Goal: Entertainment & Leisure: Consume media (video, audio)

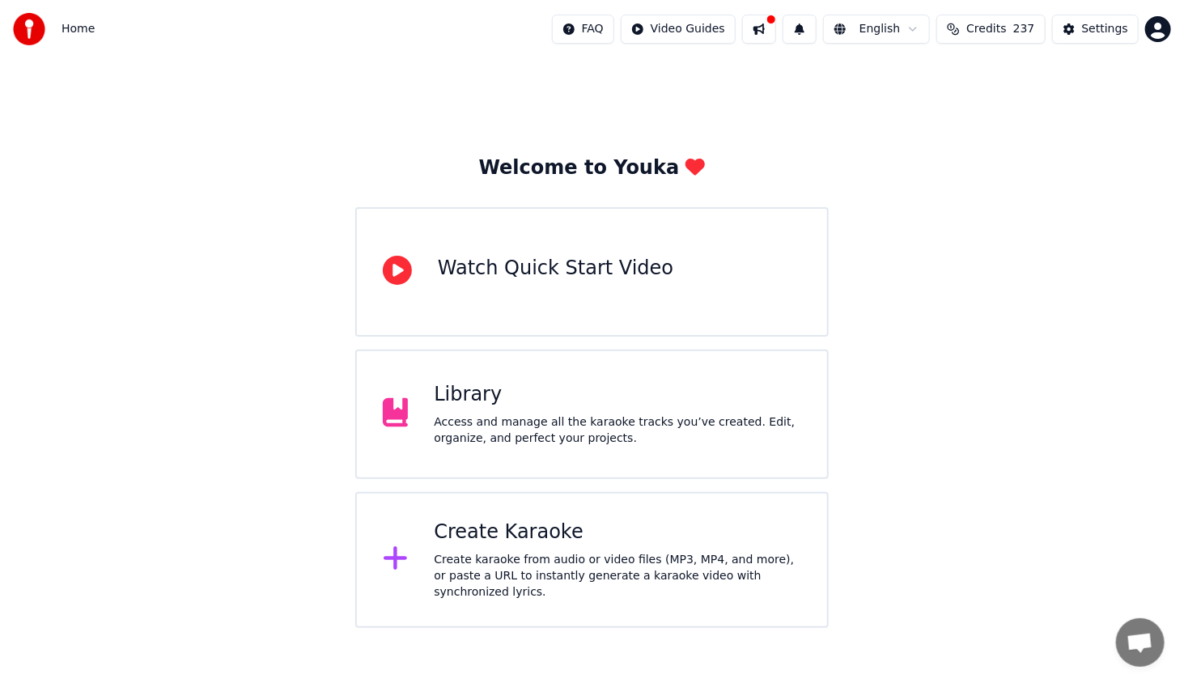
click at [598, 535] on div "Create Karaoke" at bounding box center [617, 532] width 367 height 26
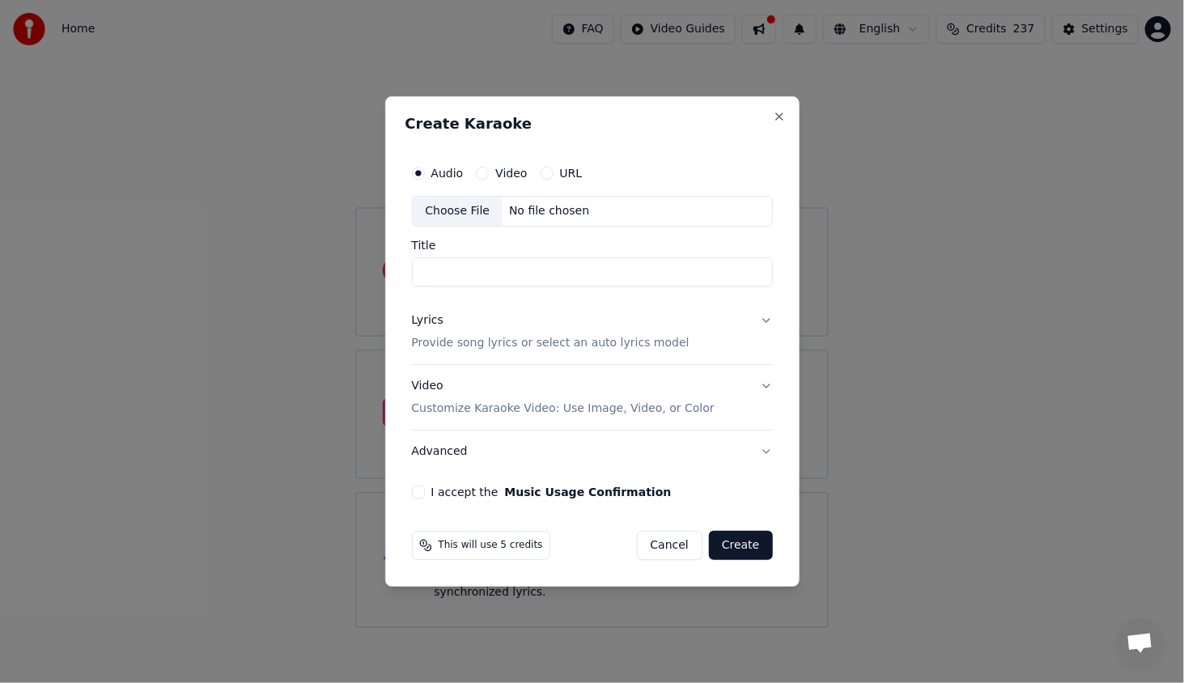
click at [464, 208] on div "Choose File" at bounding box center [458, 211] width 91 height 29
type input "**********"
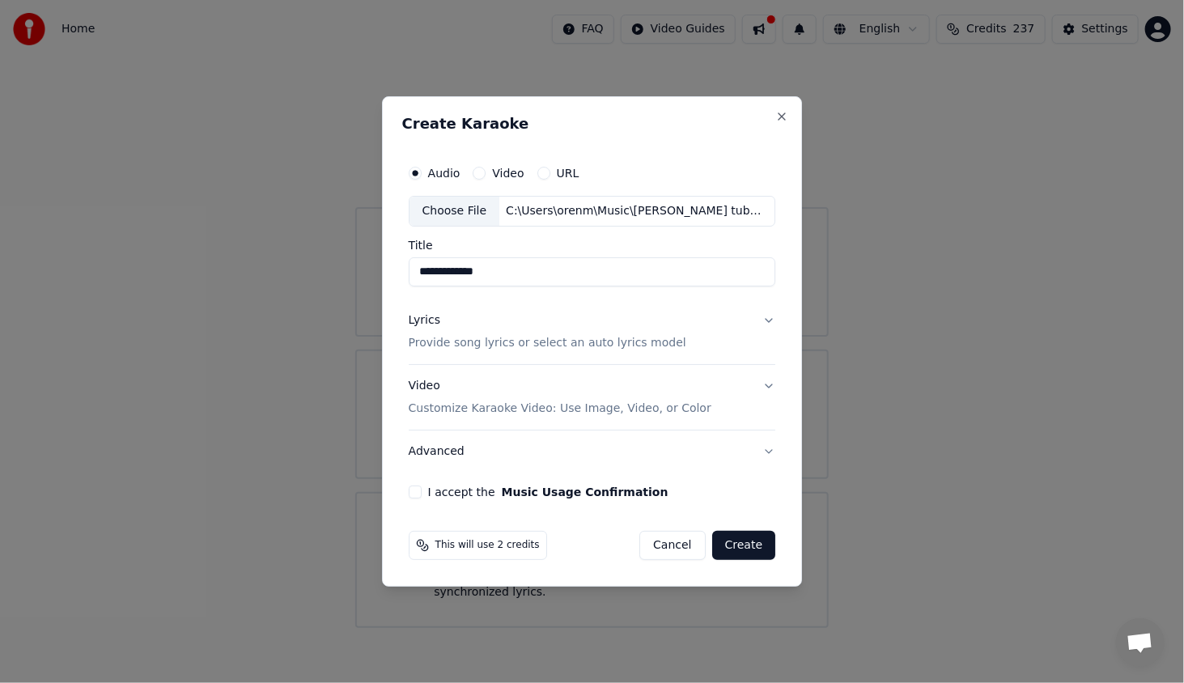
click at [423, 344] on p "Provide song lyrics or select an auto lyrics model" at bounding box center [547, 343] width 277 height 16
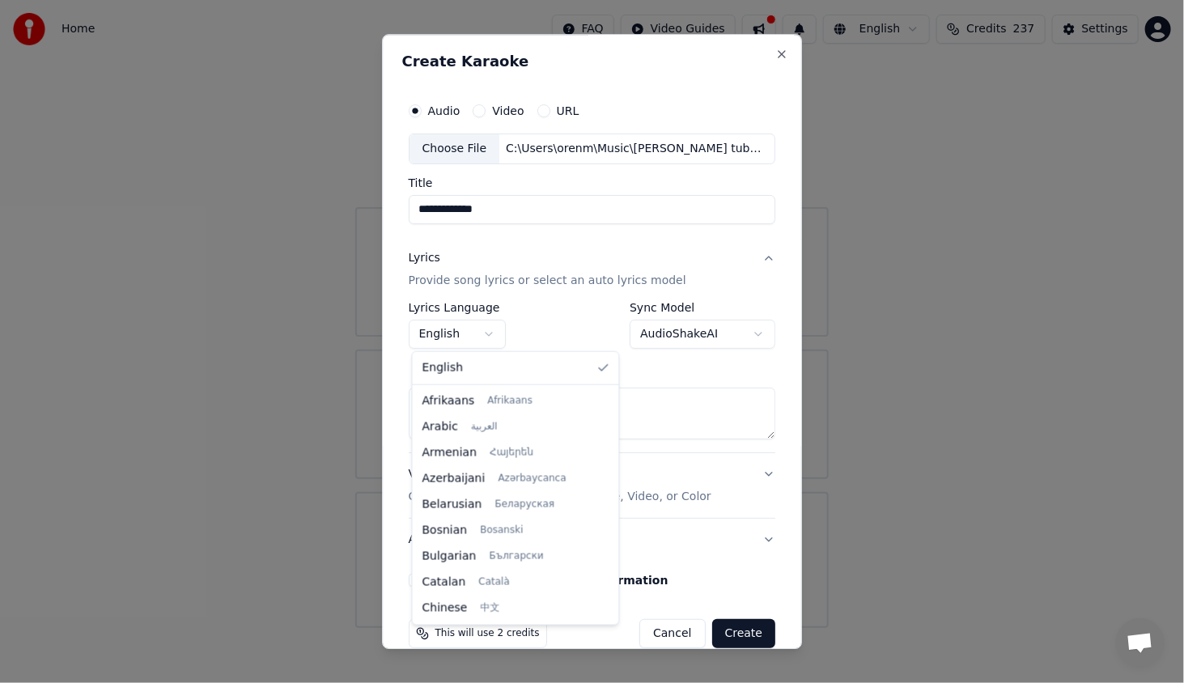
click at [438, 337] on body "**********" at bounding box center [592, 314] width 1184 height 628
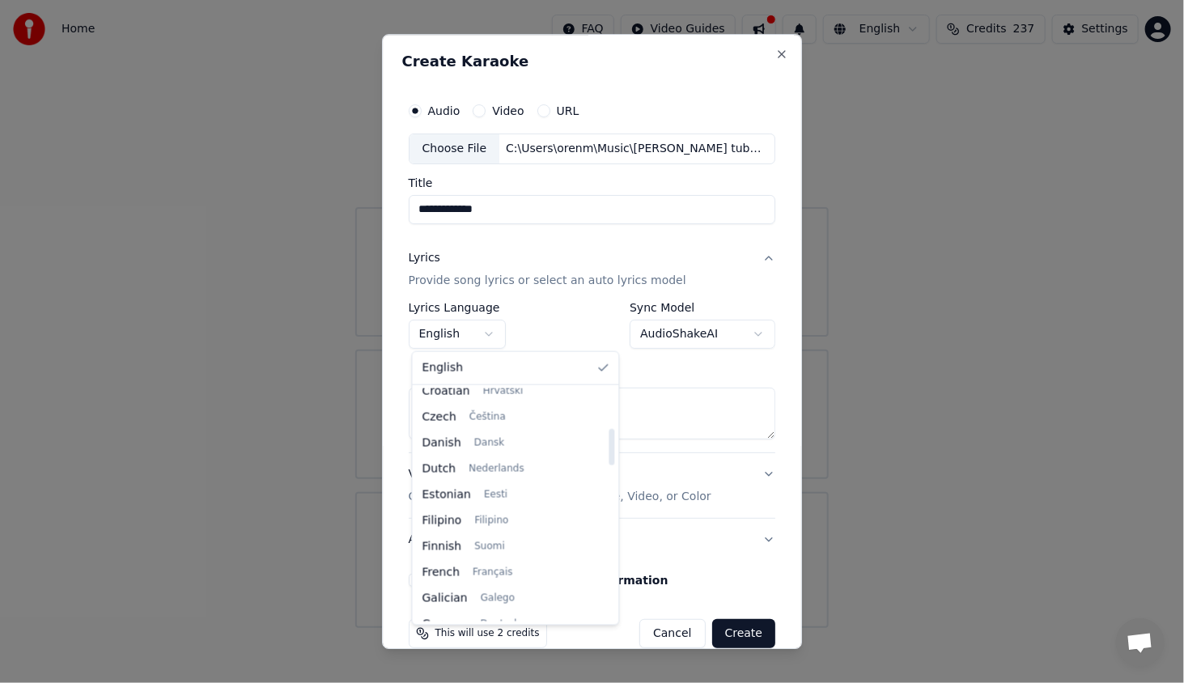
scroll to position [324, 0]
select select "**"
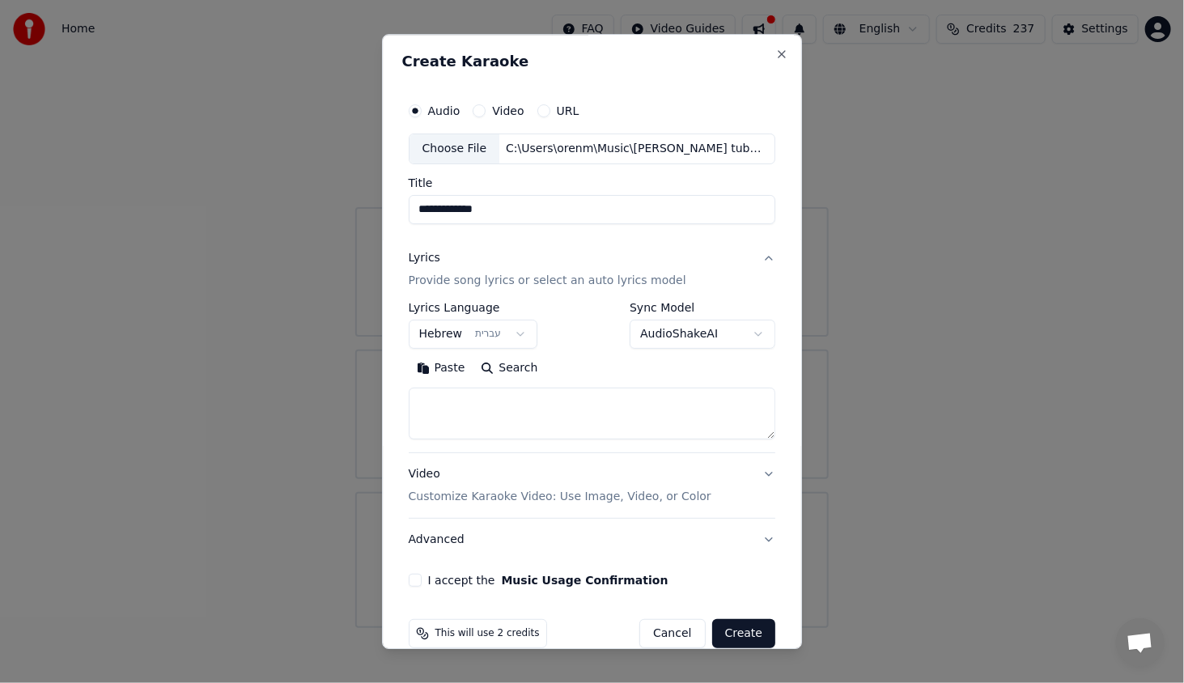
click at [448, 367] on button "Paste" at bounding box center [441, 368] width 65 height 26
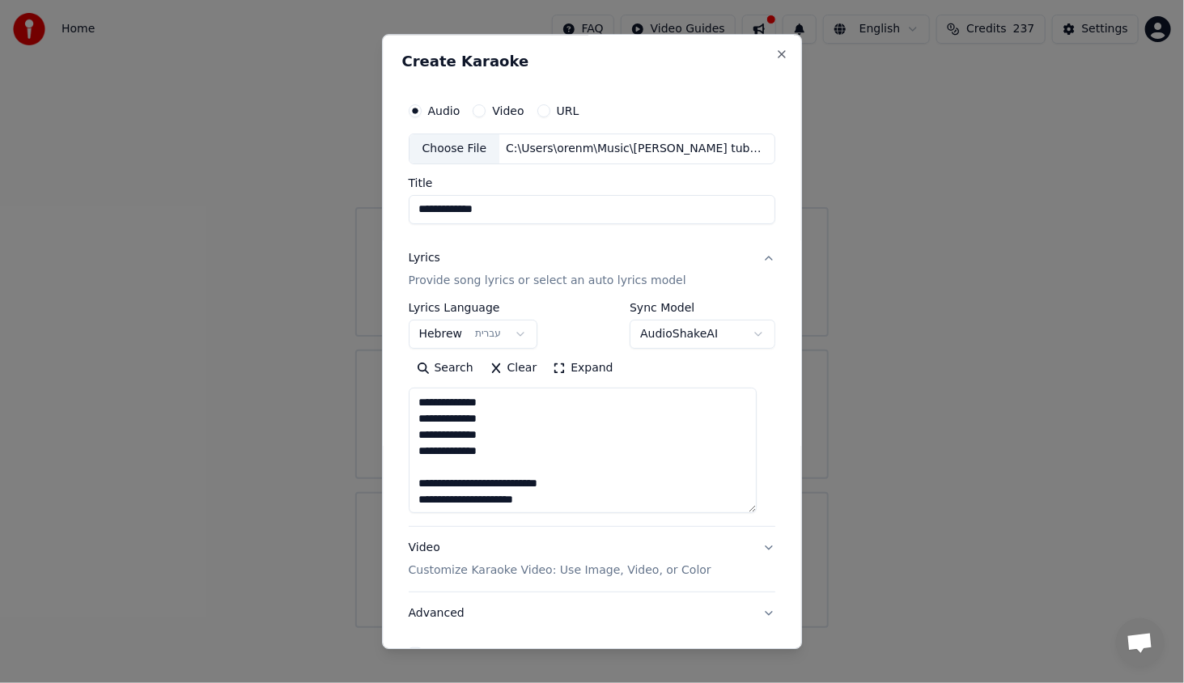
drag, startPoint x: 751, startPoint y: 435, endPoint x: 735, endPoint y: 515, distance: 81.6
click at [735, 513] on textarea "**********" at bounding box center [583, 450] width 348 height 125
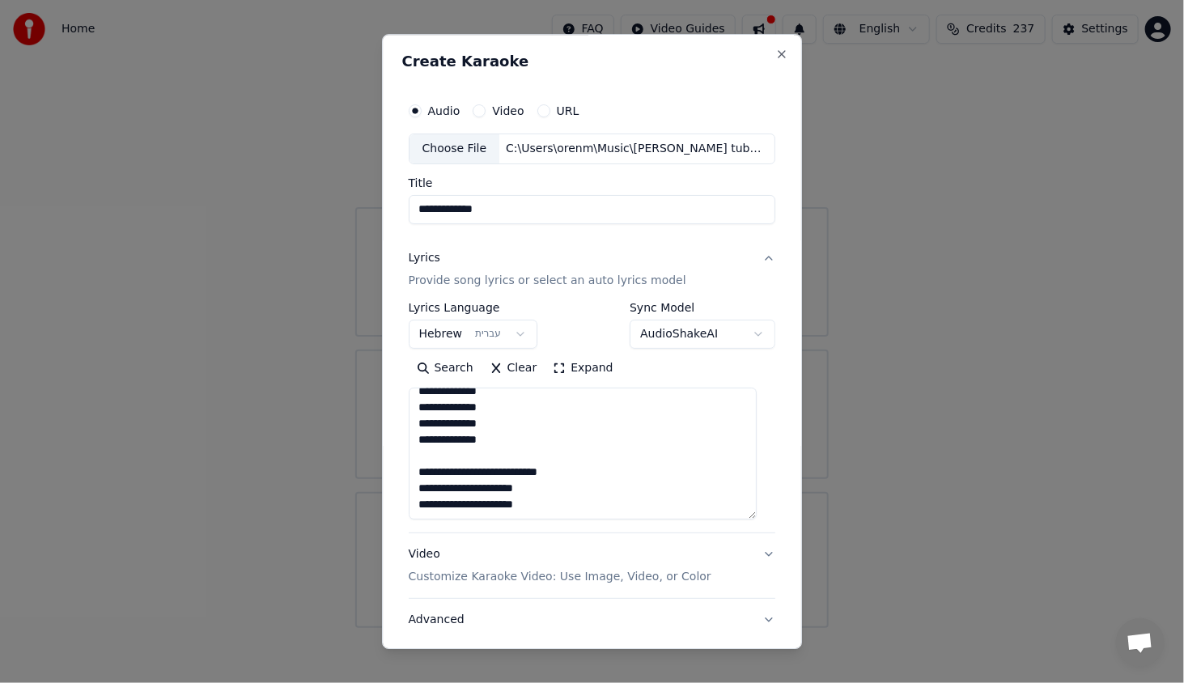
click at [519, 470] on textarea "**********" at bounding box center [583, 454] width 348 height 132
click at [522, 471] on textarea "**********" at bounding box center [583, 454] width 348 height 132
click at [521, 472] on textarea "**********" at bounding box center [583, 454] width 348 height 132
click at [532, 469] on textarea "**********" at bounding box center [583, 454] width 348 height 132
click at [619, 467] on textarea "**********" at bounding box center [583, 454] width 348 height 132
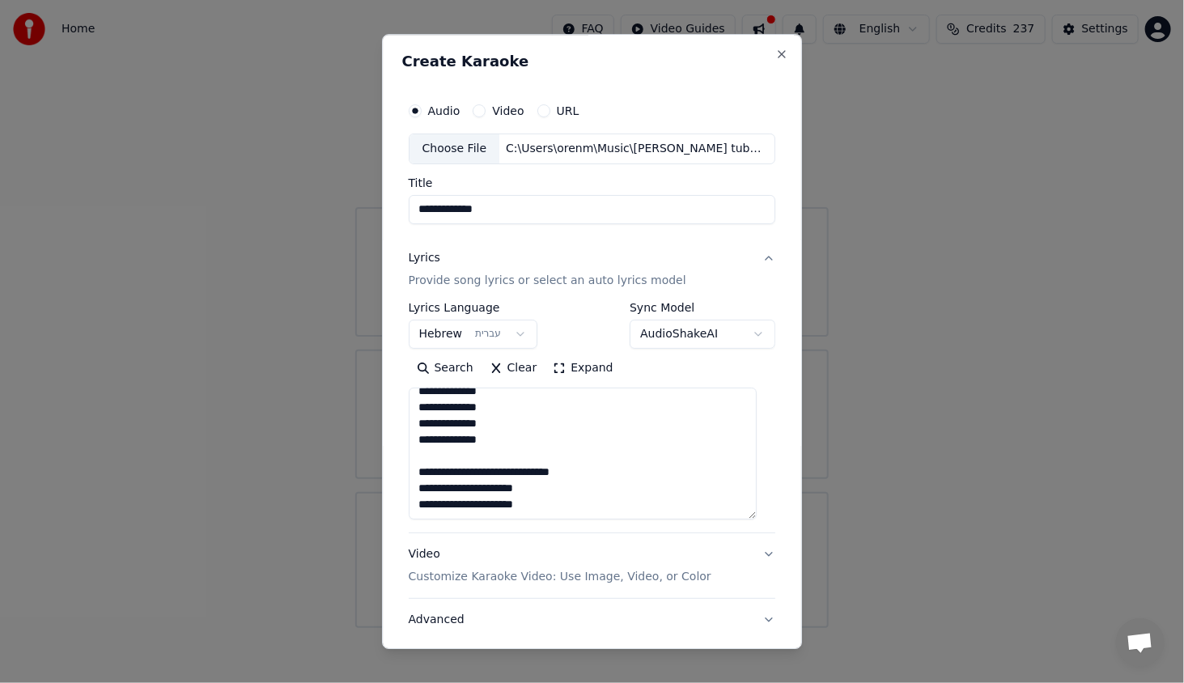
click at [443, 470] on textarea "**********" at bounding box center [583, 454] width 348 height 132
click at [515, 472] on textarea "**********" at bounding box center [583, 454] width 348 height 132
click at [544, 491] on textarea "**********" at bounding box center [583, 454] width 348 height 132
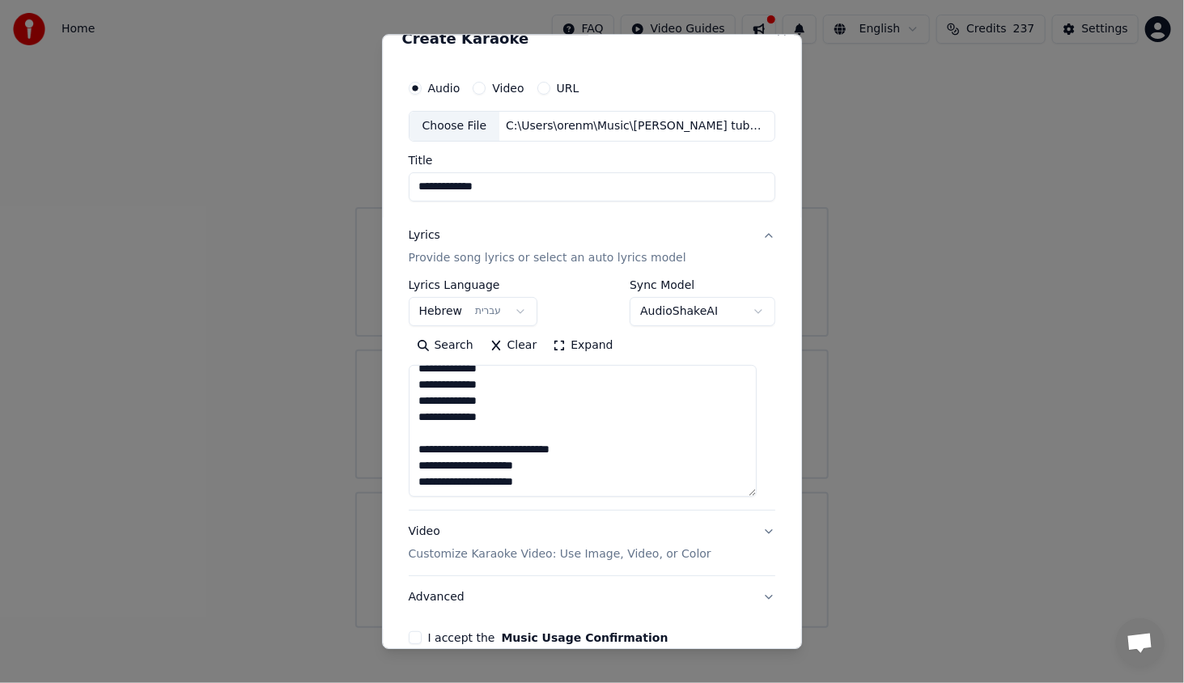
scroll to position [104, 0]
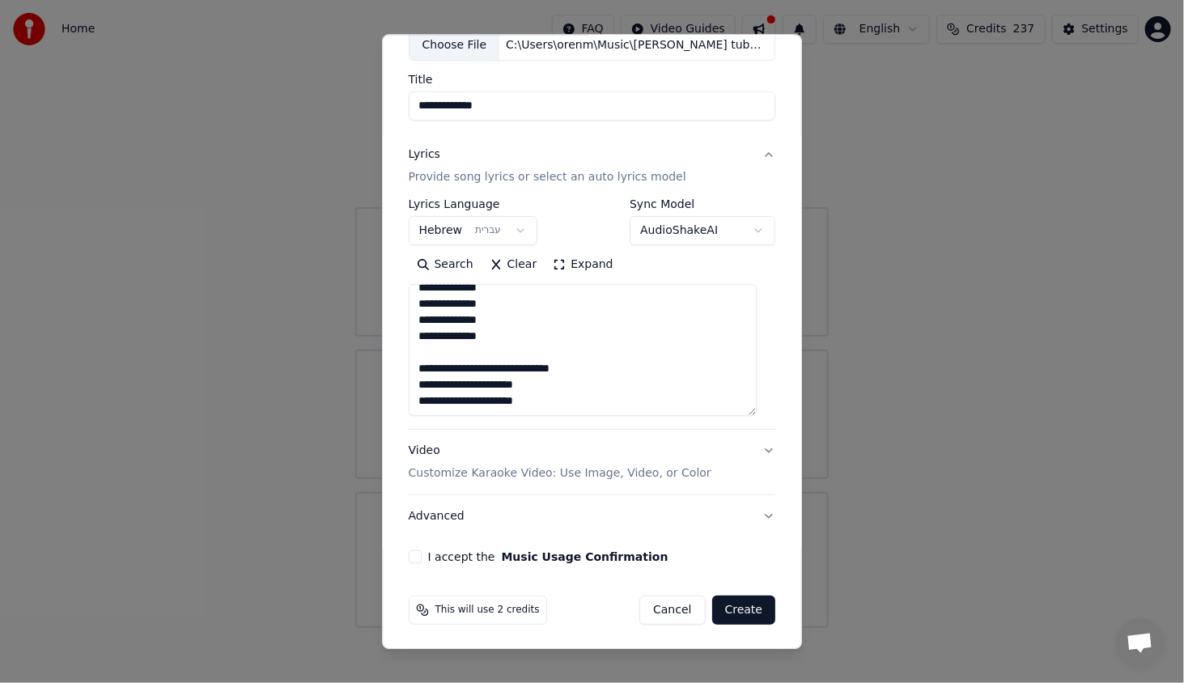
click at [570, 396] on textarea "**********" at bounding box center [583, 350] width 348 height 132
type textarea "**********"
drag, startPoint x: 416, startPoint y: 554, endPoint x: 462, endPoint y: 521, distance: 56.8
click at [417, 555] on button "I accept the Music Usage Confirmation" at bounding box center [415, 556] width 13 height 13
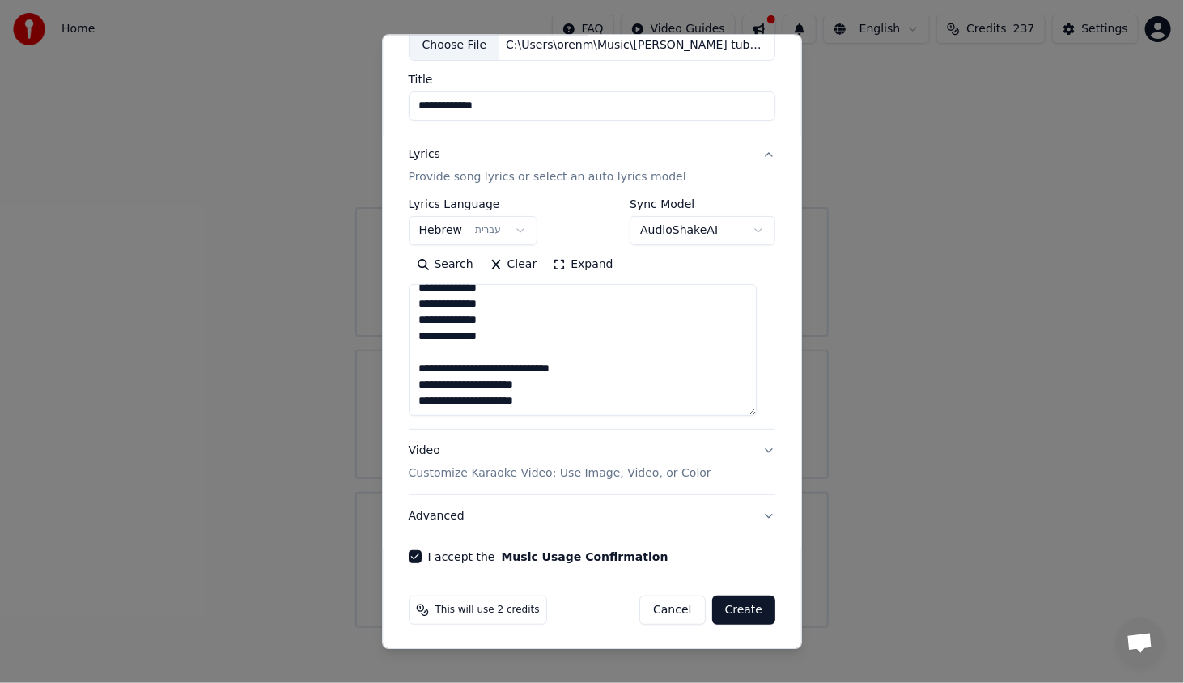
click at [742, 608] on button "Create" at bounding box center [744, 609] width 64 height 29
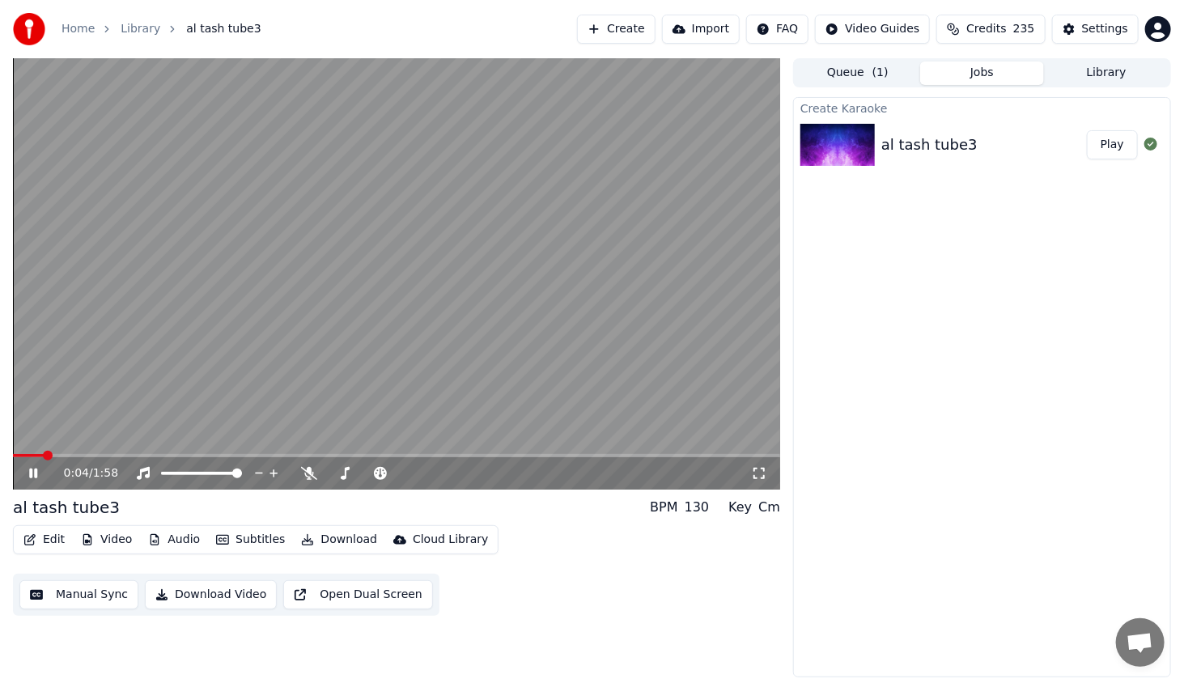
click at [78, 457] on span at bounding box center [396, 455] width 767 height 3
click at [138, 454] on span at bounding box center [396, 455] width 767 height 3
click at [351, 475] on span at bounding box center [354, 473] width 10 height 10
click at [201, 454] on span at bounding box center [107, 455] width 188 height 3
click at [32, 477] on icon at bounding box center [33, 473] width 8 height 10
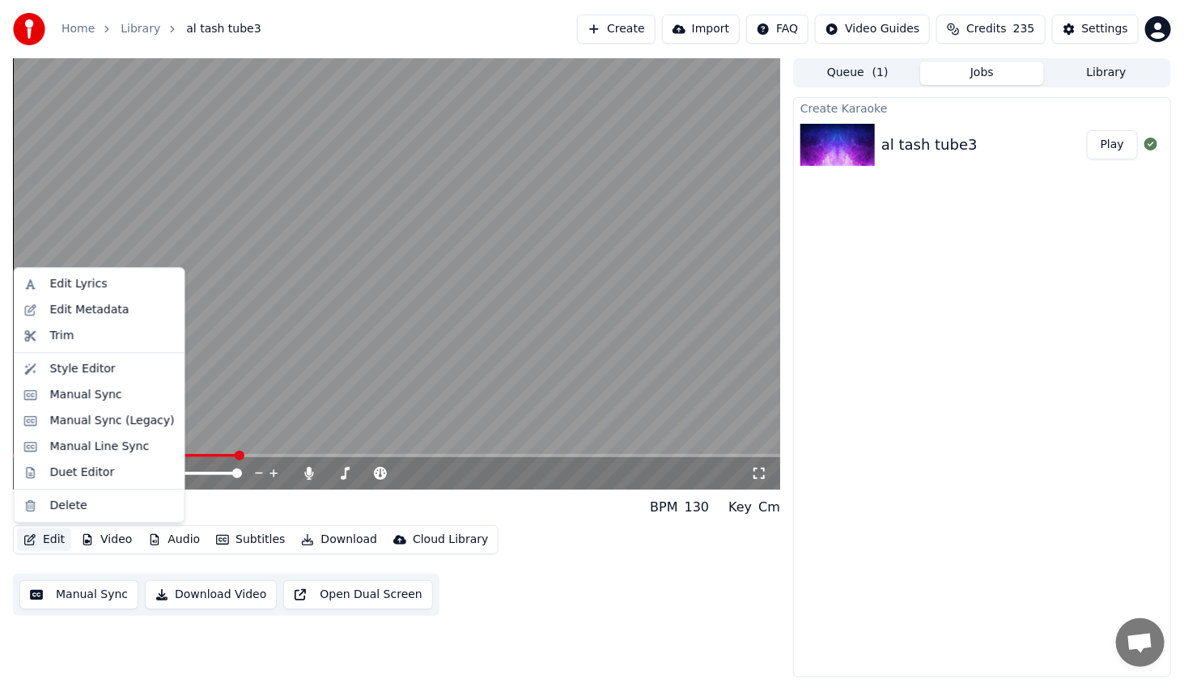
click at [53, 543] on button "Edit" at bounding box center [44, 539] width 54 height 23
click at [113, 422] on div "Manual Sync (Legacy)" at bounding box center [112, 421] width 125 height 16
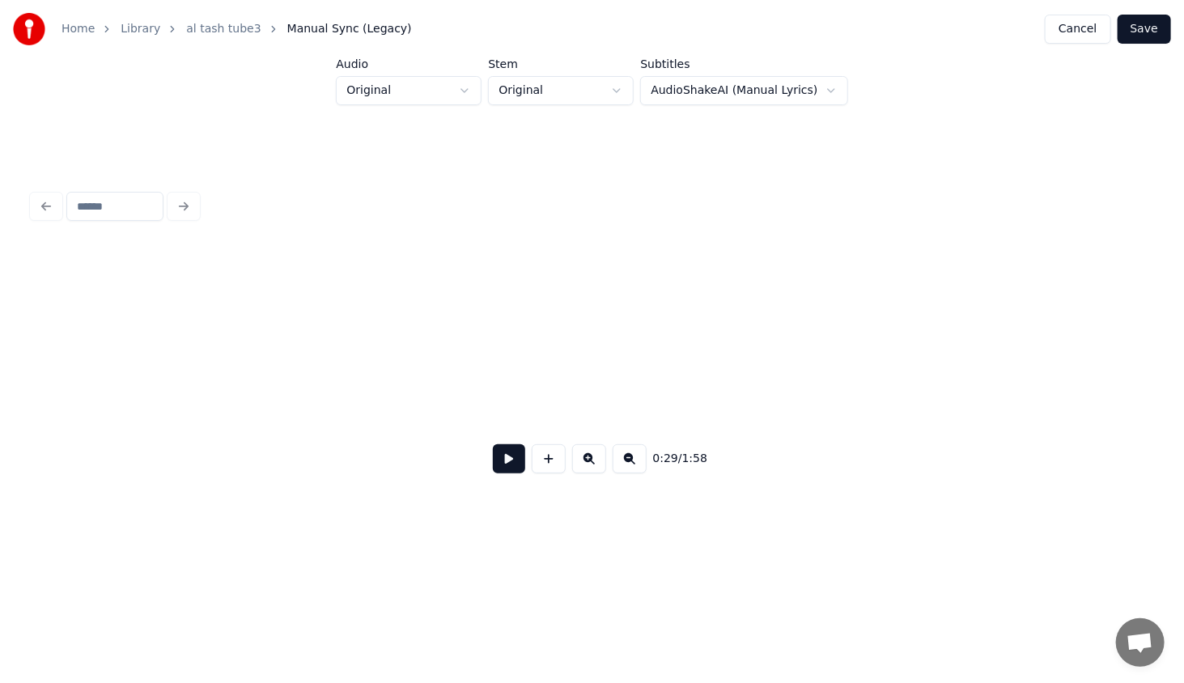
scroll to position [0, 3531]
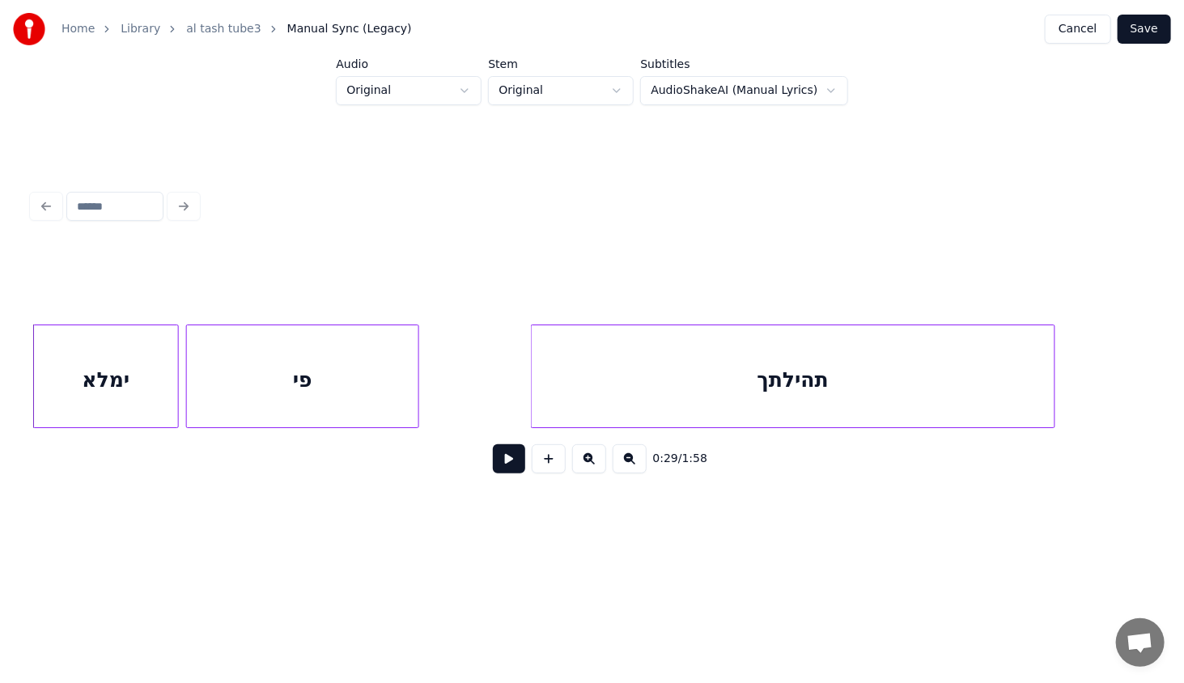
click at [629, 460] on button at bounding box center [629, 458] width 34 height 29
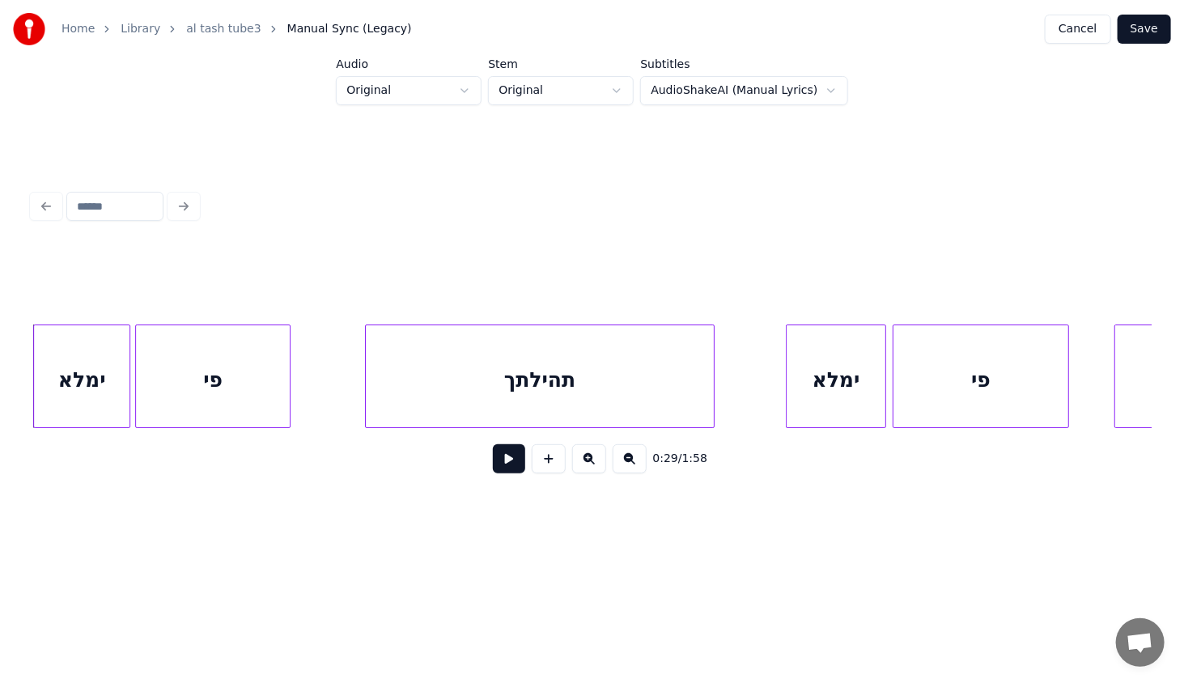
click at [629, 460] on button at bounding box center [629, 458] width 34 height 29
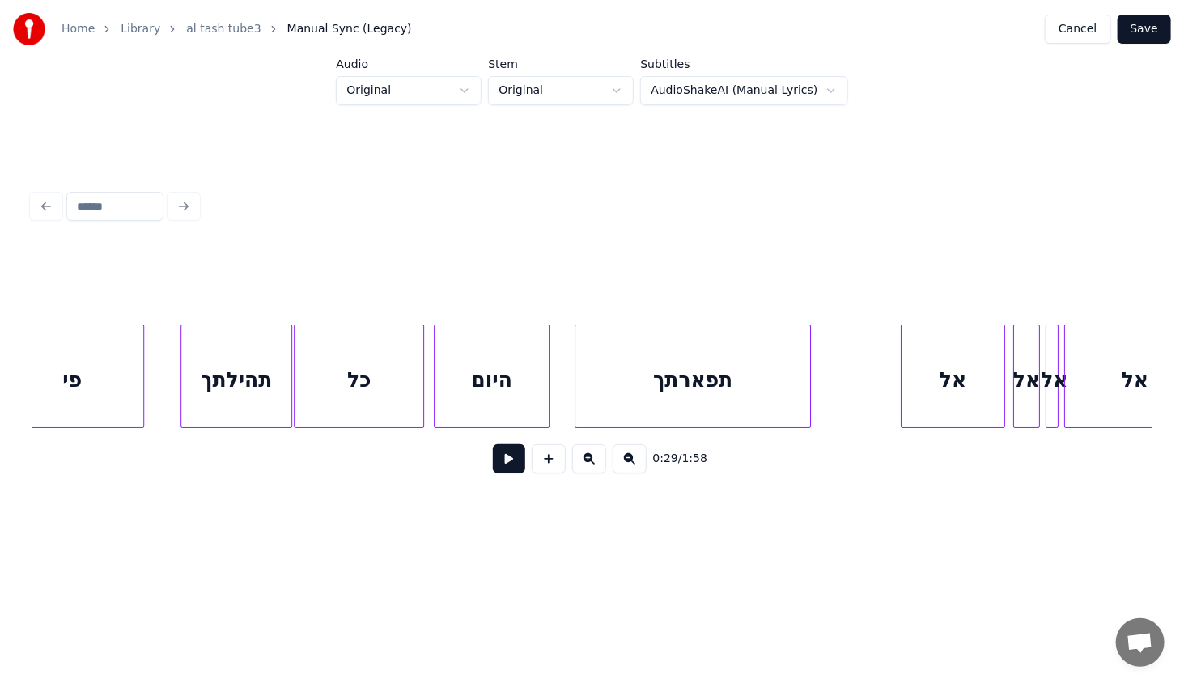
scroll to position [0, 2014]
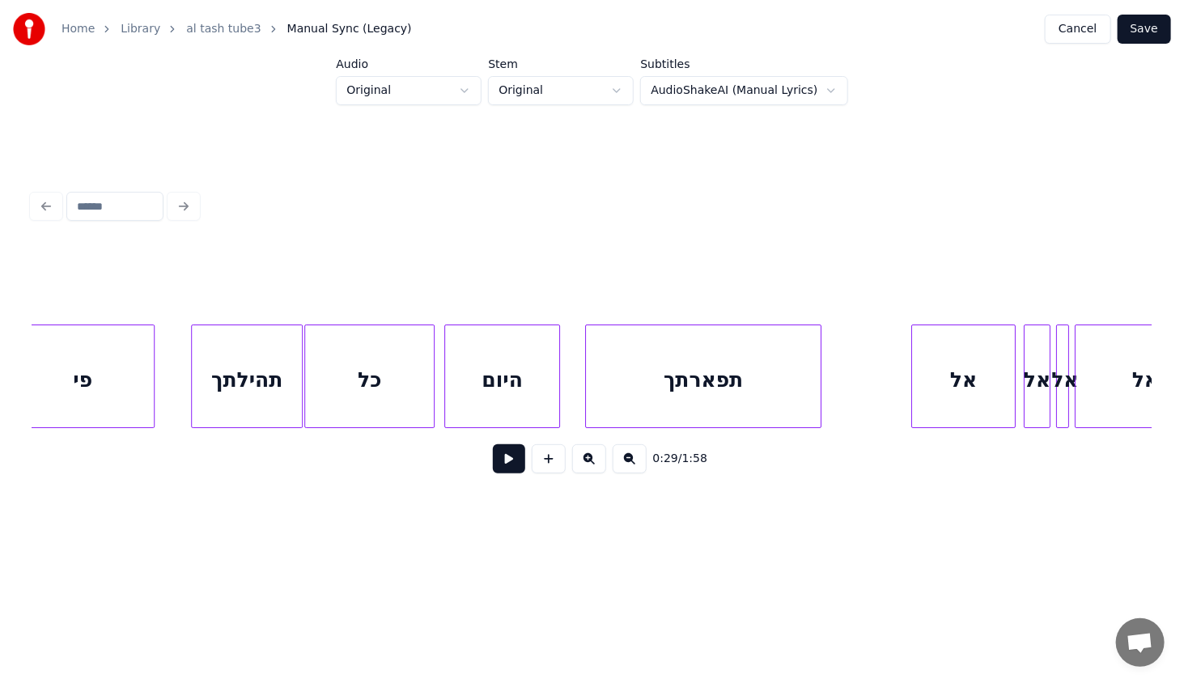
click at [269, 400] on div "תהילתך" at bounding box center [247, 380] width 110 height 110
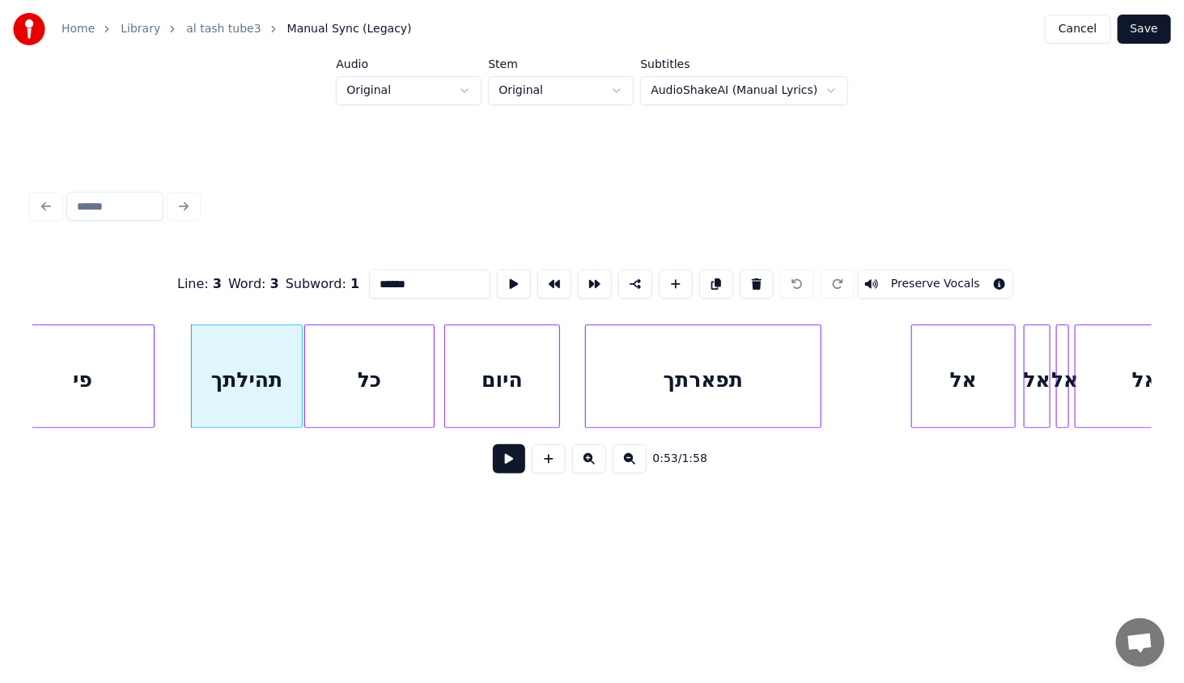
click at [509, 461] on button at bounding box center [509, 458] width 32 height 29
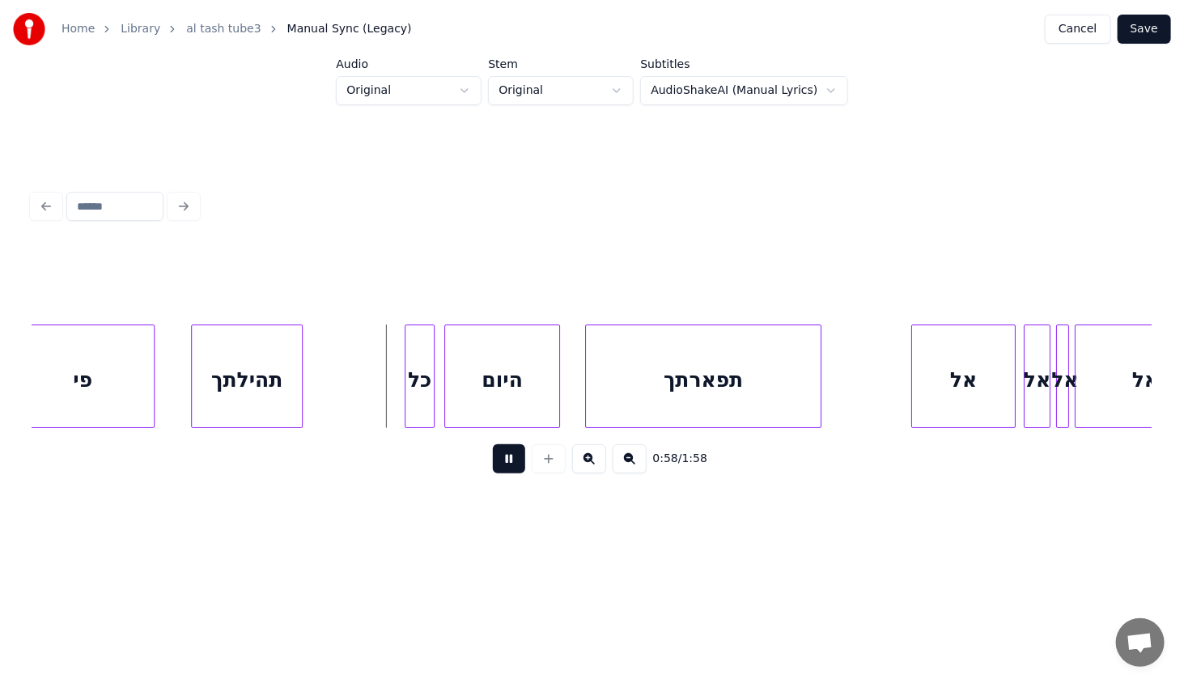
click at [406, 399] on div at bounding box center [407, 376] width 5 height 102
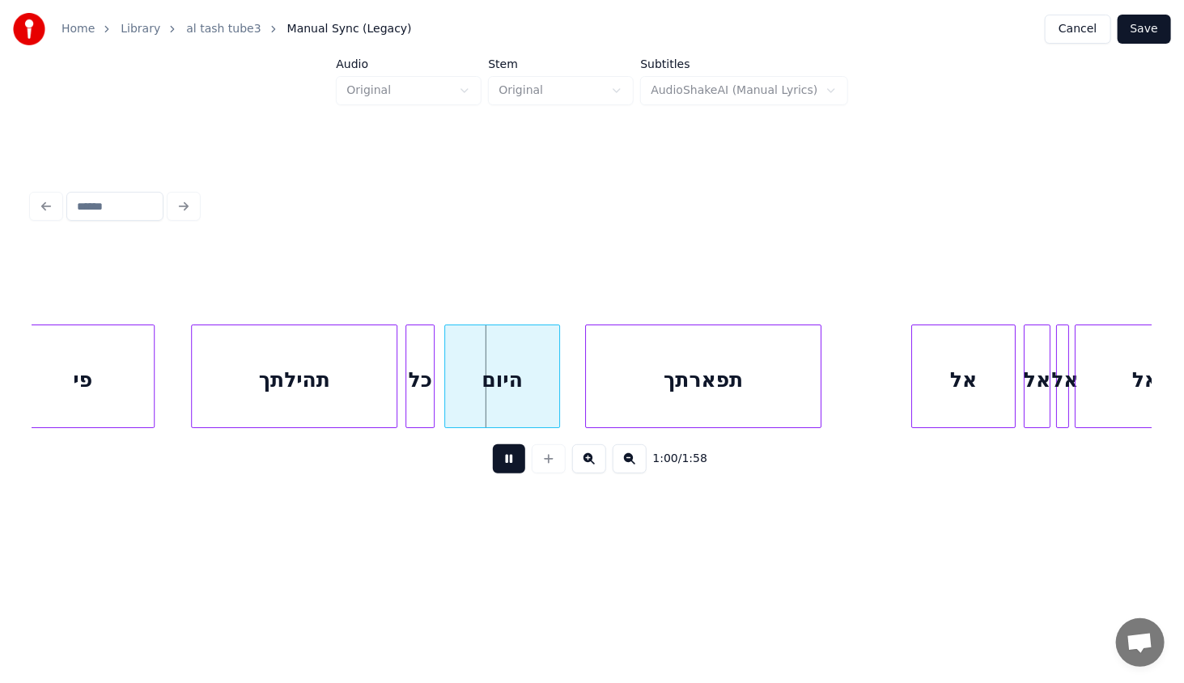
click at [392, 408] on div at bounding box center [394, 376] width 5 height 102
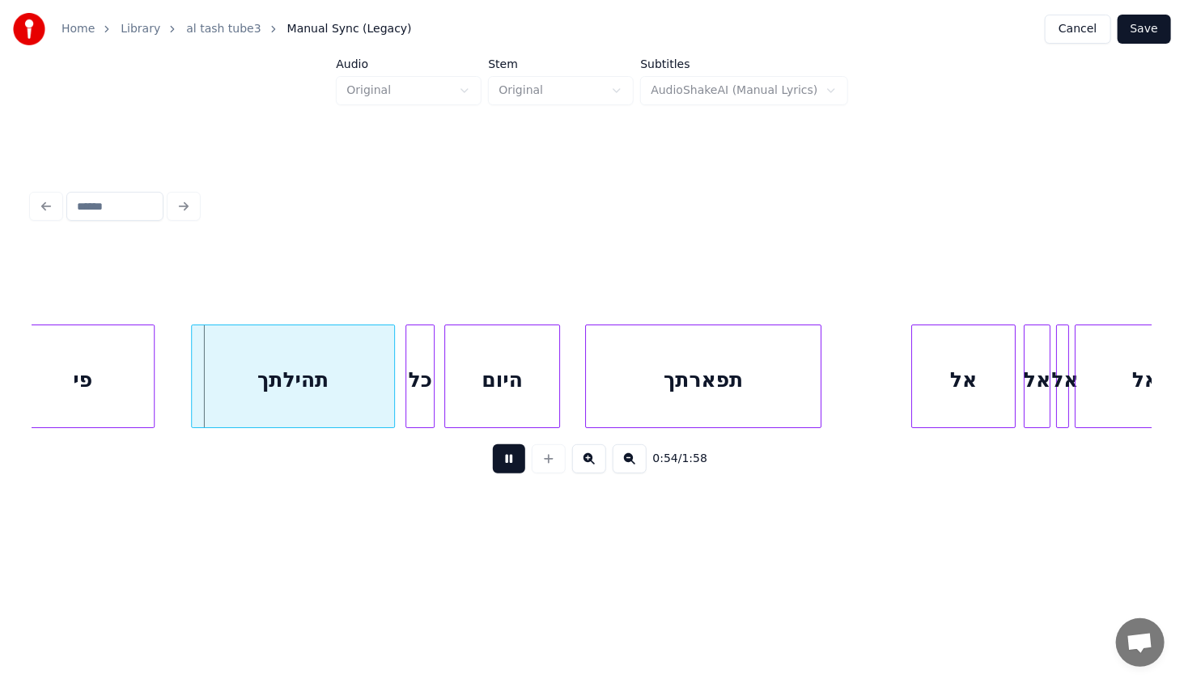
click at [347, 374] on div "תהילתך" at bounding box center [293, 380] width 202 height 110
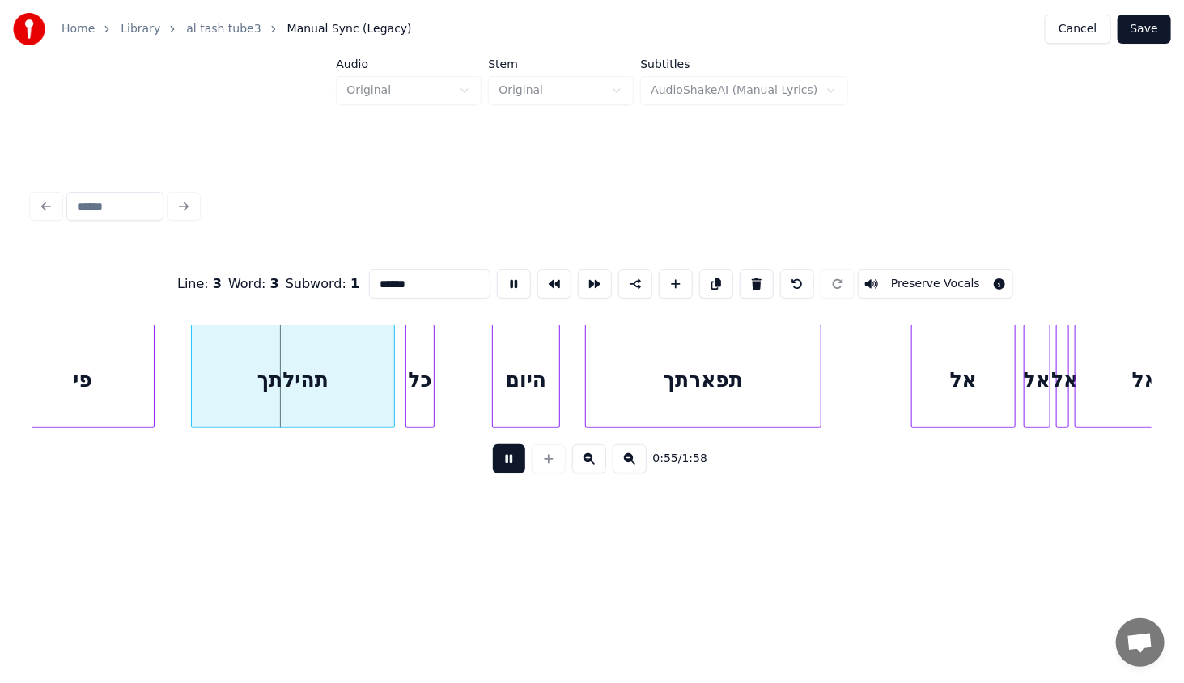
click at [493, 399] on div at bounding box center [495, 376] width 5 height 102
click at [430, 404] on div "כל" at bounding box center [431, 380] width 28 height 110
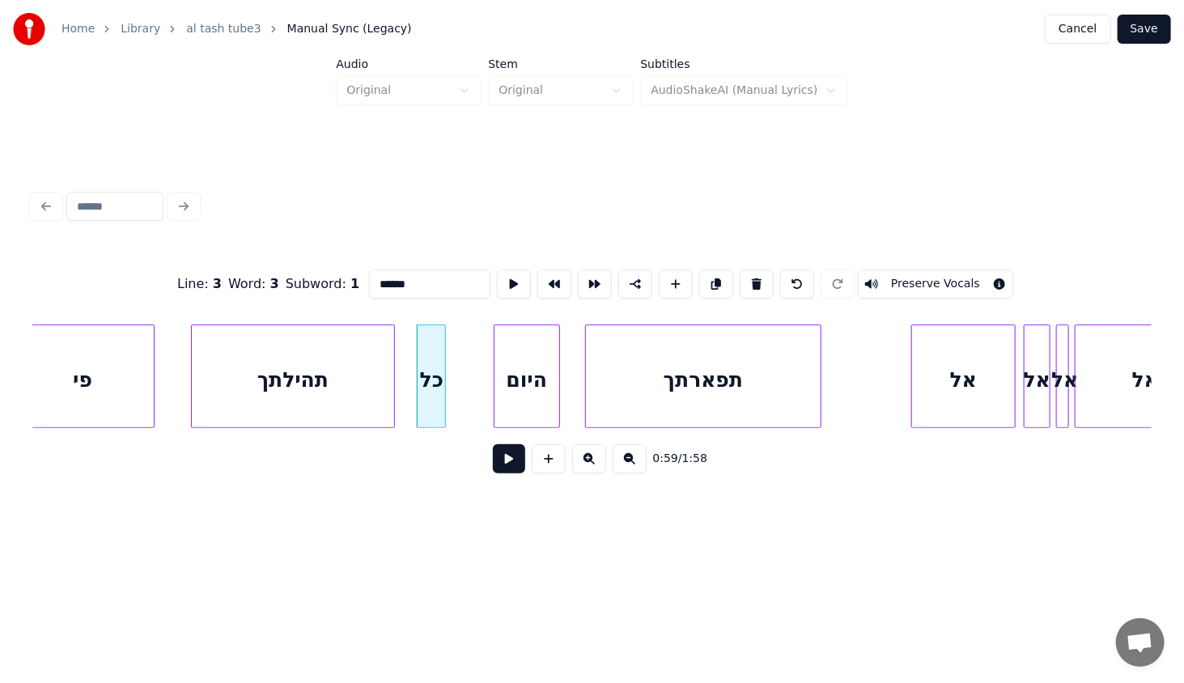
click at [438, 397] on div "כל" at bounding box center [431, 380] width 28 height 110
type input "**"
click at [458, 405] on div at bounding box center [459, 376] width 5 height 102
click at [448, 401] on div "כל" at bounding box center [439, 380] width 44 height 110
click at [498, 456] on button at bounding box center [509, 458] width 32 height 29
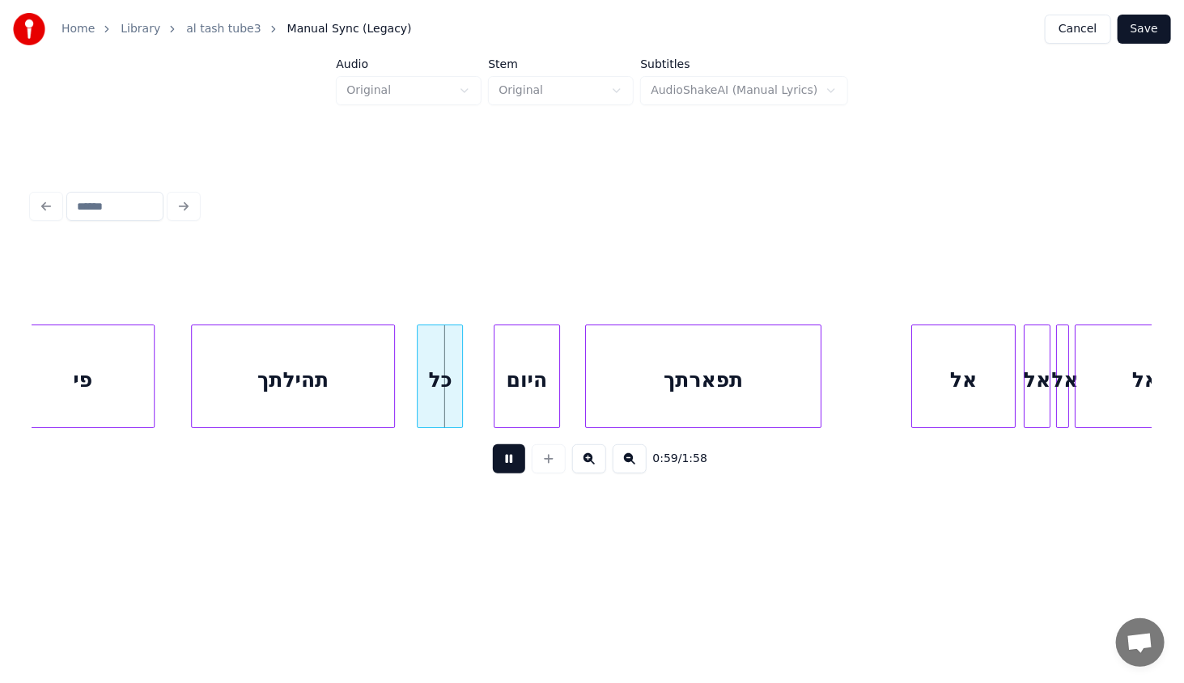
drag, startPoint x: 505, startPoint y: 458, endPoint x: 476, endPoint y: 432, distance: 39.0
click at [503, 458] on button at bounding box center [509, 458] width 32 height 29
click at [441, 405] on div at bounding box center [442, 376] width 5 height 102
click at [455, 403] on div "היום" at bounding box center [480, 380] width 65 height 110
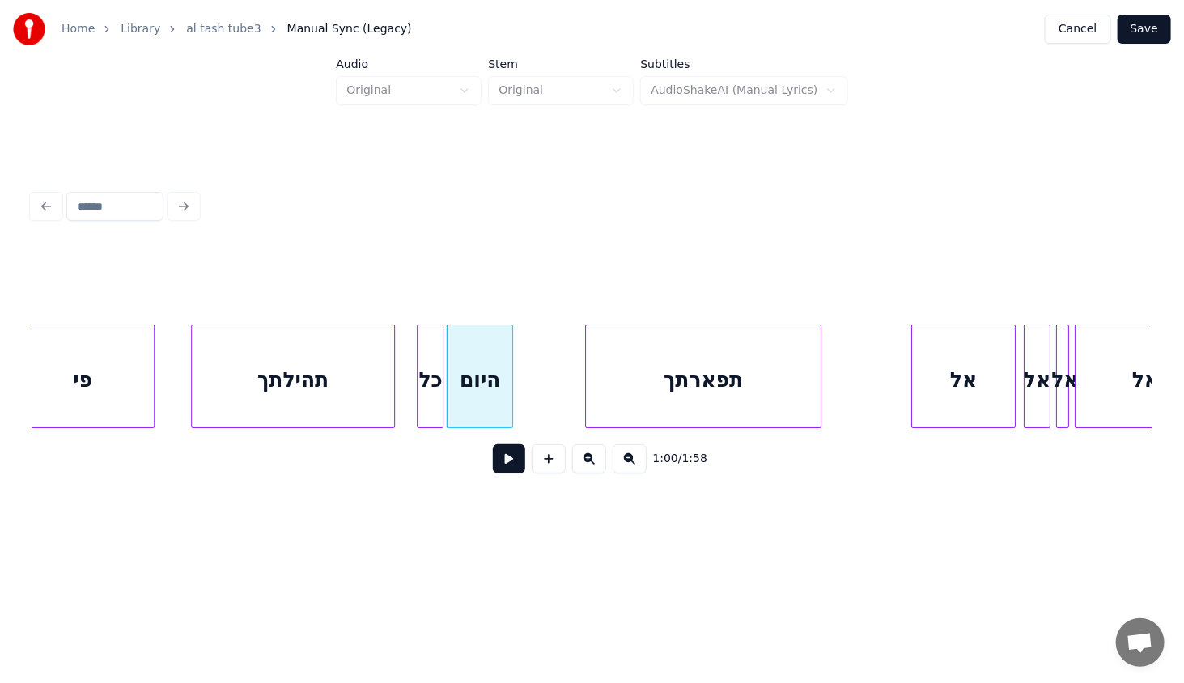
click at [434, 400] on div "כל" at bounding box center [429, 380] width 25 height 110
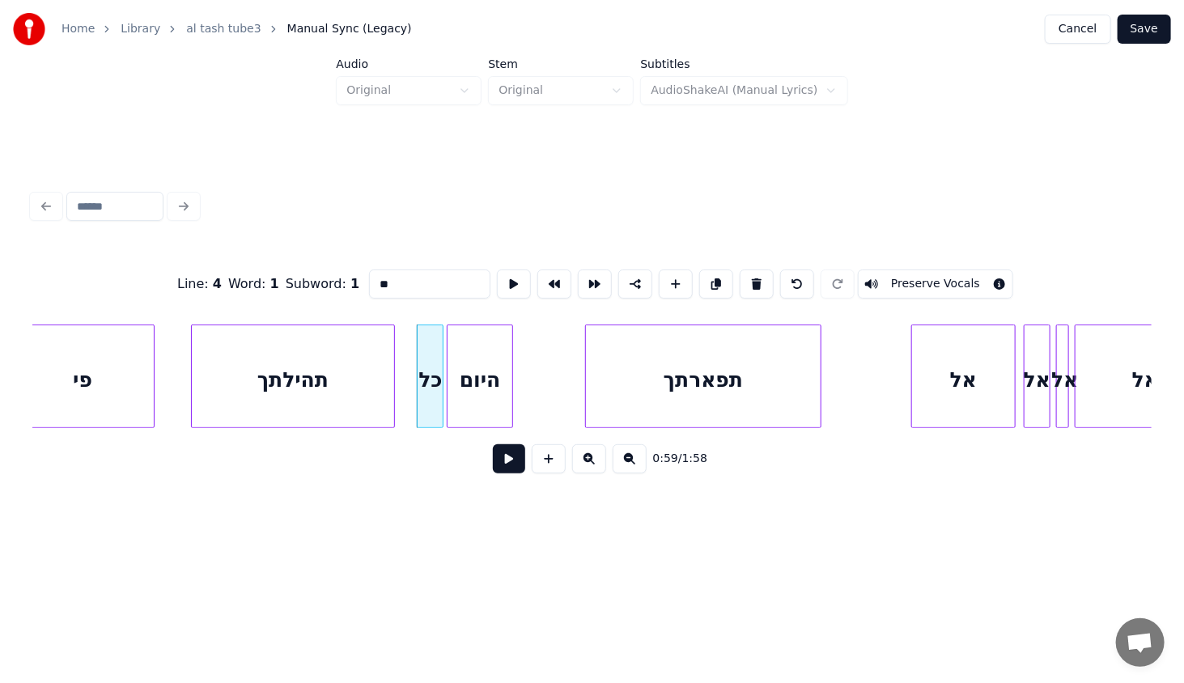
click at [498, 463] on button at bounding box center [509, 458] width 32 height 29
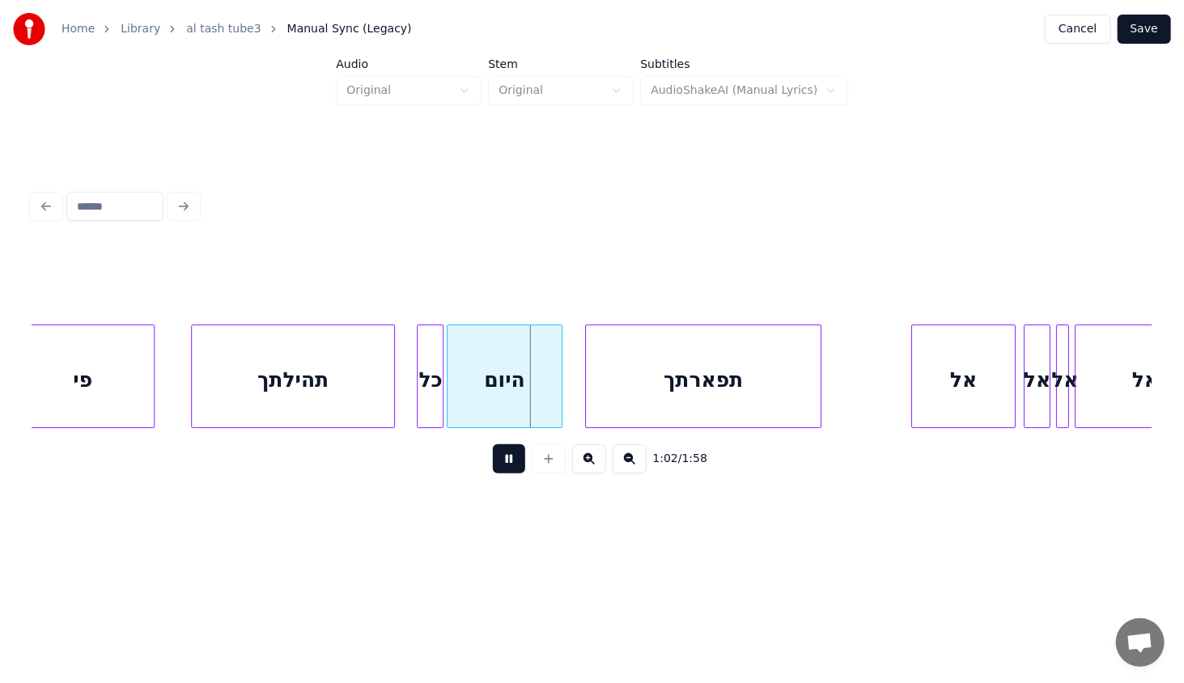
click at [557, 413] on div at bounding box center [559, 376] width 5 height 102
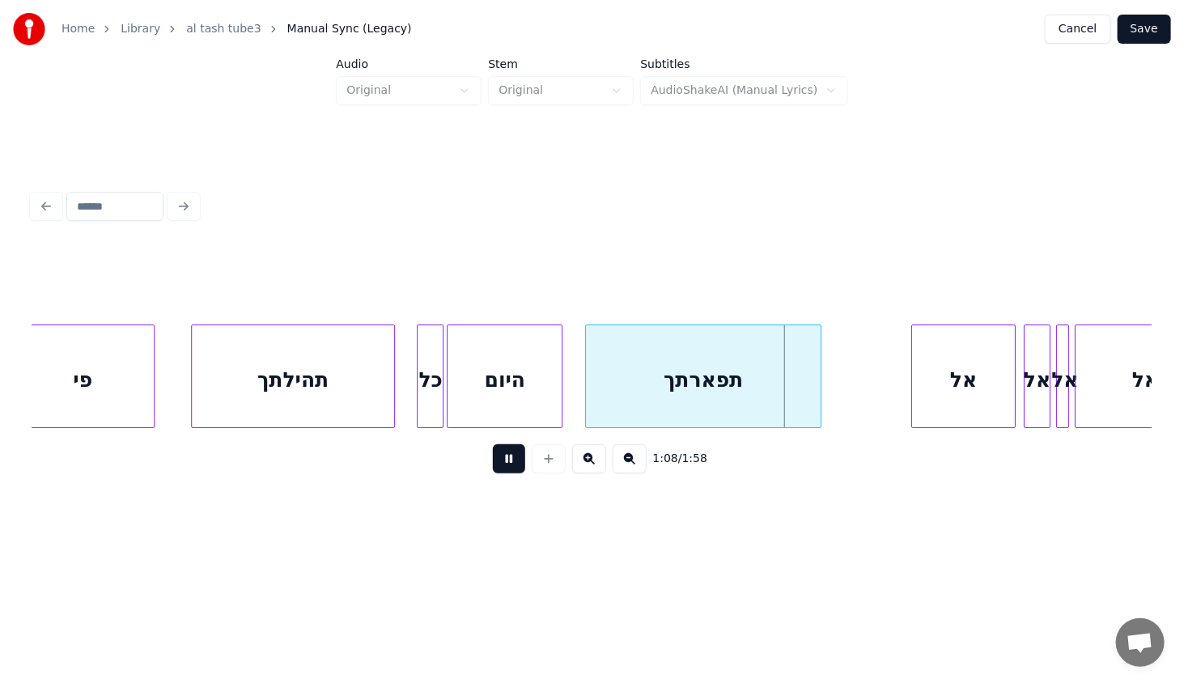
click at [323, 355] on div "תהילתך" at bounding box center [293, 380] width 202 height 110
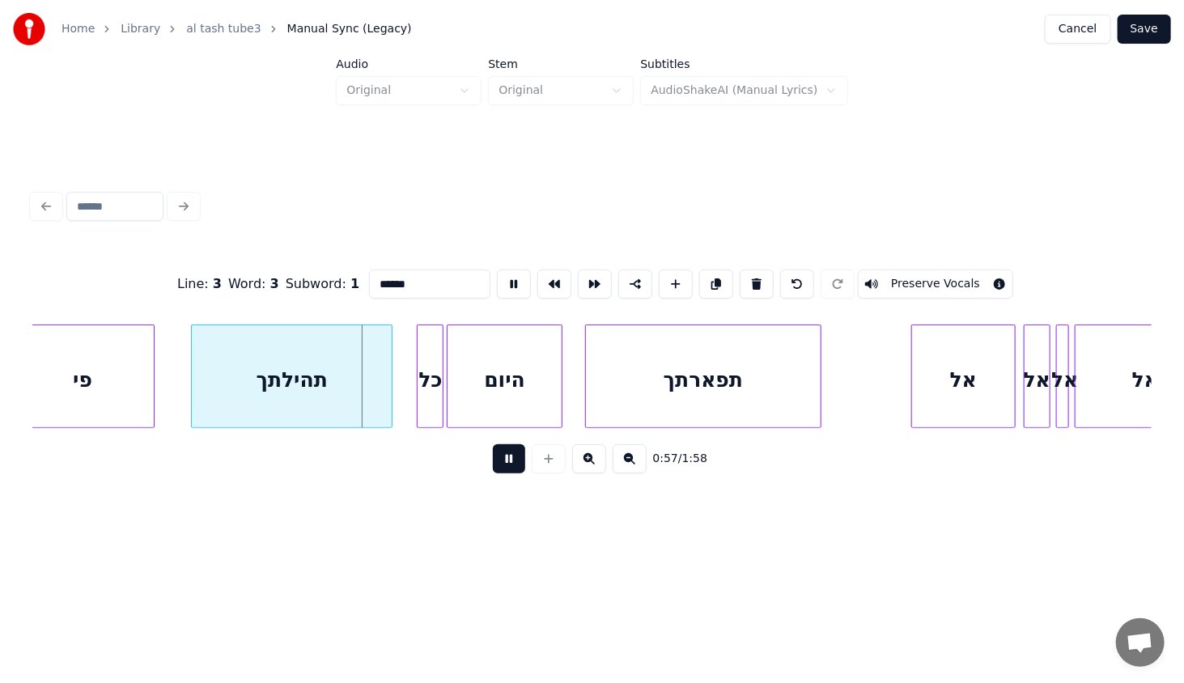
click at [391, 407] on div at bounding box center [389, 376] width 5 height 102
click at [430, 383] on div "כל" at bounding box center [429, 380] width 25 height 110
type input "**"
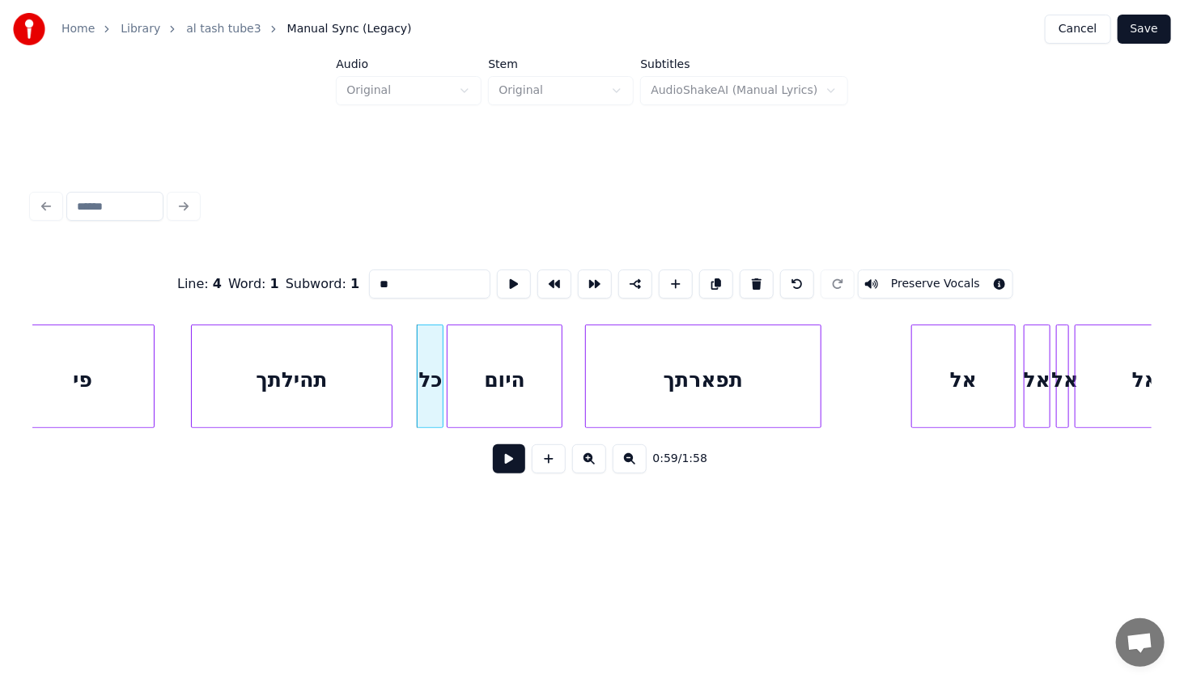
click at [503, 462] on button at bounding box center [509, 458] width 32 height 29
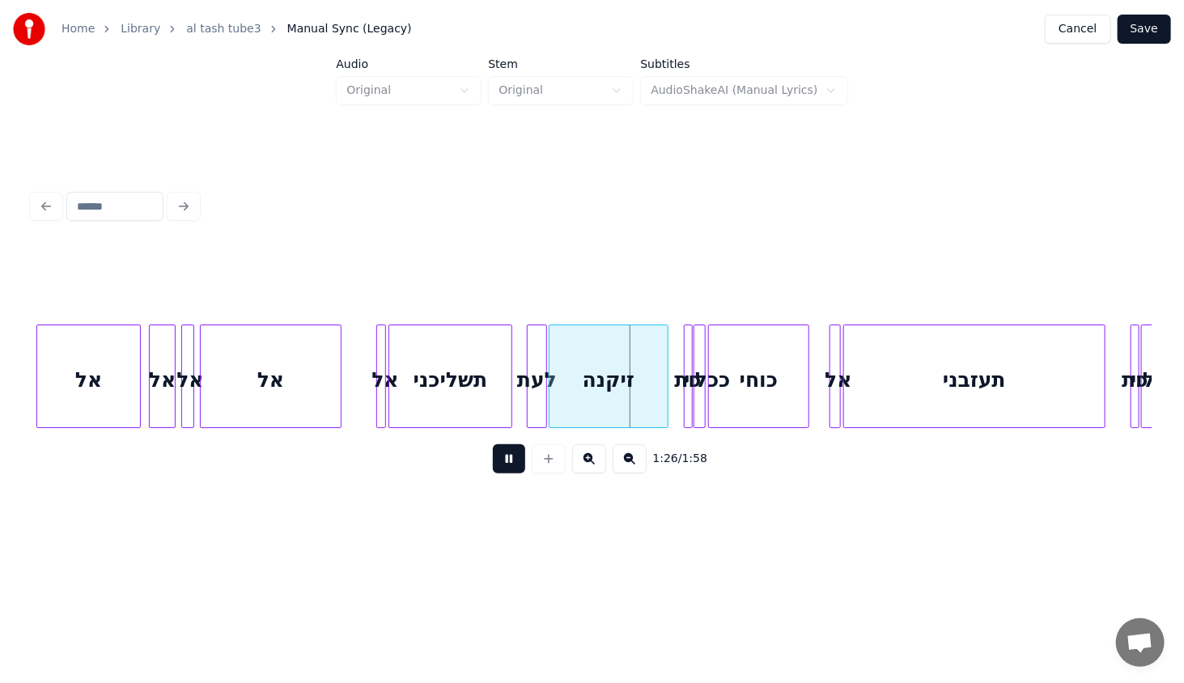
scroll to position [0, 2893]
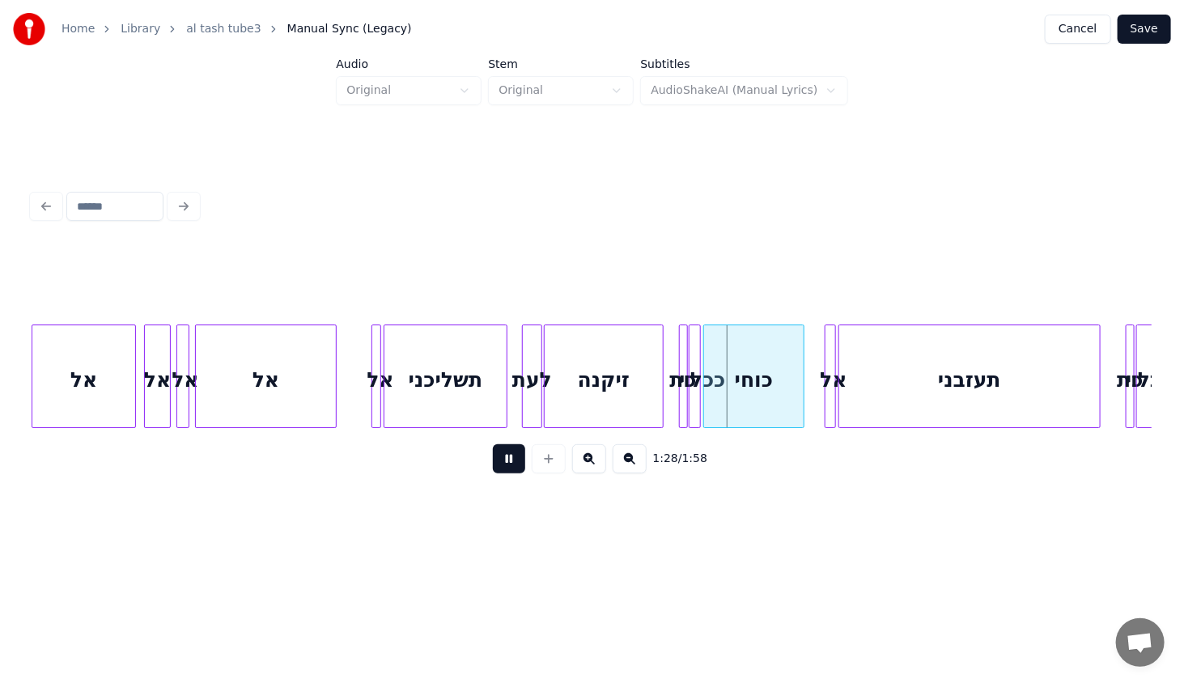
click at [511, 473] on button at bounding box center [509, 458] width 32 height 29
click at [686, 415] on div at bounding box center [687, 376] width 5 height 102
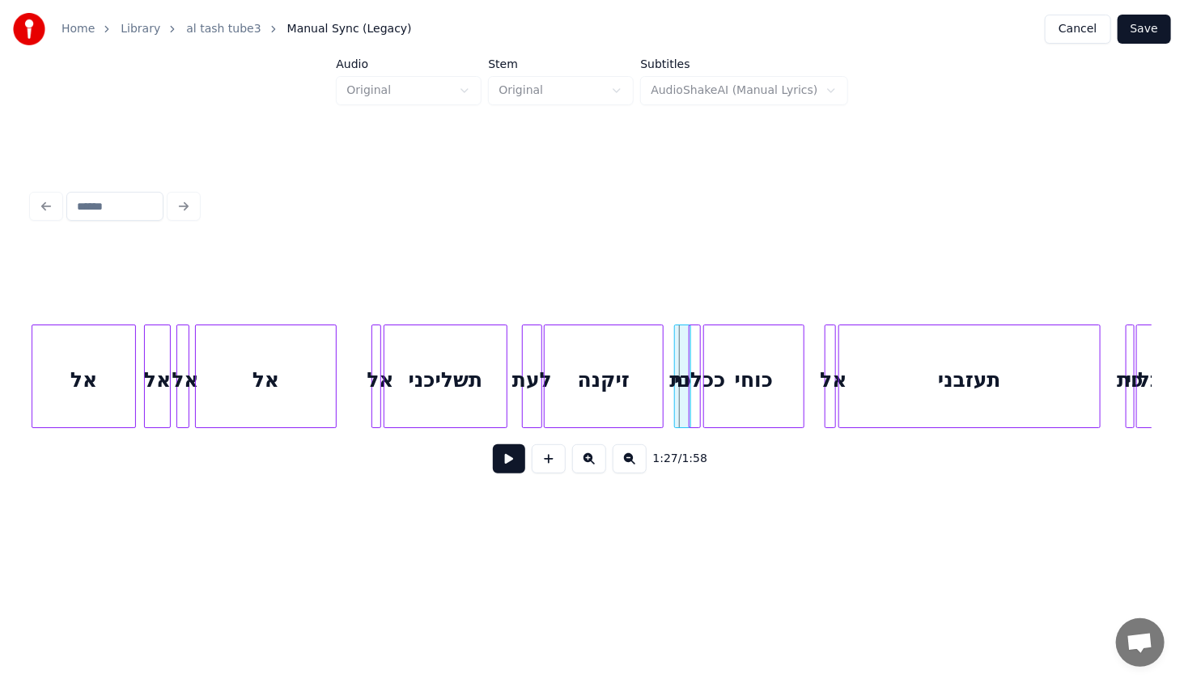
click at [675, 409] on div at bounding box center [677, 376] width 5 height 102
click at [677, 412] on div "כי" at bounding box center [676, 380] width 19 height 110
click at [726, 413] on div at bounding box center [727, 376] width 5 height 102
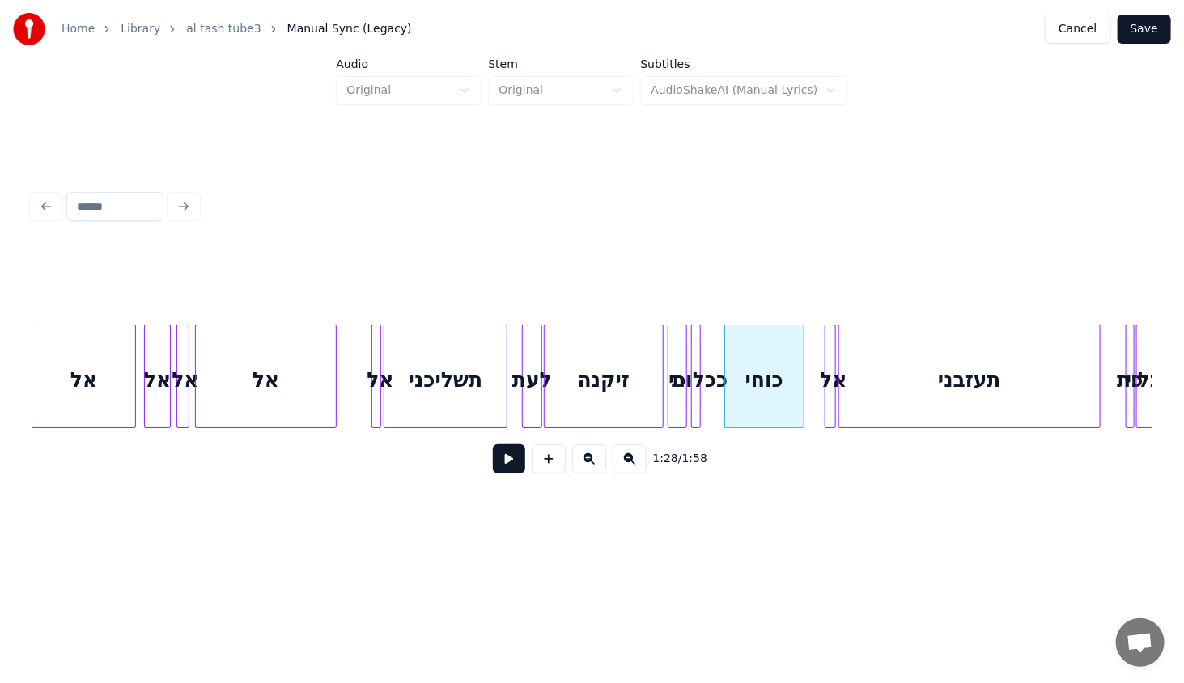
click at [697, 407] on div "ככלות" at bounding box center [696, 376] width 10 height 104
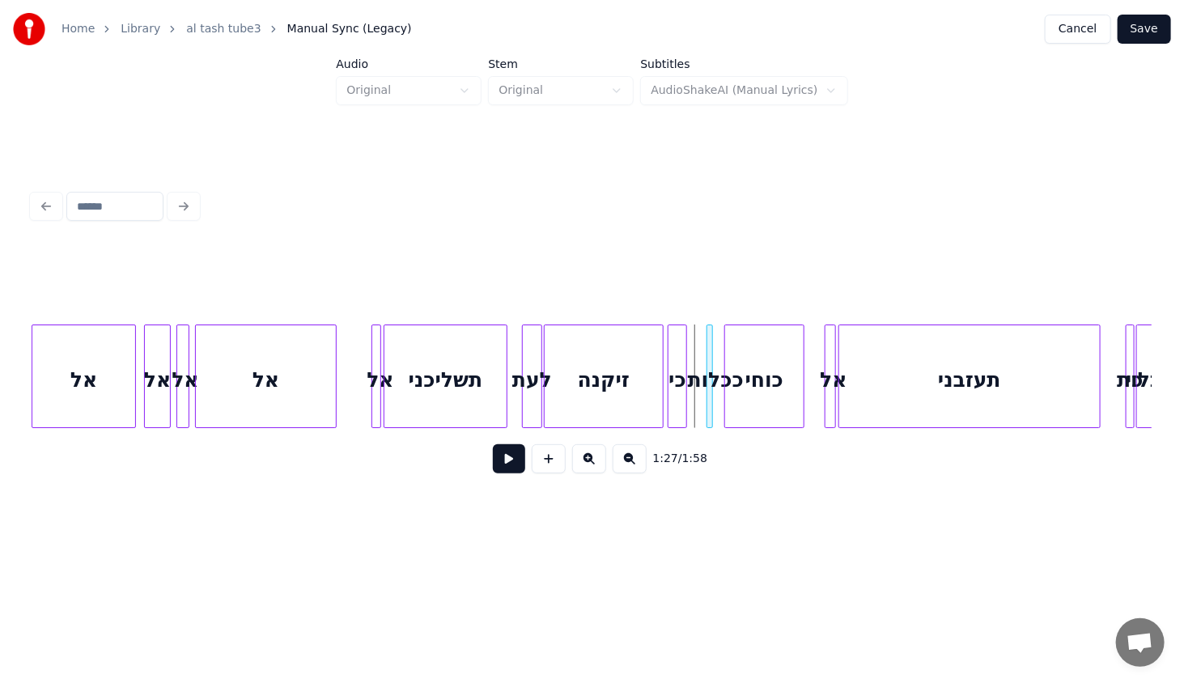
click at [713, 414] on div "ככלות" at bounding box center [715, 380] width 16 height 110
click at [678, 401] on div "כי" at bounding box center [677, 380] width 19 height 110
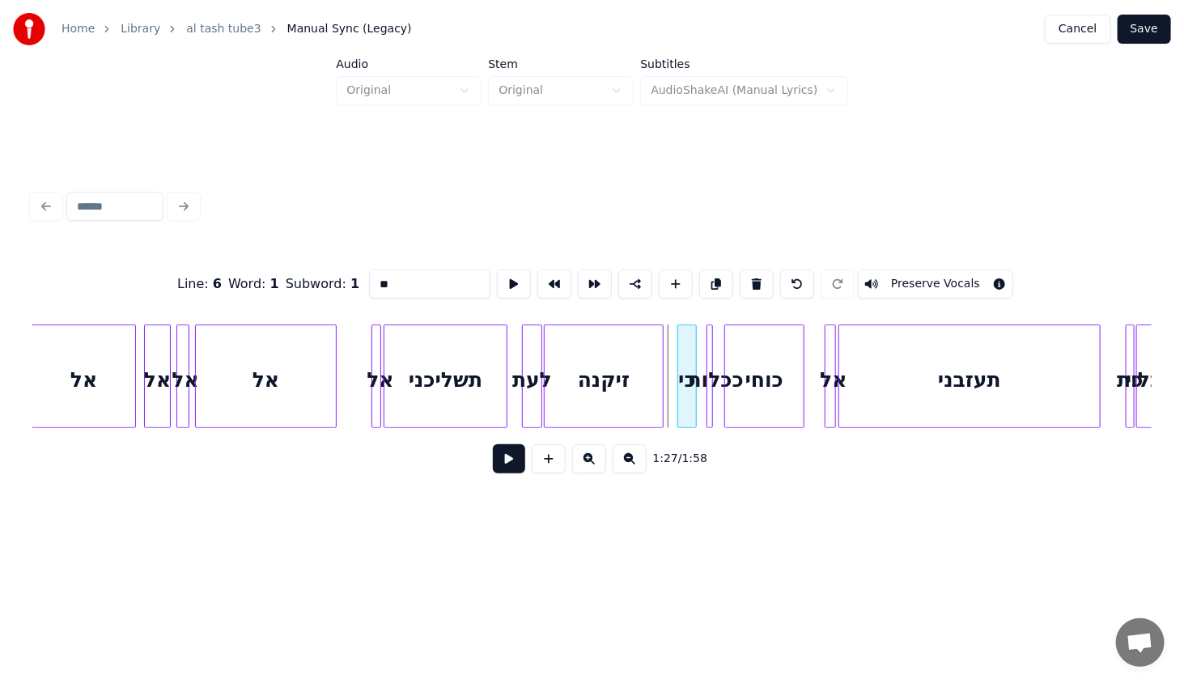
click at [688, 409] on div "כי" at bounding box center [687, 380] width 19 height 110
click at [589, 469] on button at bounding box center [589, 458] width 34 height 29
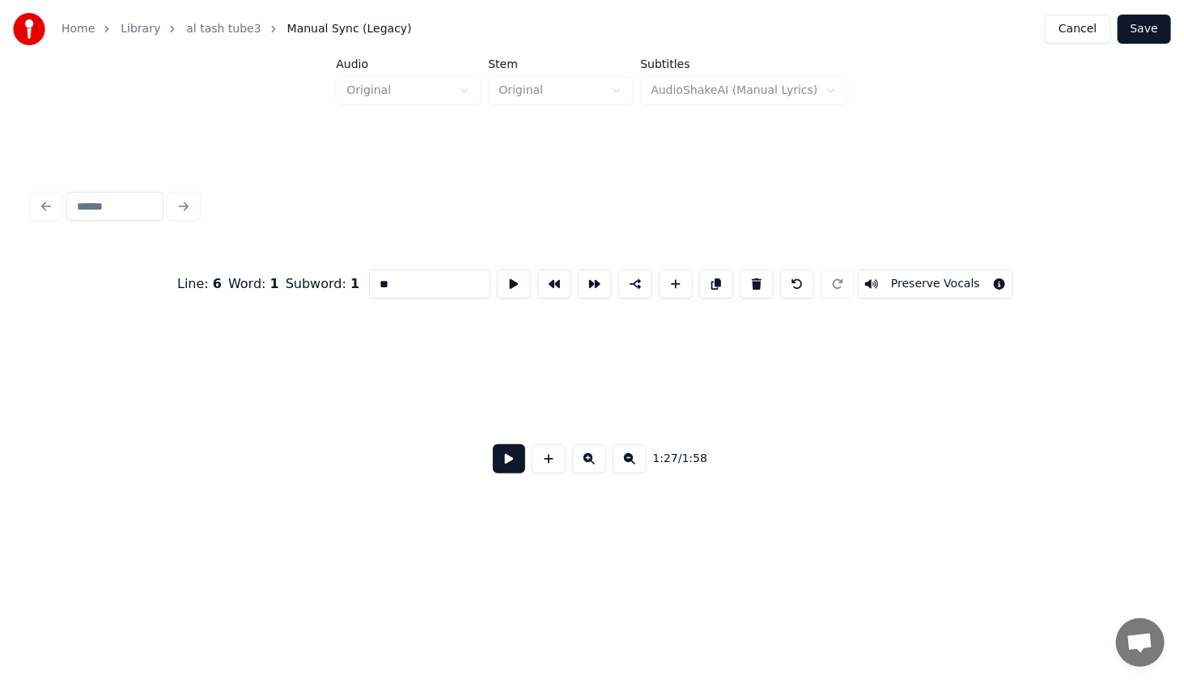
scroll to position [0, 6430]
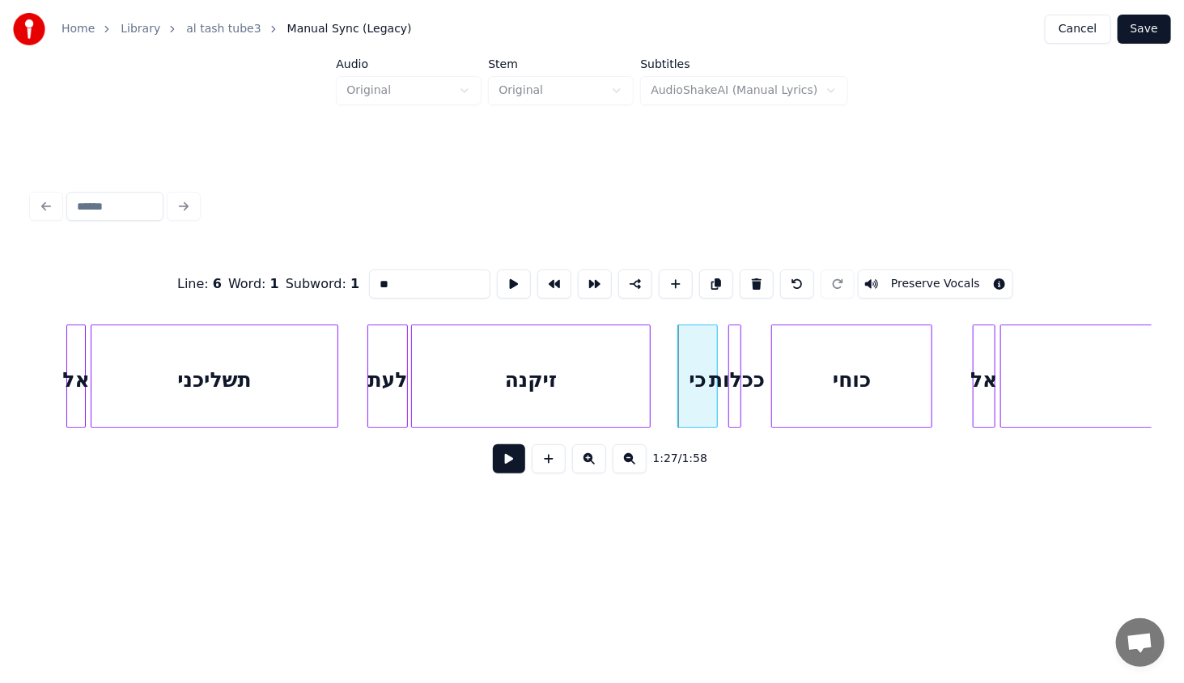
click at [732, 402] on div "ככלות" at bounding box center [737, 380] width 16 height 110
click at [700, 408] on div "כי" at bounding box center [697, 380] width 38 height 110
click at [506, 463] on button at bounding box center [509, 458] width 32 height 29
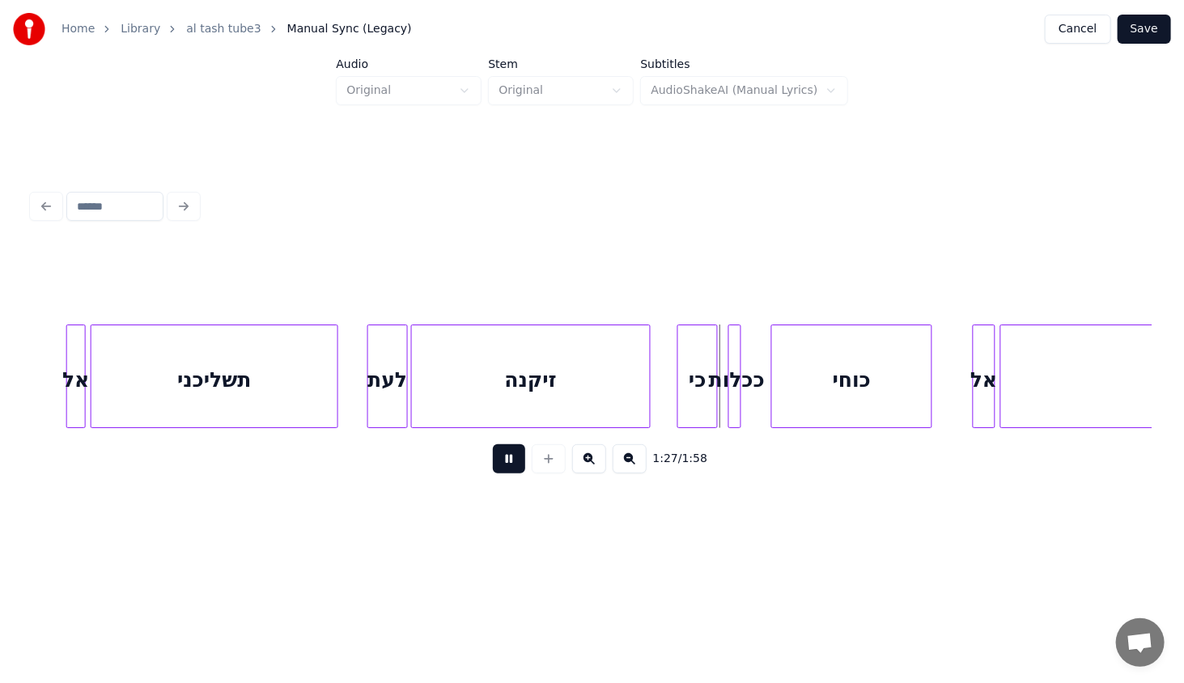
click at [506, 463] on button at bounding box center [509, 458] width 32 height 29
click at [703, 407] on div at bounding box center [701, 376] width 5 height 102
click at [712, 405] on div at bounding box center [712, 376] width 5 height 102
click at [721, 405] on div "ככלות" at bounding box center [725, 380] width 30 height 110
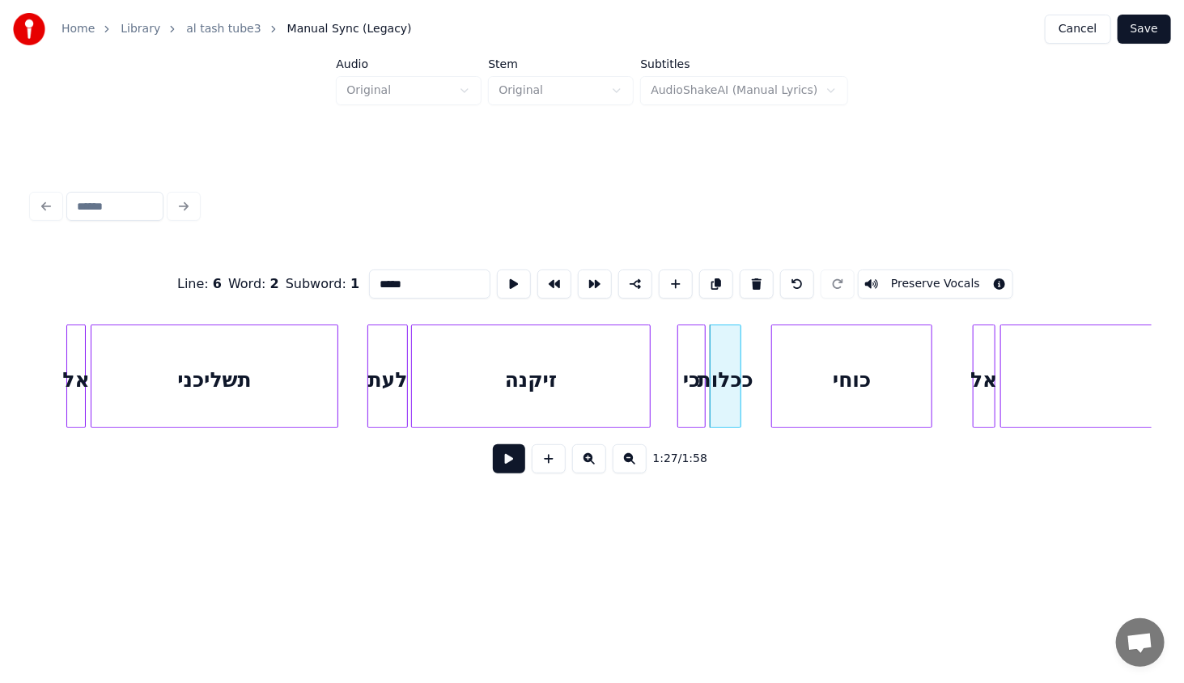
click at [508, 472] on button at bounding box center [509, 458] width 32 height 29
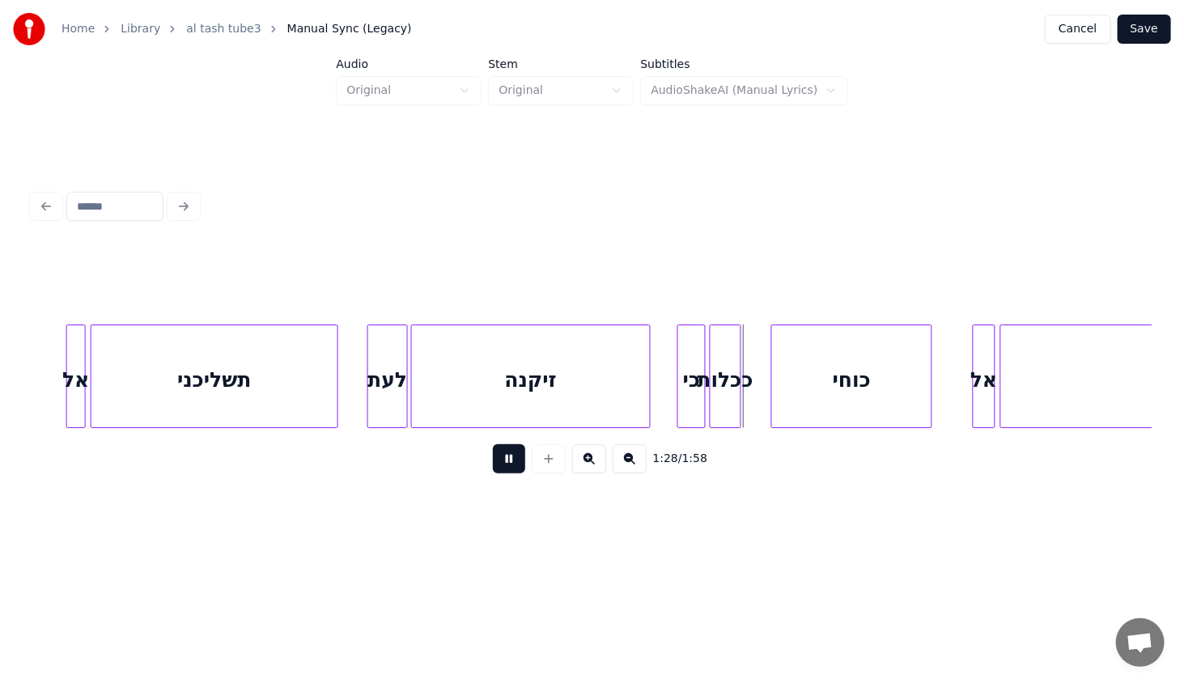
click at [508, 472] on button at bounding box center [509, 458] width 32 height 29
click at [772, 405] on div "כוחי" at bounding box center [828, 380] width 159 height 110
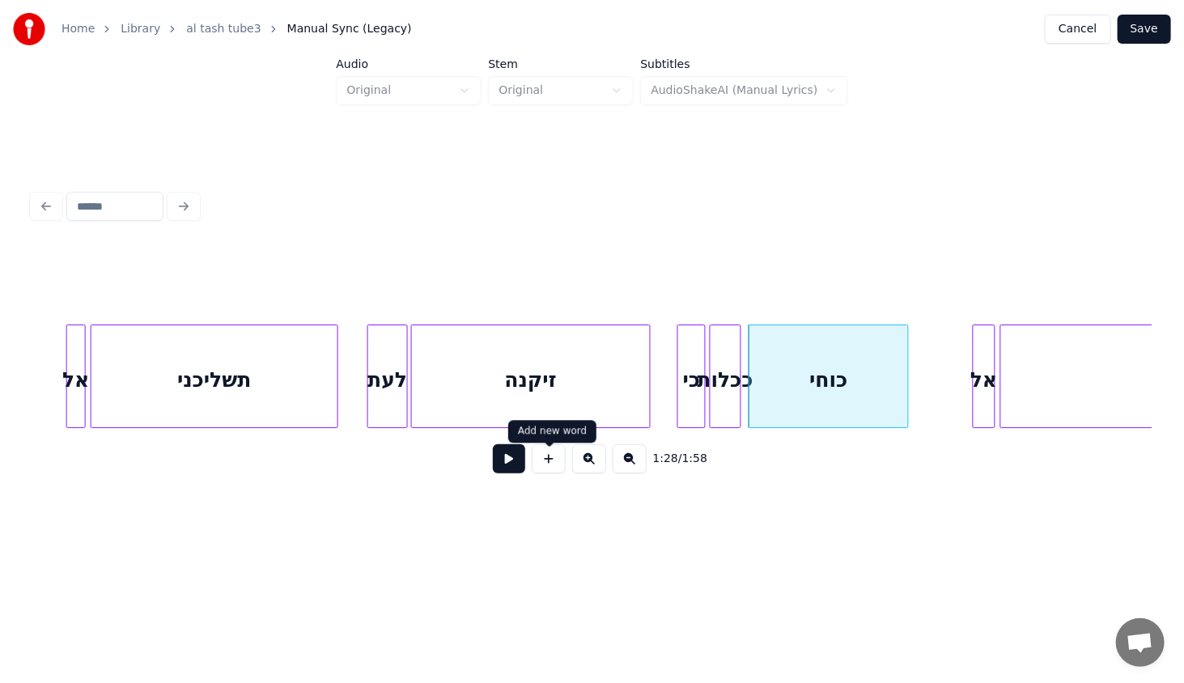
click at [505, 473] on button at bounding box center [509, 458] width 32 height 29
click at [932, 415] on div at bounding box center [929, 376] width 5 height 102
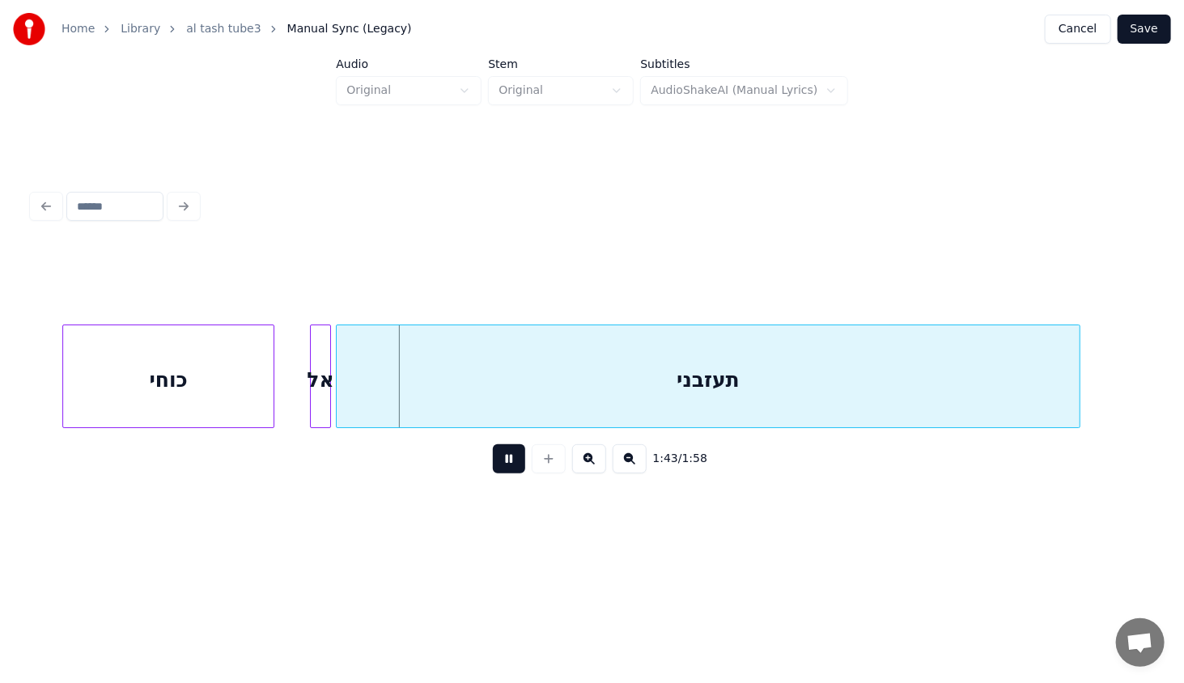
scroll to position [0, 8050]
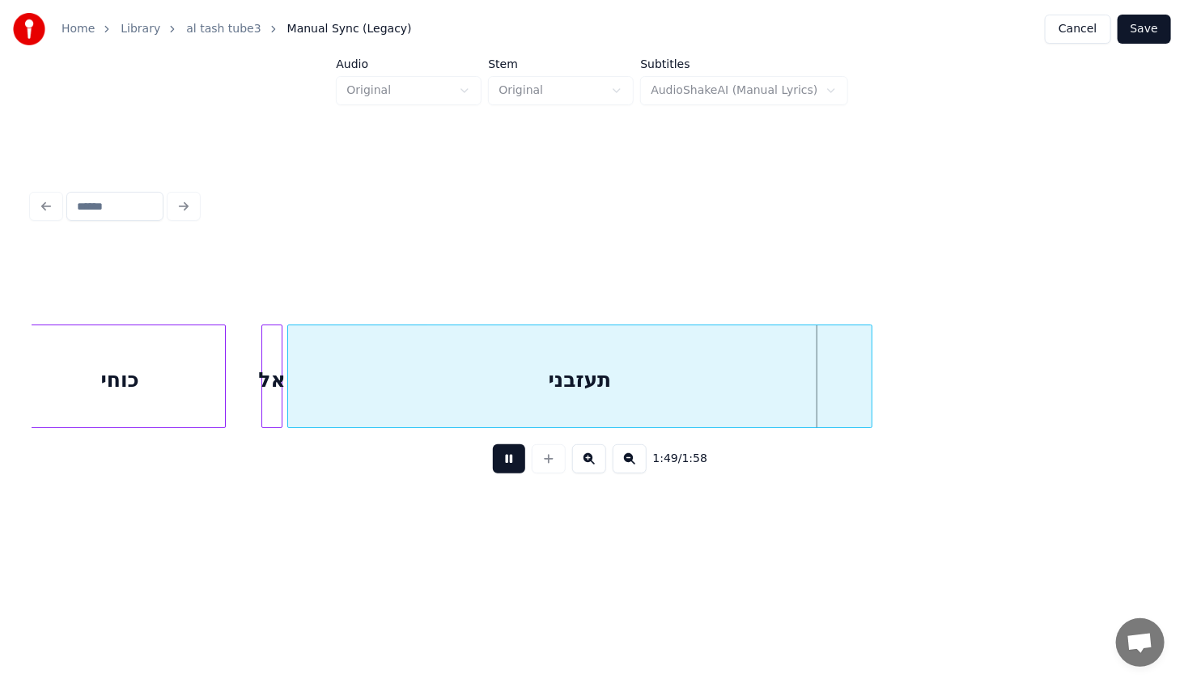
click at [868, 416] on div at bounding box center [868, 376] width 5 height 102
click at [1149, 35] on button "Save" at bounding box center [1143, 29] width 53 height 29
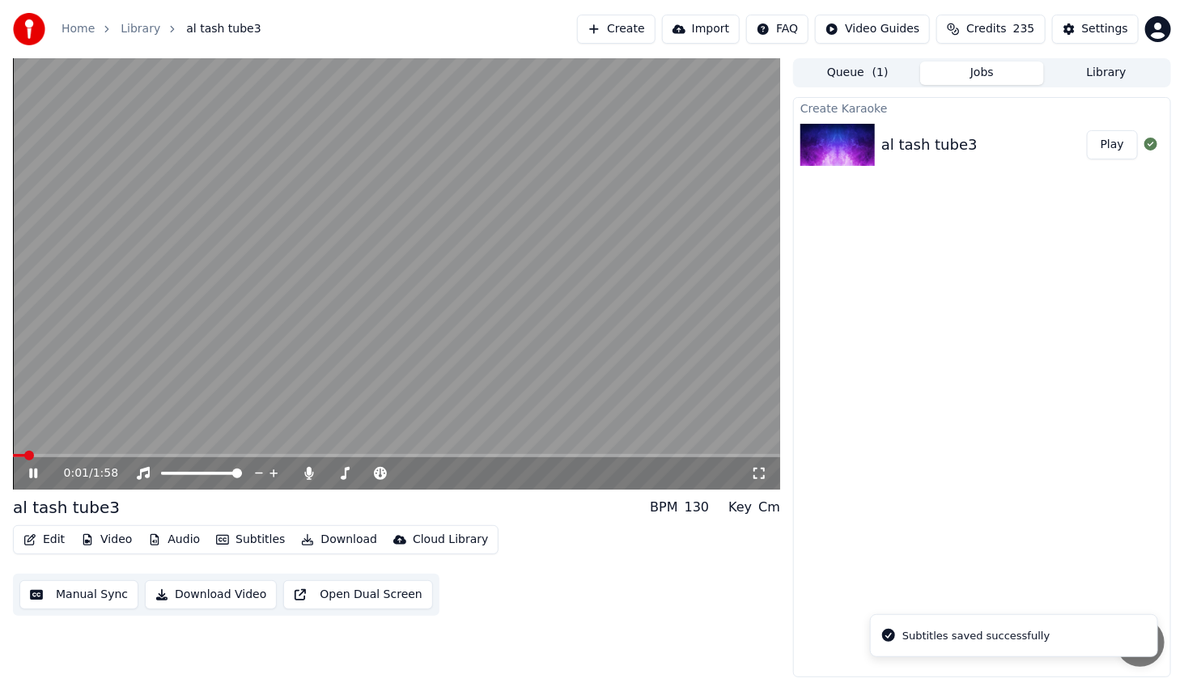
click at [59, 455] on span at bounding box center [396, 455] width 767 height 3
click at [95, 456] on span at bounding box center [396, 455] width 767 height 3
click at [146, 454] on span at bounding box center [396, 455] width 767 height 3
drag, startPoint x: 172, startPoint y: 451, endPoint x: 184, endPoint y: 447, distance: 12.8
click at [184, 447] on video at bounding box center [396, 273] width 767 height 431
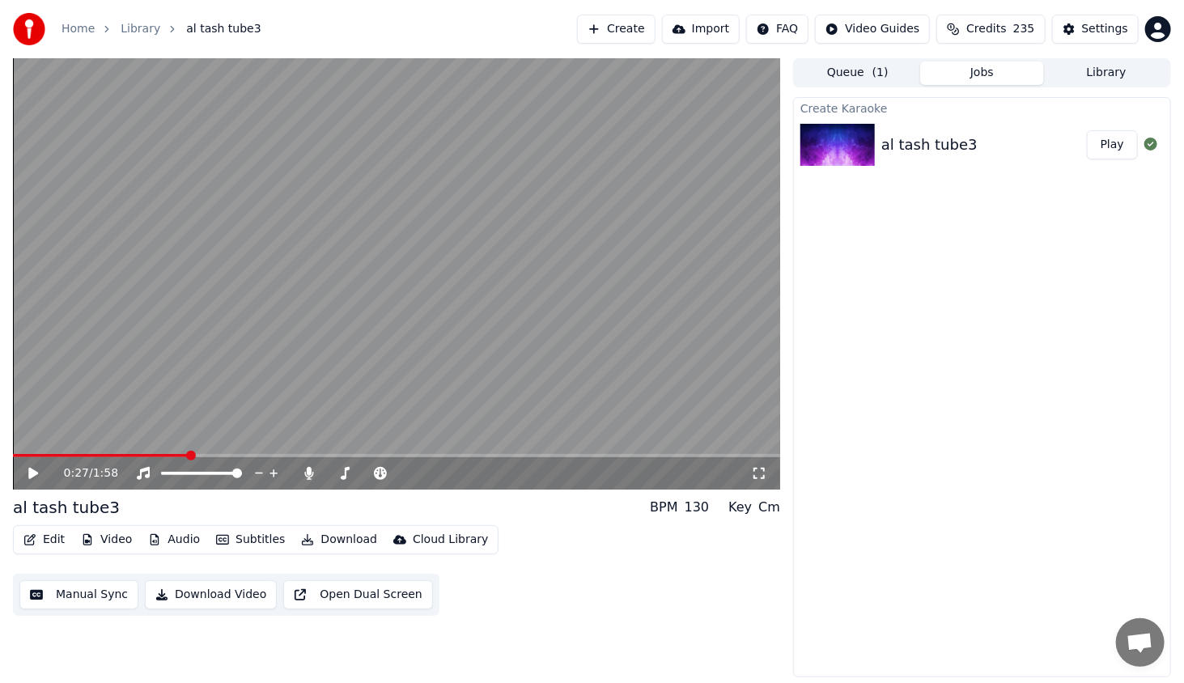
click at [187, 455] on span at bounding box center [396, 455] width 767 height 3
click at [32, 480] on div "0:27 / 1:58" at bounding box center [396, 473] width 754 height 16
click at [36, 469] on icon at bounding box center [45, 473] width 38 height 13
click at [195, 457] on span at bounding box center [104, 455] width 182 height 3
click at [168, 457] on span at bounding box center [97, 455] width 168 height 3
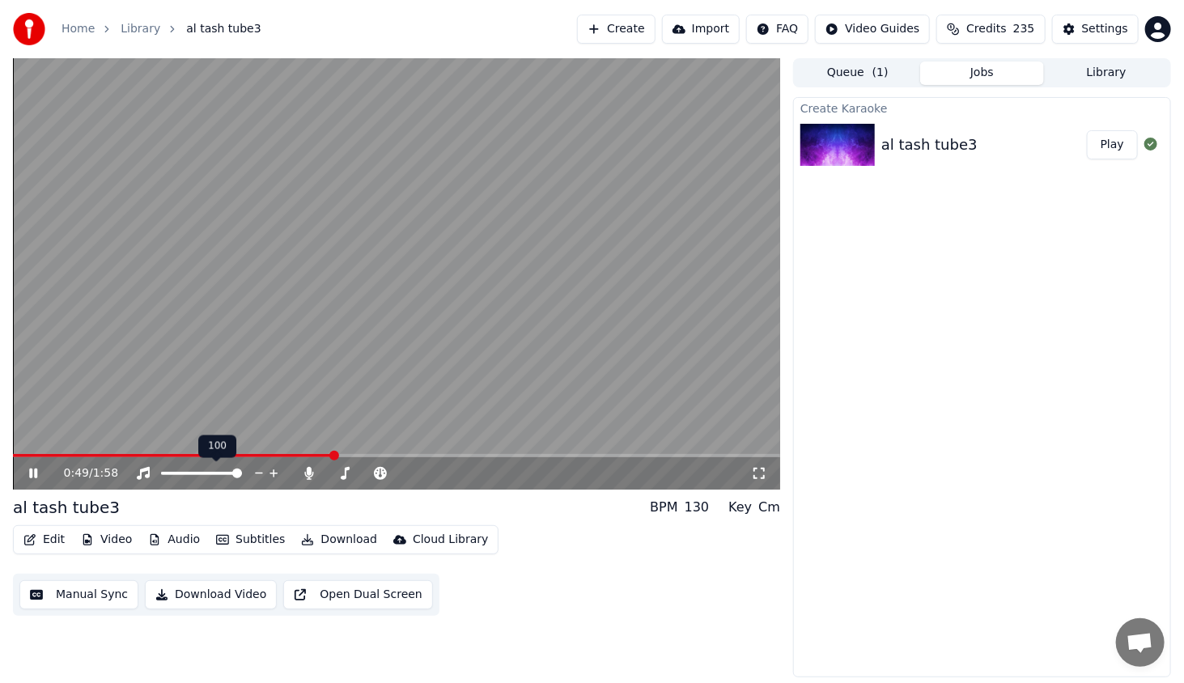
click at [111, 454] on span at bounding box center [173, 455] width 320 height 3
click at [144, 458] on polygon at bounding box center [143, 456] width 11 height 11
click at [47, 534] on button "Edit" at bounding box center [44, 539] width 54 height 23
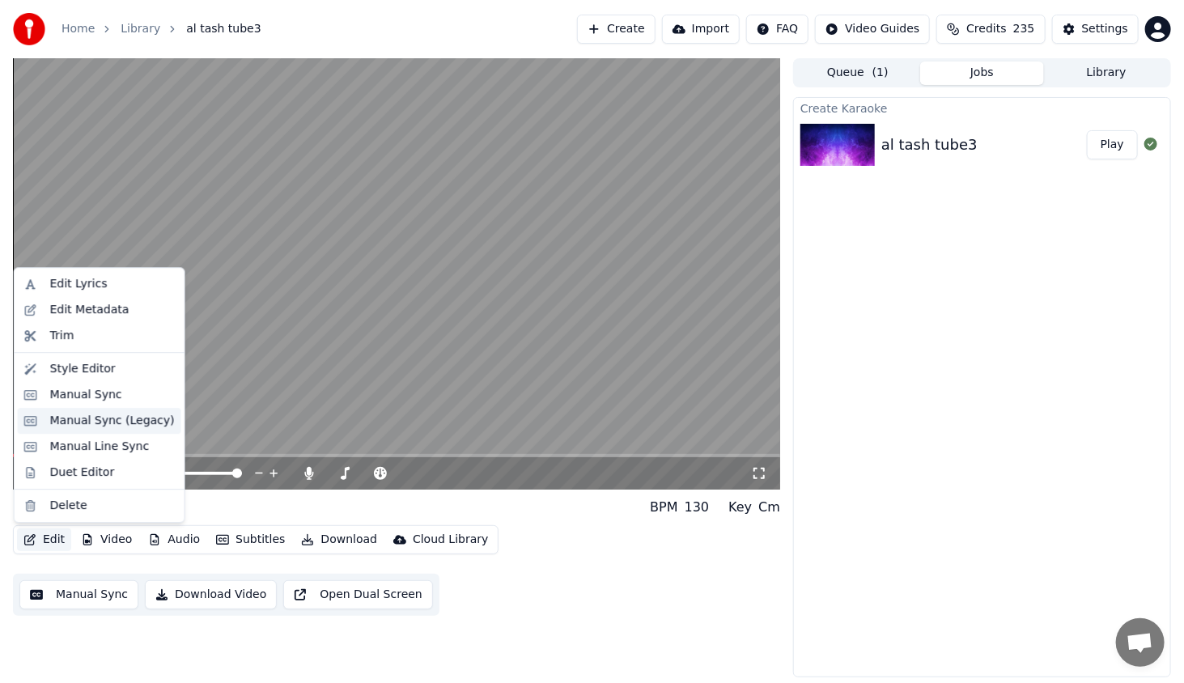
click at [102, 421] on div "Manual Sync (Legacy)" at bounding box center [112, 421] width 125 height 16
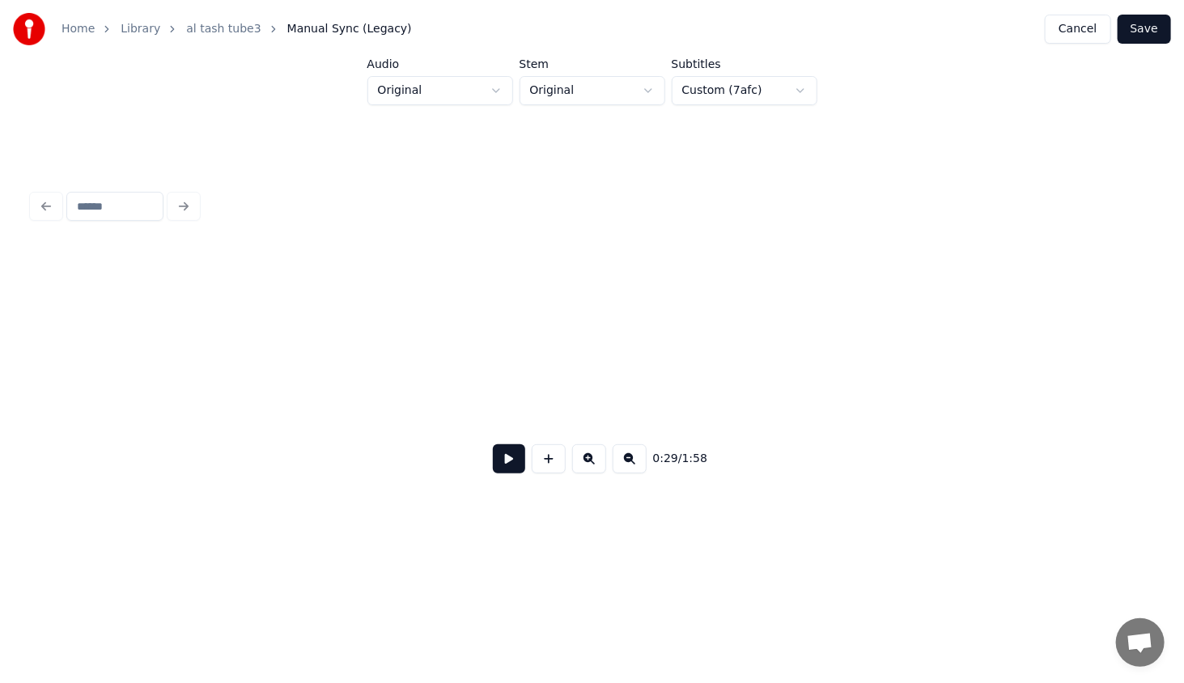
scroll to position [0, 2353]
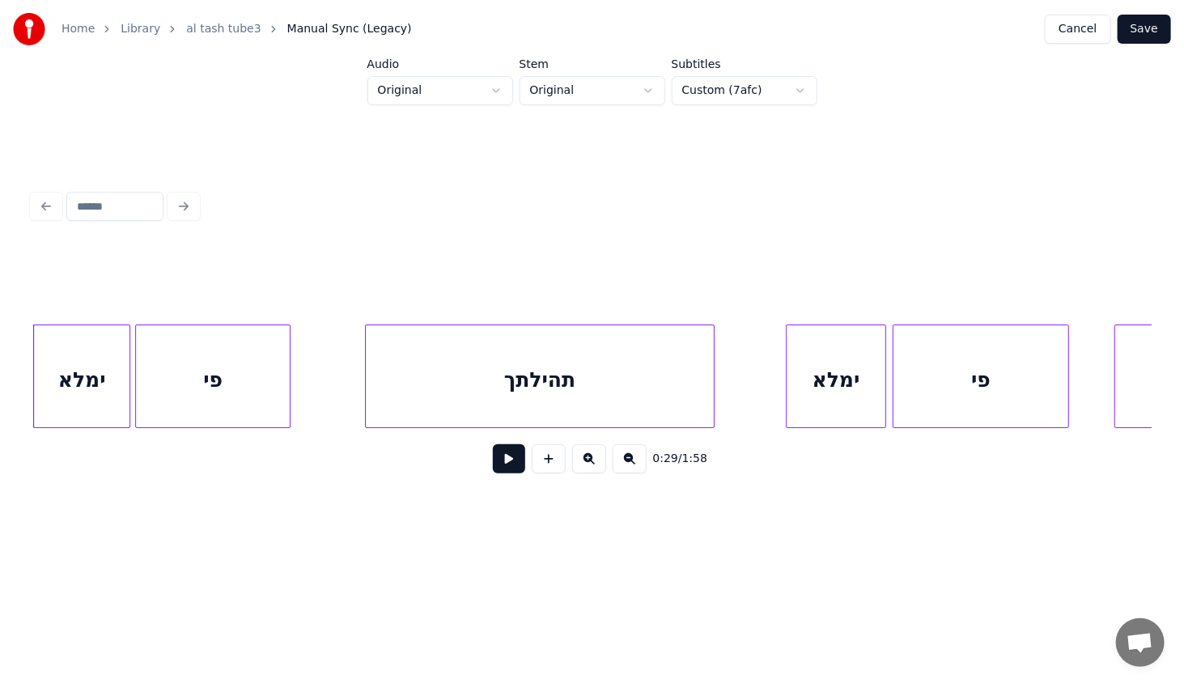
click at [432, 391] on div "תהילתך" at bounding box center [540, 380] width 348 height 110
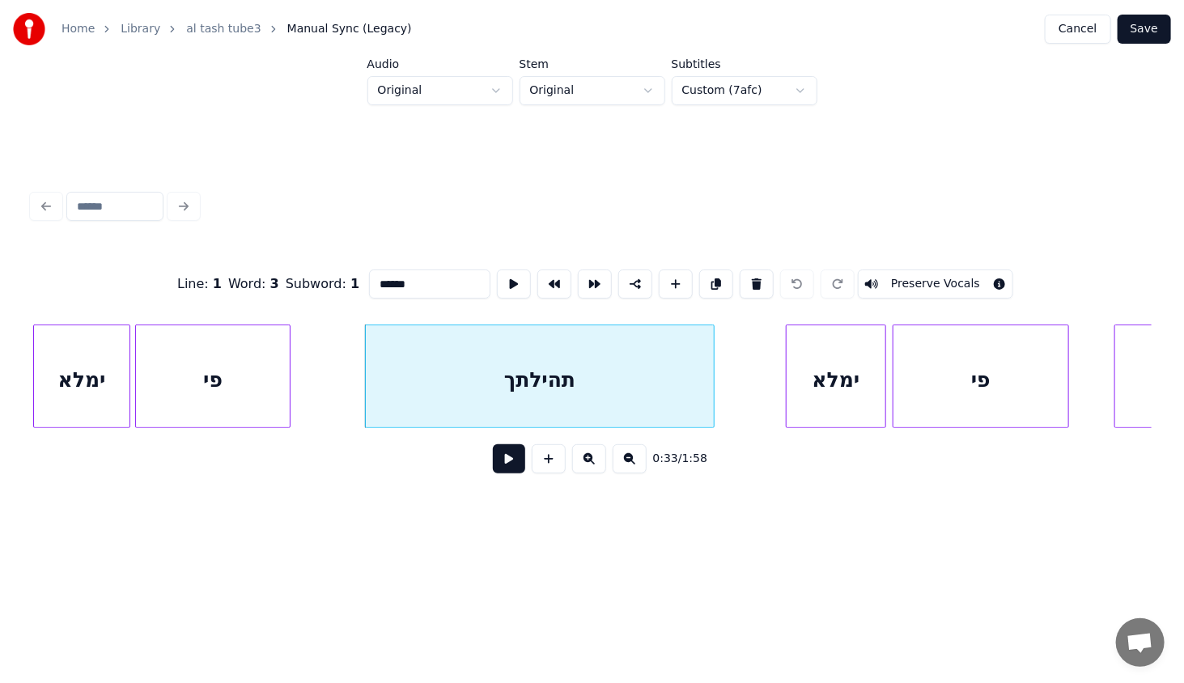
click at [512, 461] on button at bounding box center [509, 458] width 32 height 29
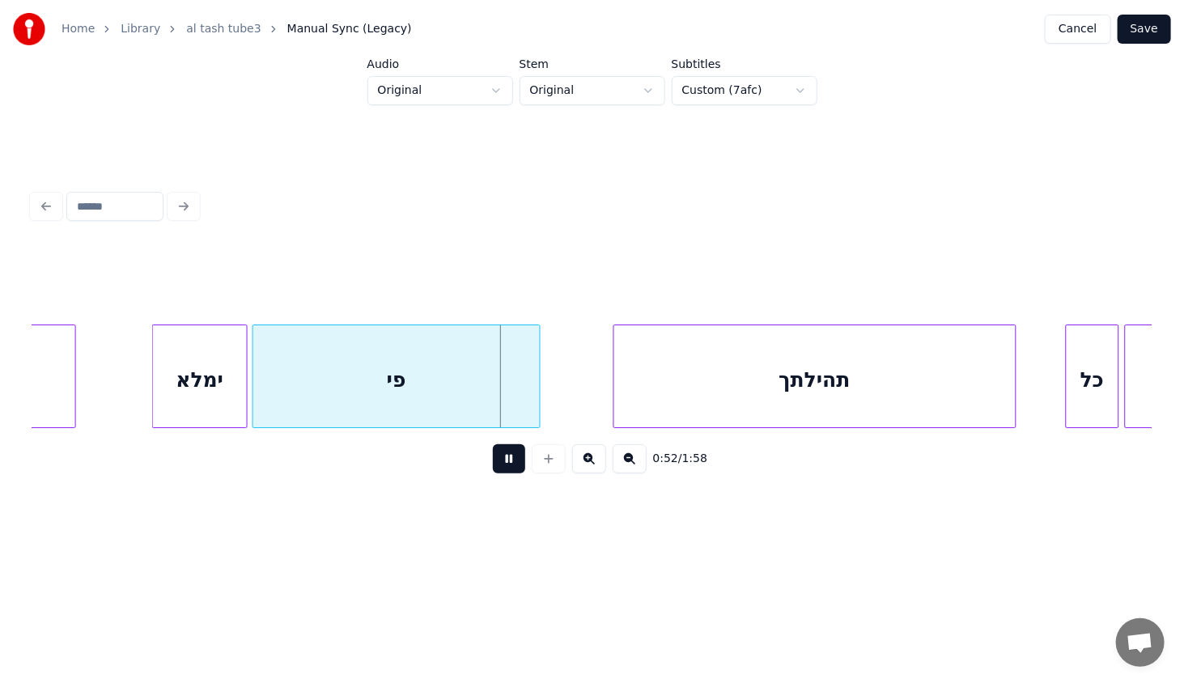
scroll to position [0, 3784]
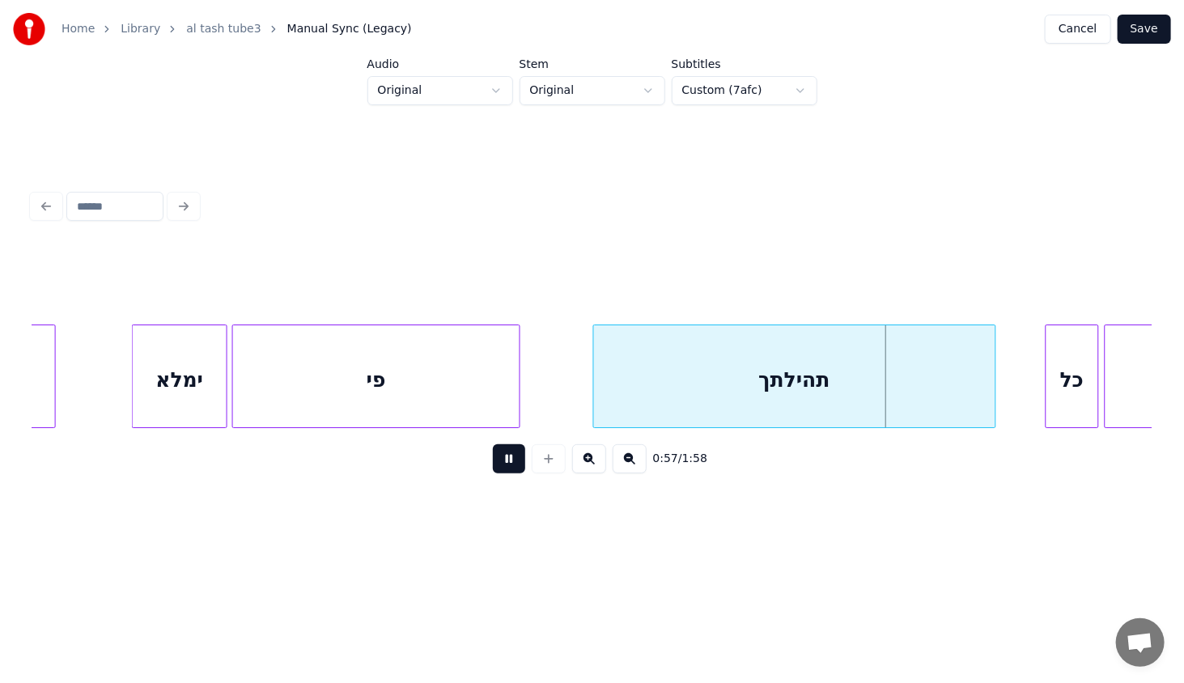
click at [1153, 22] on button "Save" at bounding box center [1143, 29] width 53 height 29
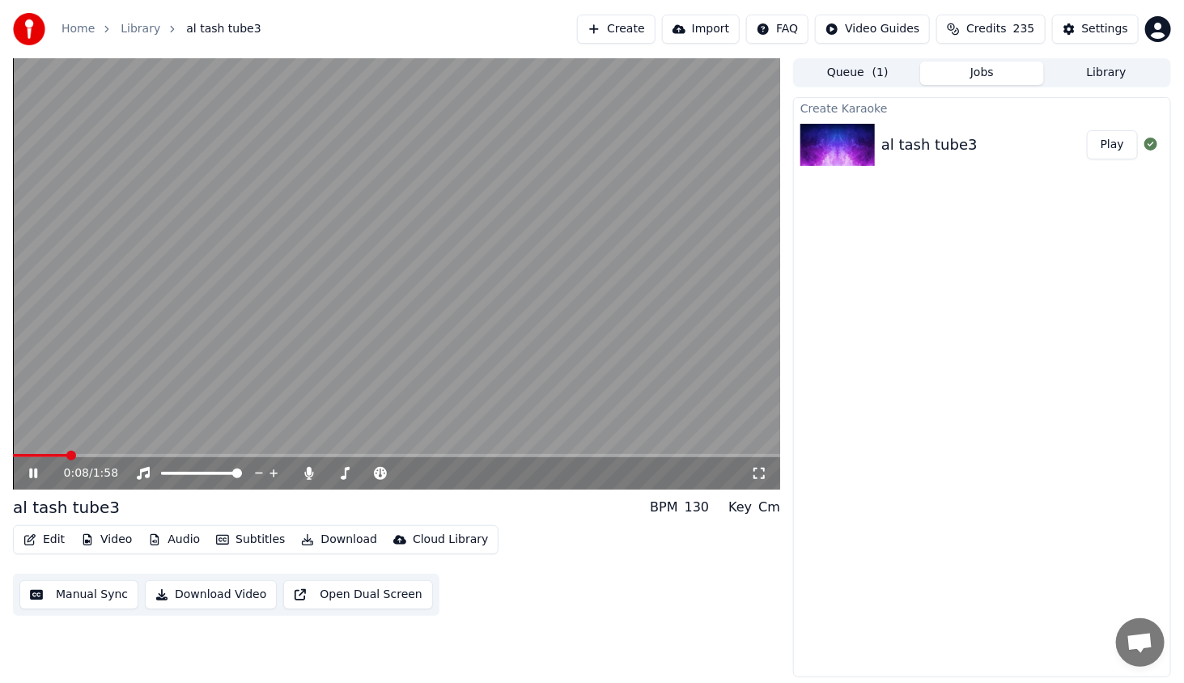
click at [32, 468] on icon at bounding box center [45, 473] width 38 height 13
click at [112, 546] on button "Video" at bounding box center [106, 539] width 64 height 23
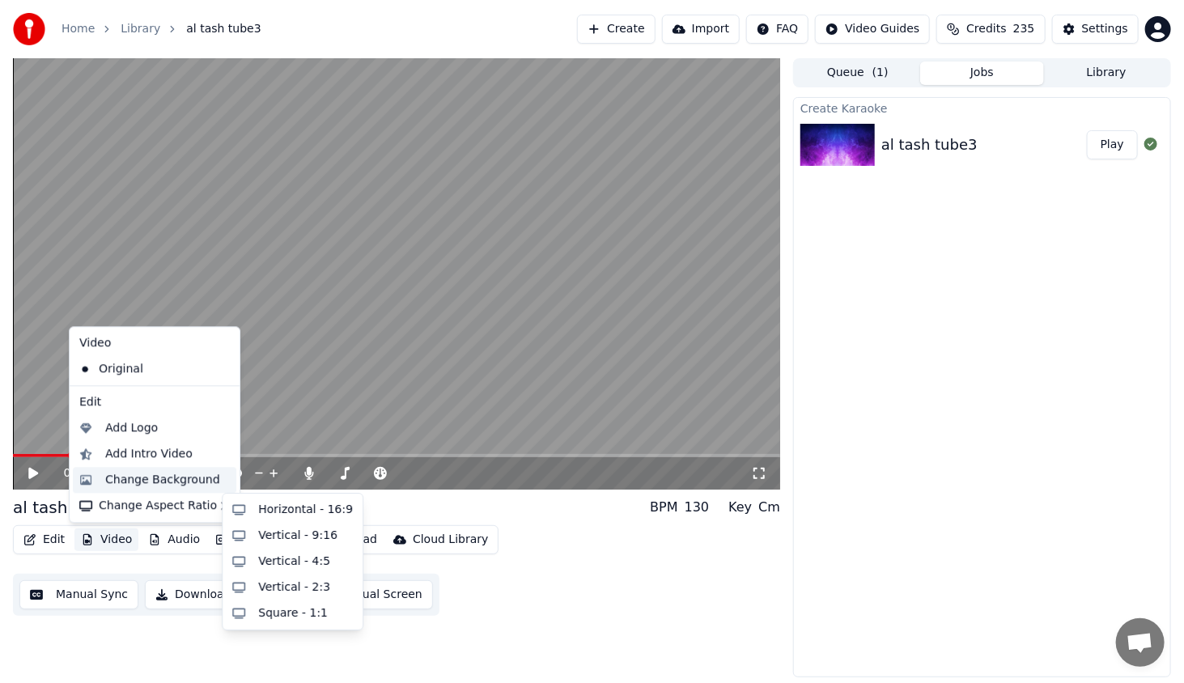
click at [130, 482] on div "Change Background" at bounding box center [162, 480] width 115 height 16
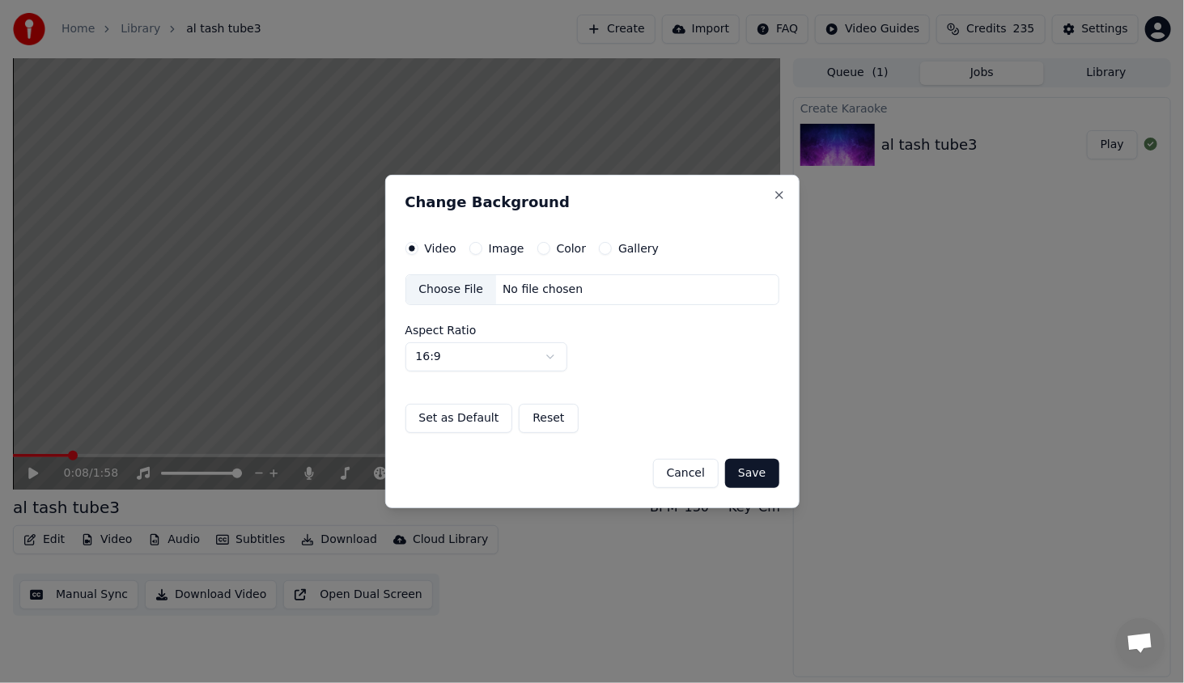
click at [482, 246] on div "Image" at bounding box center [496, 248] width 55 height 13
click at [477, 246] on button "Image" at bounding box center [475, 248] width 13 height 13
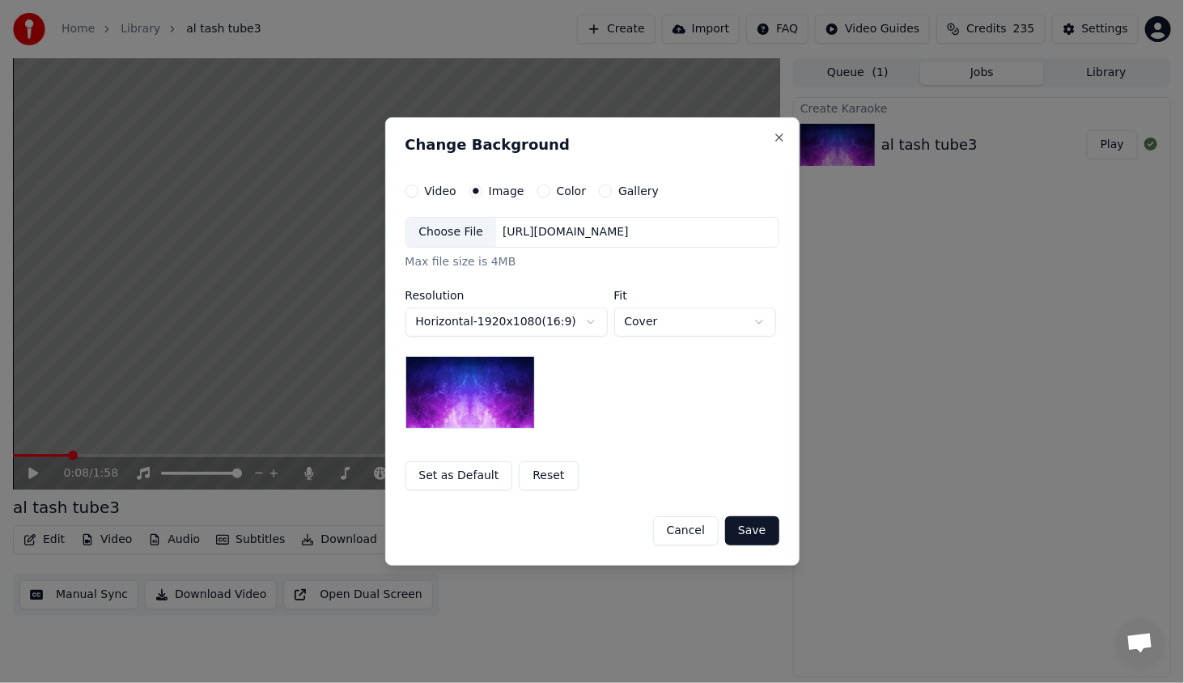
click at [468, 230] on div "Choose File" at bounding box center [451, 232] width 91 height 29
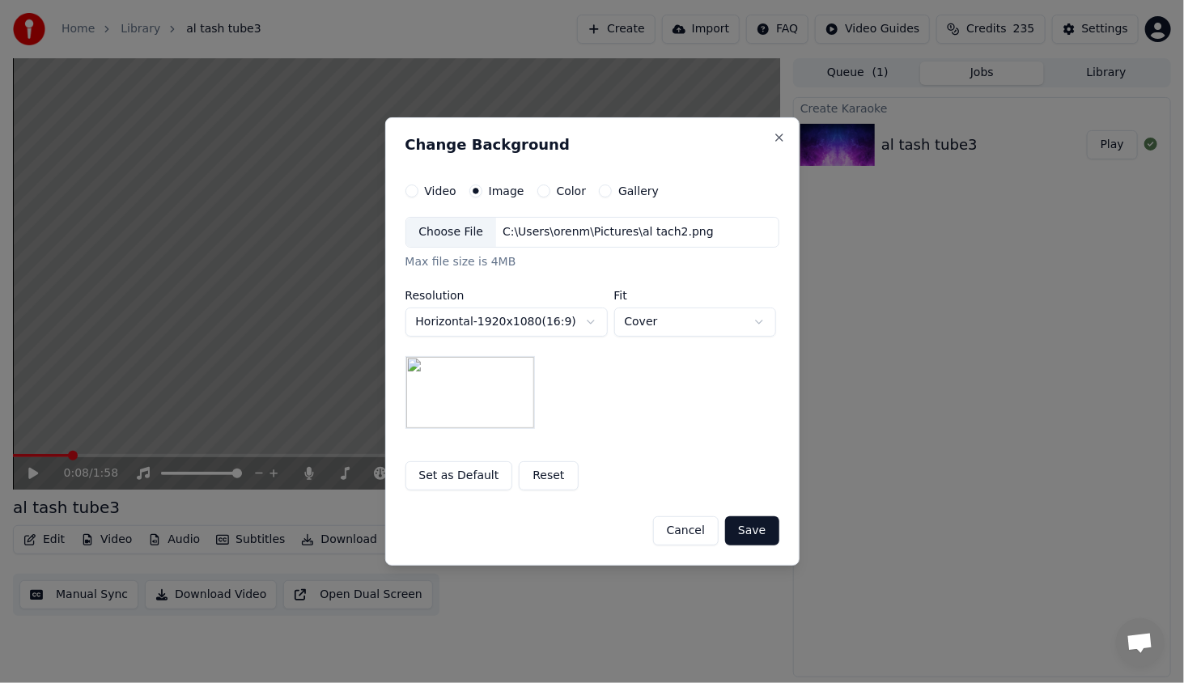
click at [759, 524] on button "Save" at bounding box center [751, 530] width 53 height 29
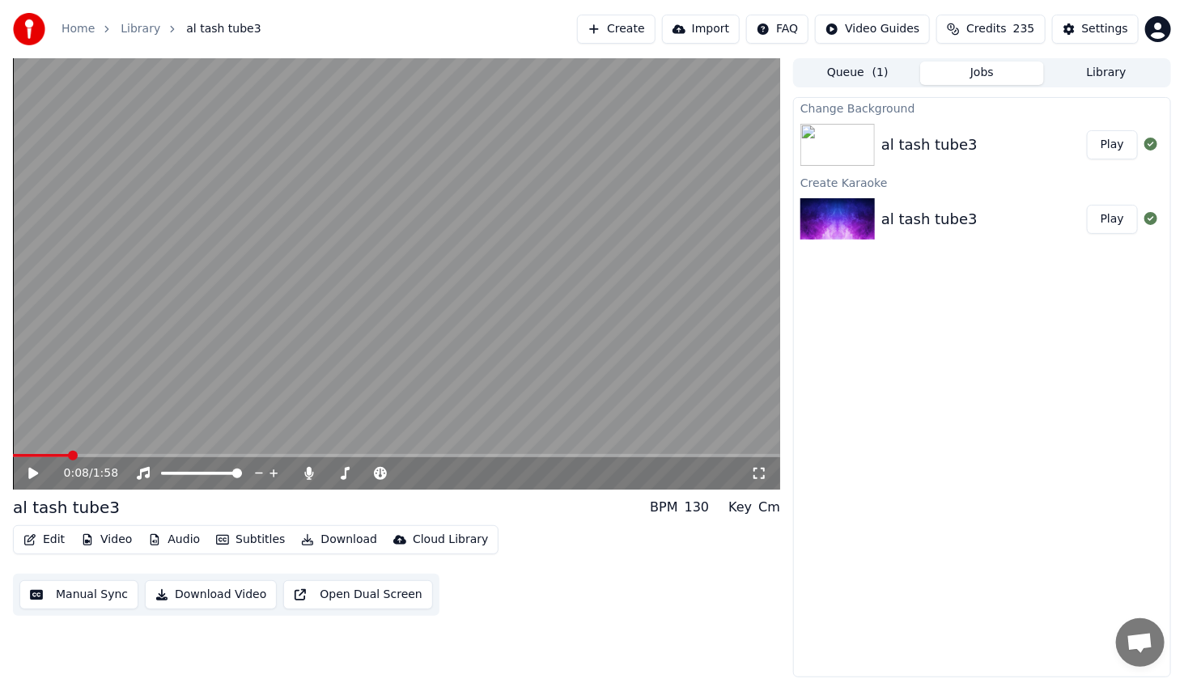
click at [1126, 143] on button "Play" at bounding box center [1112, 144] width 51 height 29
click at [32, 470] on icon at bounding box center [33, 473] width 8 height 10
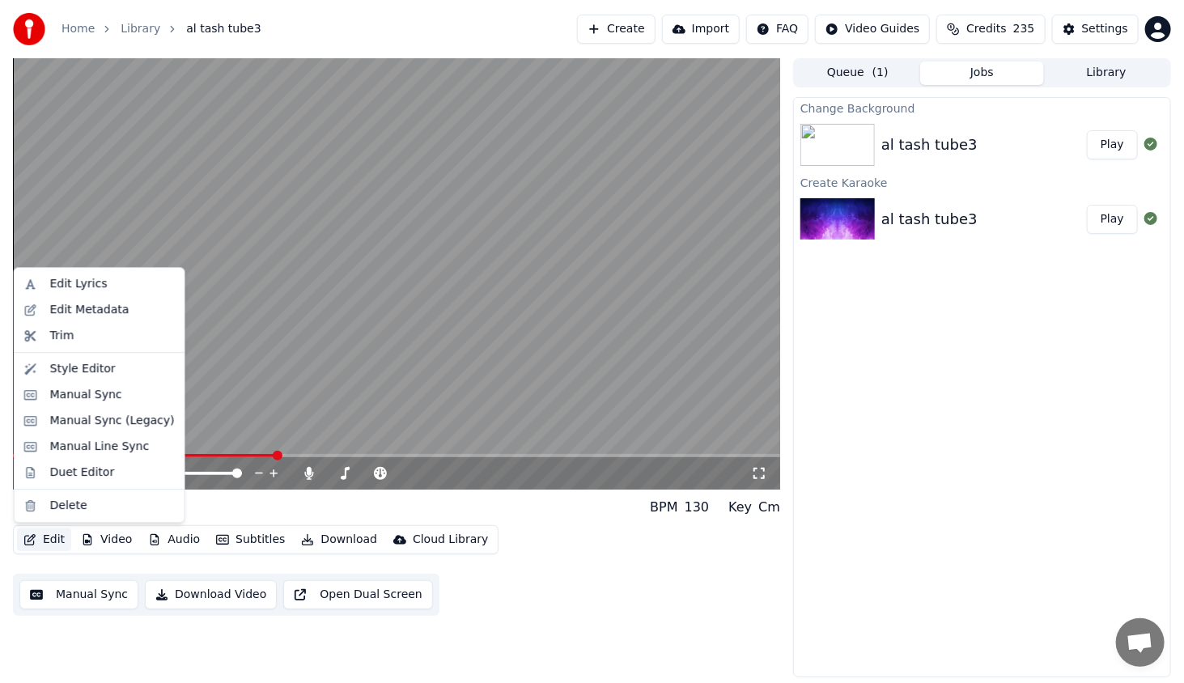
click at [59, 541] on button "Edit" at bounding box center [44, 539] width 54 height 23
click at [78, 372] on div "Style Editor" at bounding box center [83, 369] width 66 height 16
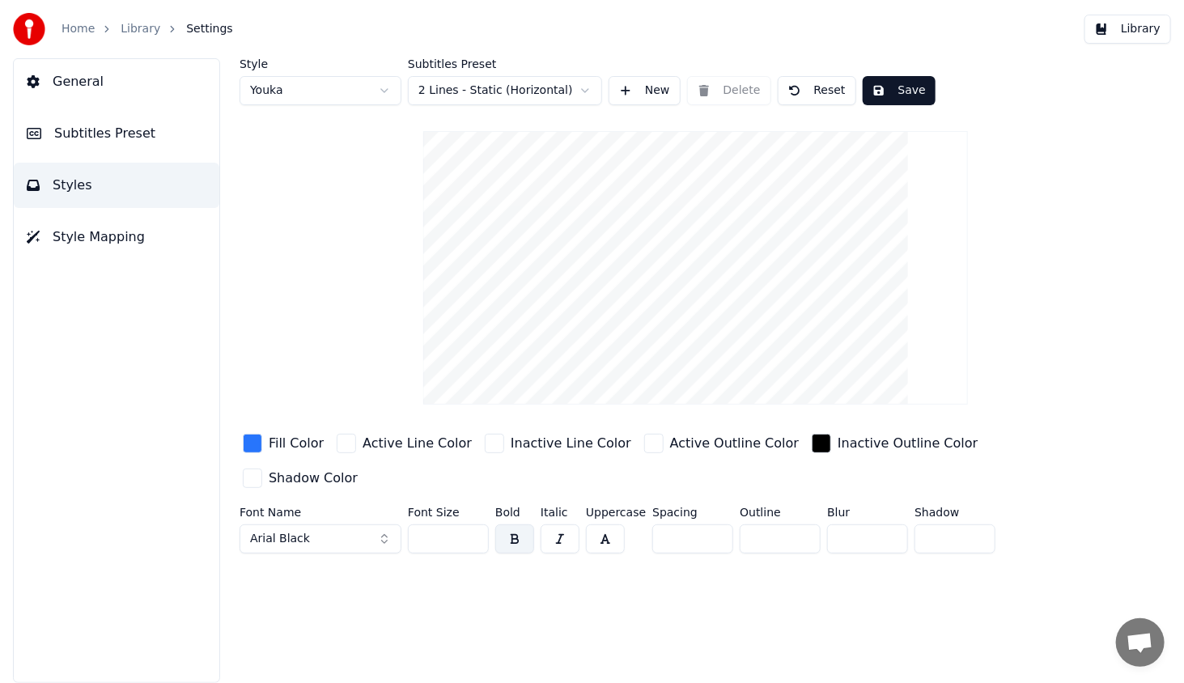
click at [248, 444] on div "button" at bounding box center [252, 443] width 19 height 19
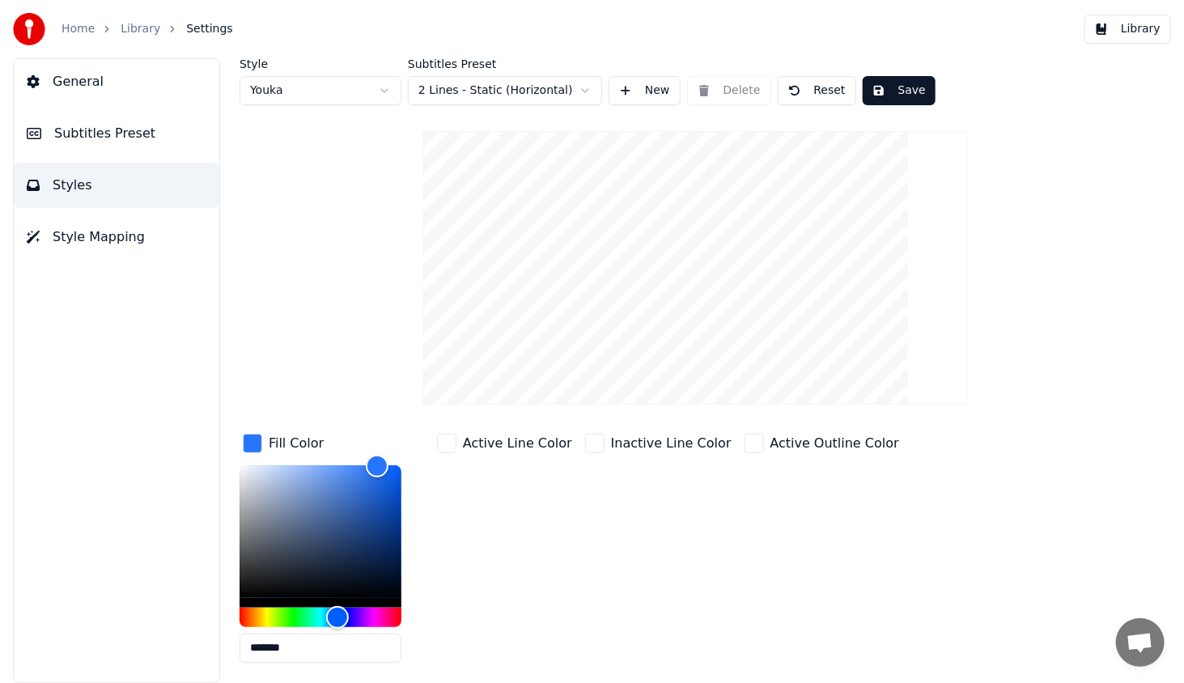
click at [247, 443] on div "button" at bounding box center [252, 443] width 19 height 19
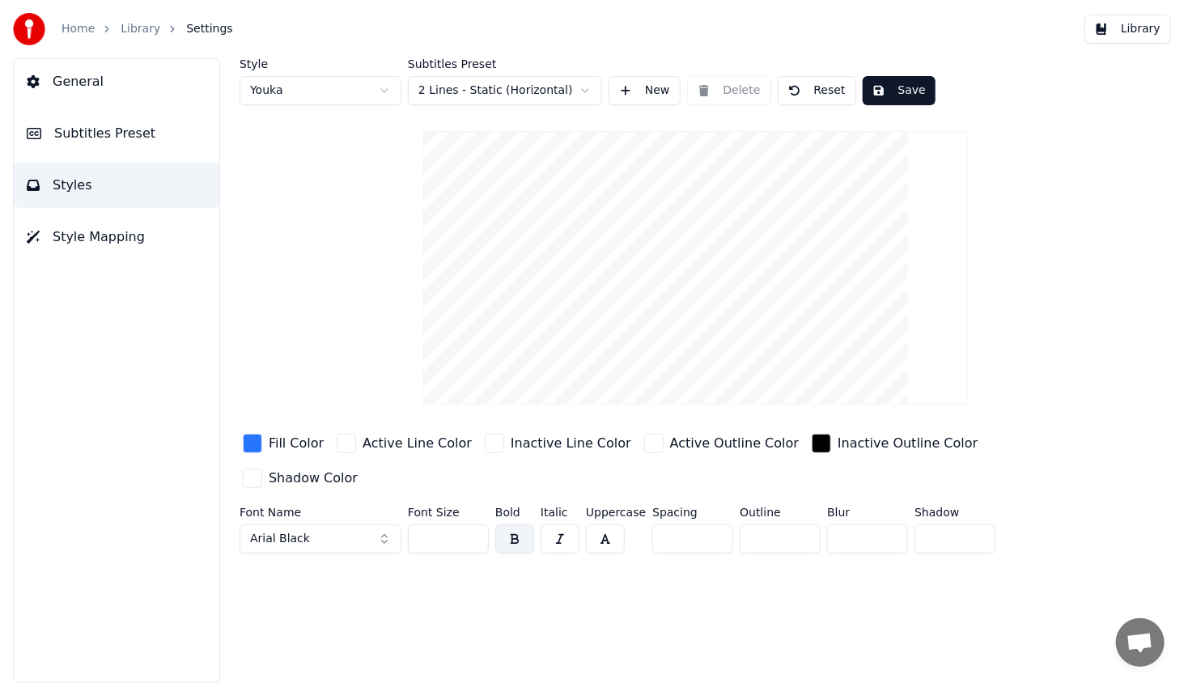
click at [247, 443] on div "button" at bounding box center [252, 443] width 19 height 19
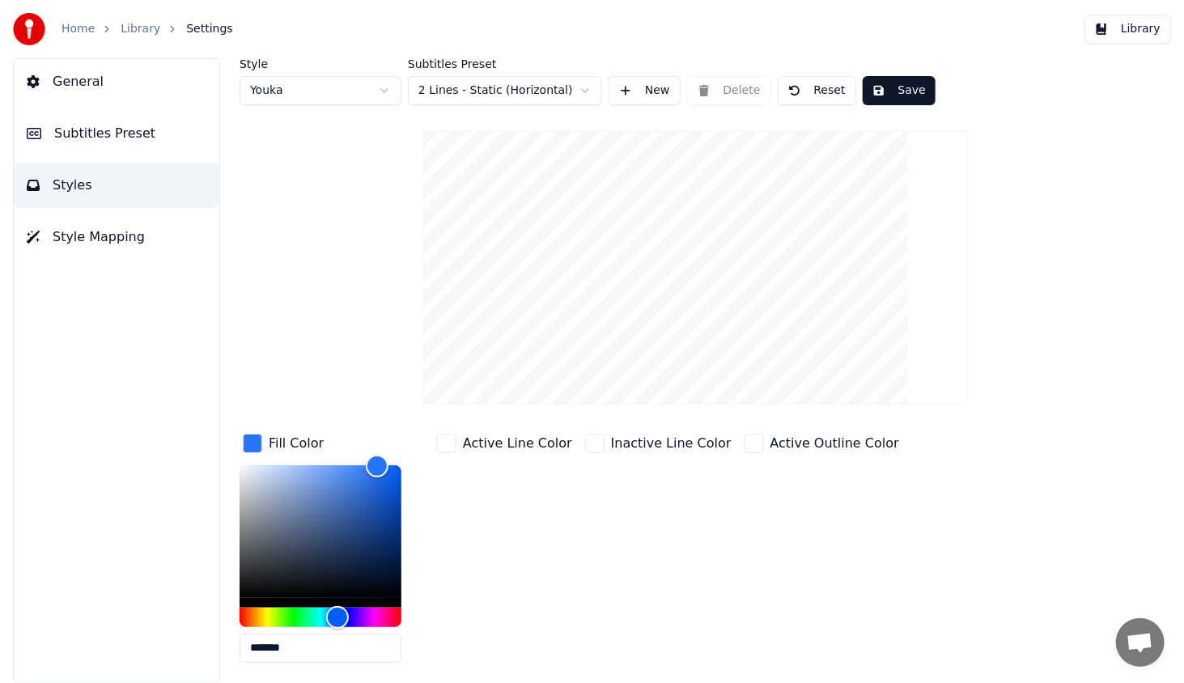
drag, startPoint x: 307, startPoint y: 654, endPoint x: 219, endPoint y: 647, distance: 88.5
click at [219, 647] on div "Style Youka Subtitles Preset 2 Lines - Static (Horizontal) New Delete Reset Sav…" at bounding box center [695, 370] width 976 height 625
click at [295, 612] on div "Hue" at bounding box center [320, 617] width 162 height 19
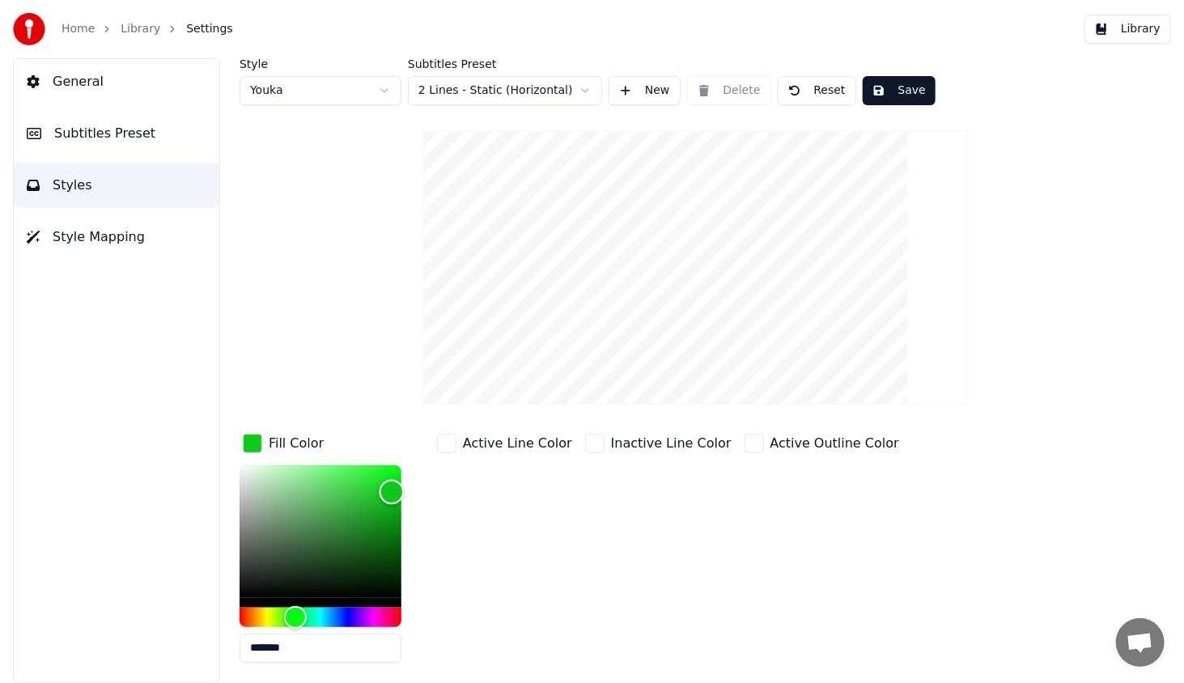
type input "*******"
drag, startPoint x: 380, startPoint y: 469, endPoint x: 392, endPoint y: 491, distance: 25.0
click at [392, 491] on div "Color" at bounding box center [392, 492] width 25 height 25
click at [888, 91] on button "Save" at bounding box center [898, 90] width 73 height 29
click at [121, 29] on link "Library" at bounding box center [141, 29] width 40 height 16
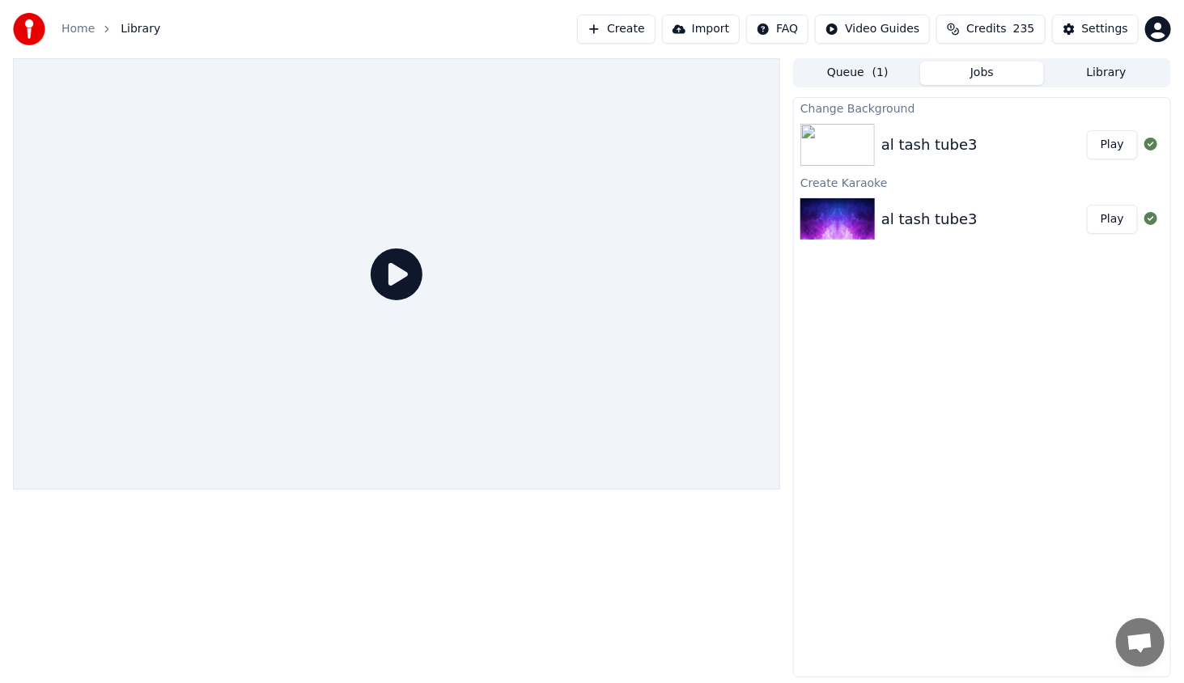
click at [1114, 150] on button "Play" at bounding box center [1112, 144] width 51 height 29
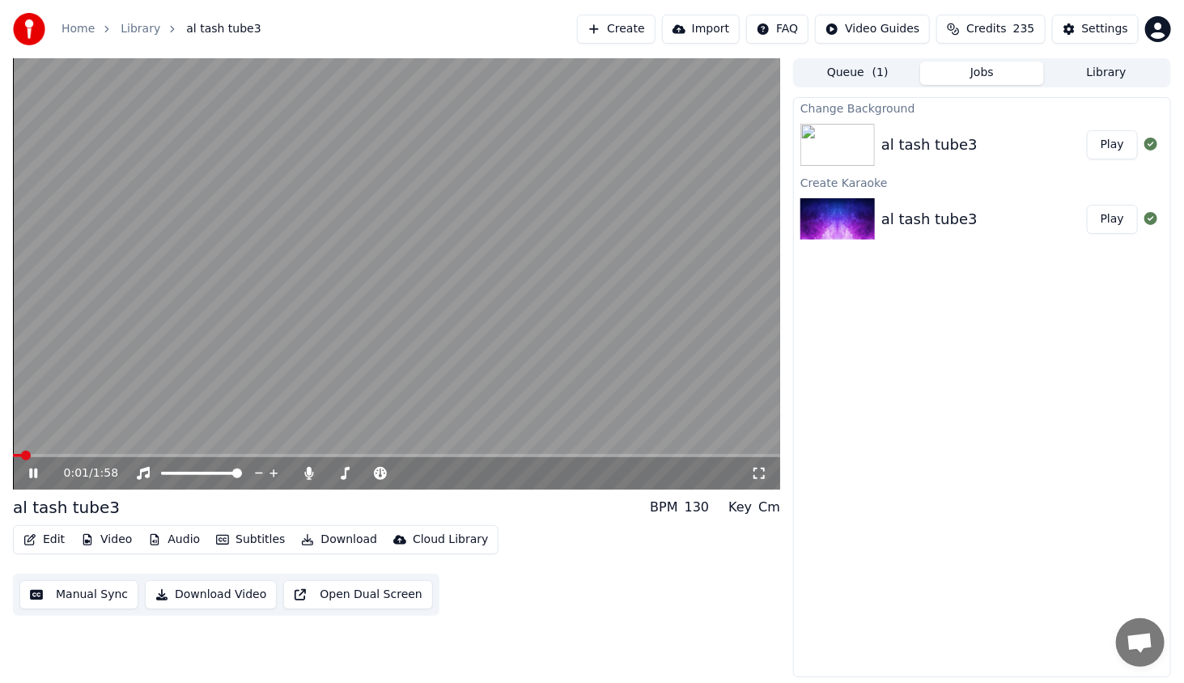
click at [164, 458] on div "0:01 / 1:58" at bounding box center [396, 473] width 767 height 32
click at [160, 455] on span at bounding box center [396, 455] width 767 height 3
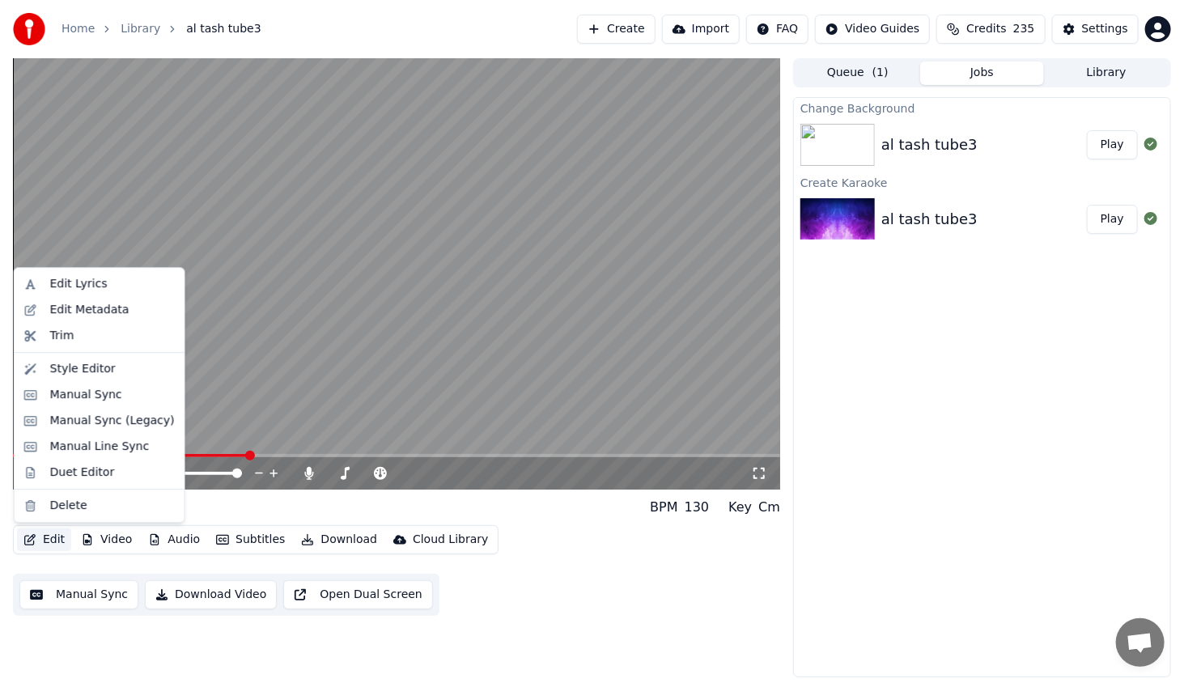
click at [51, 536] on button "Edit" at bounding box center [44, 539] width 54 height 23
click at [67, 374] on div "Style Editor" at bounding box center [83, 369] width 66 height 16
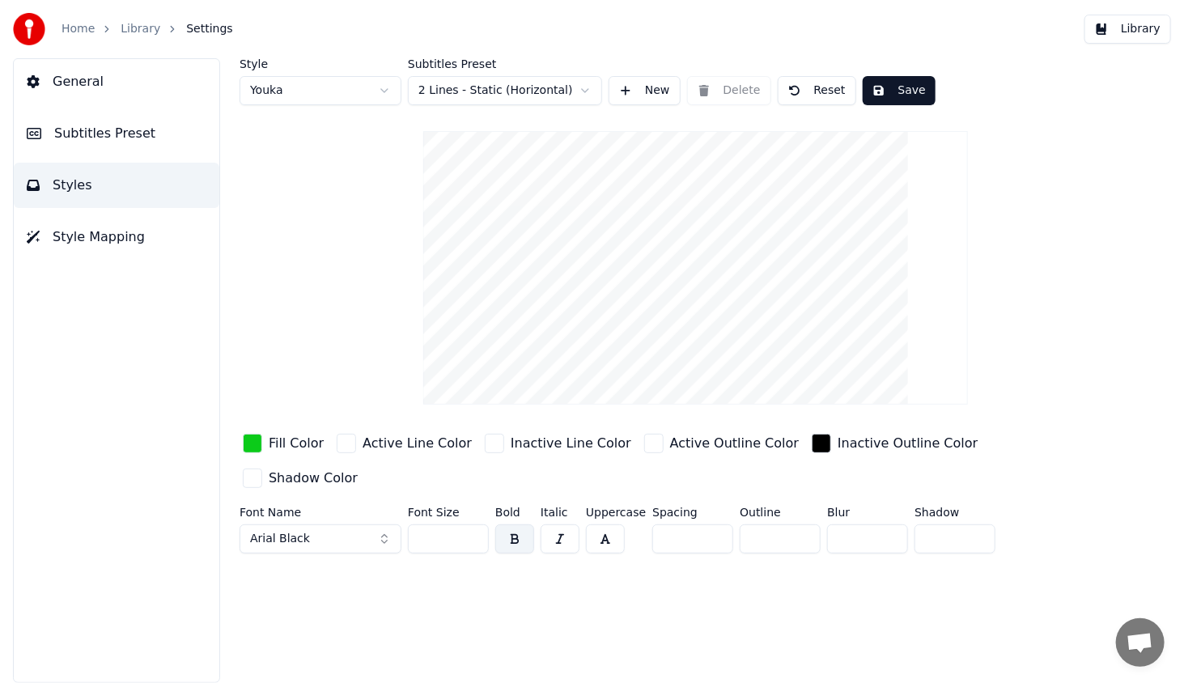
click at [252, 440] on div "button" at bounding box center [252, 443] width 19 height 19
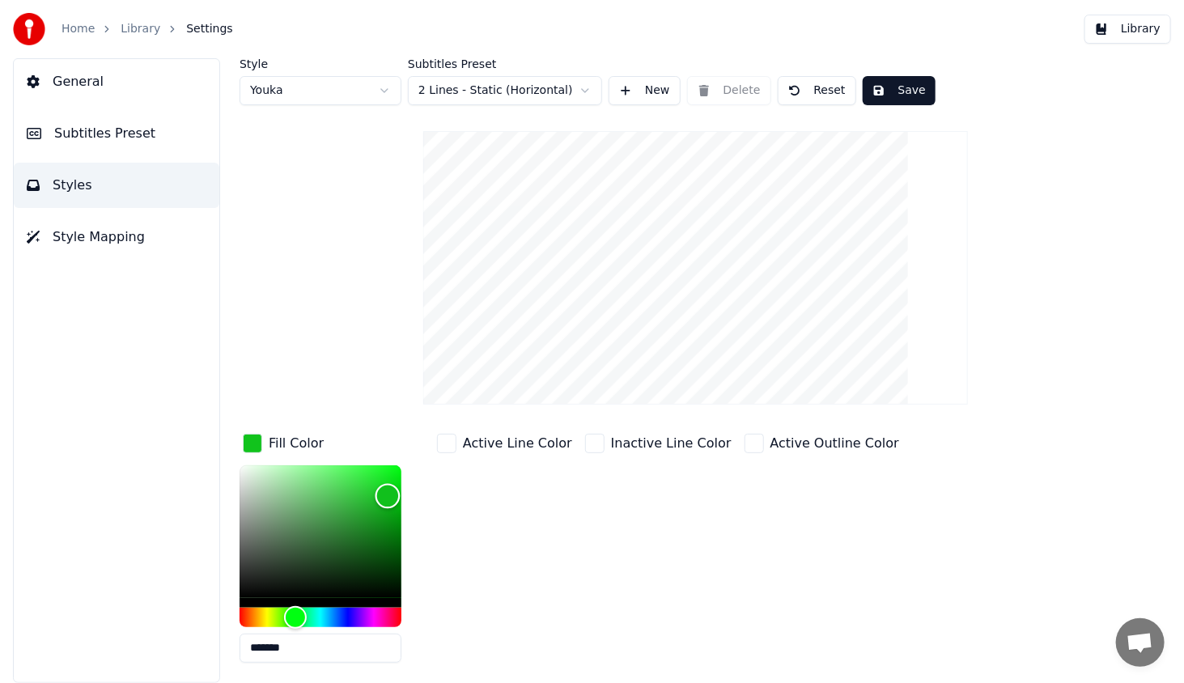
type input "*******"
drag, startPoint x: 388, startPoint y: 491, endPoint x: 386, endPoint y: 502, distance: 11.6
click at [386, 502] on div "Color" at bounding box center [386, 503] width 25 height 25
click at [897, 82] on button "Save" at bounding box center [898, 90] width 73 height 29
click at [139, 33] on link "Library" at bounding box center [141, 29] width 40 height 16
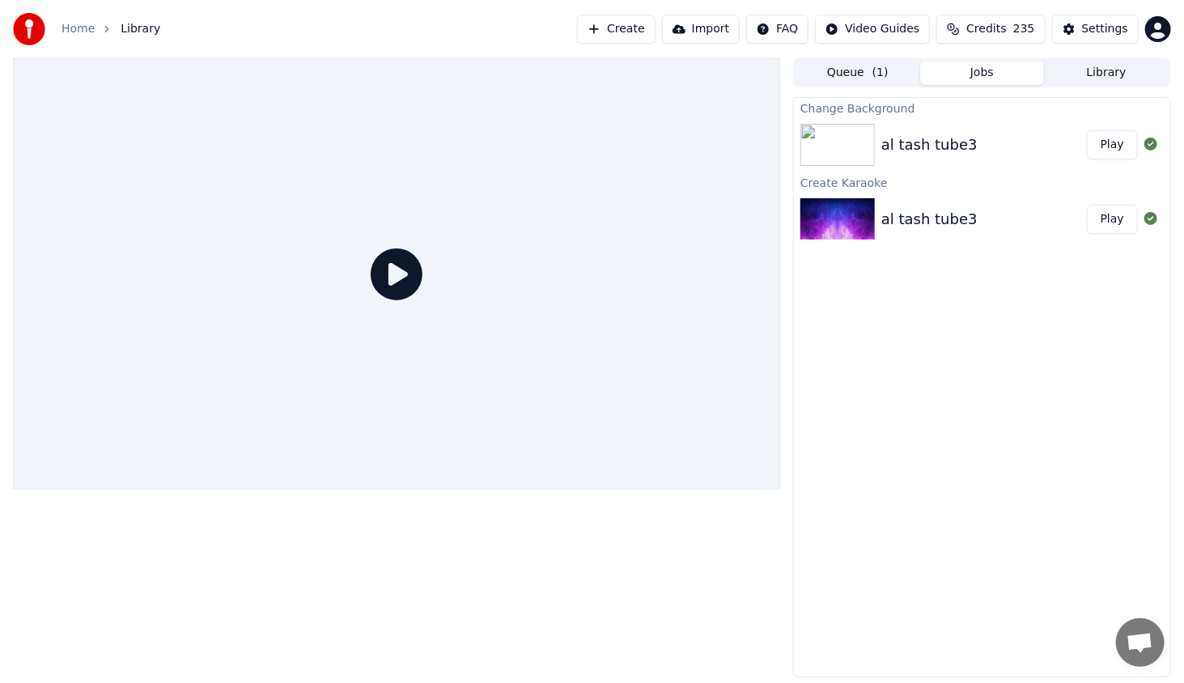
click at [1107, 143] on button "Play" at bounding box center [1112, 144] width 51 height 29
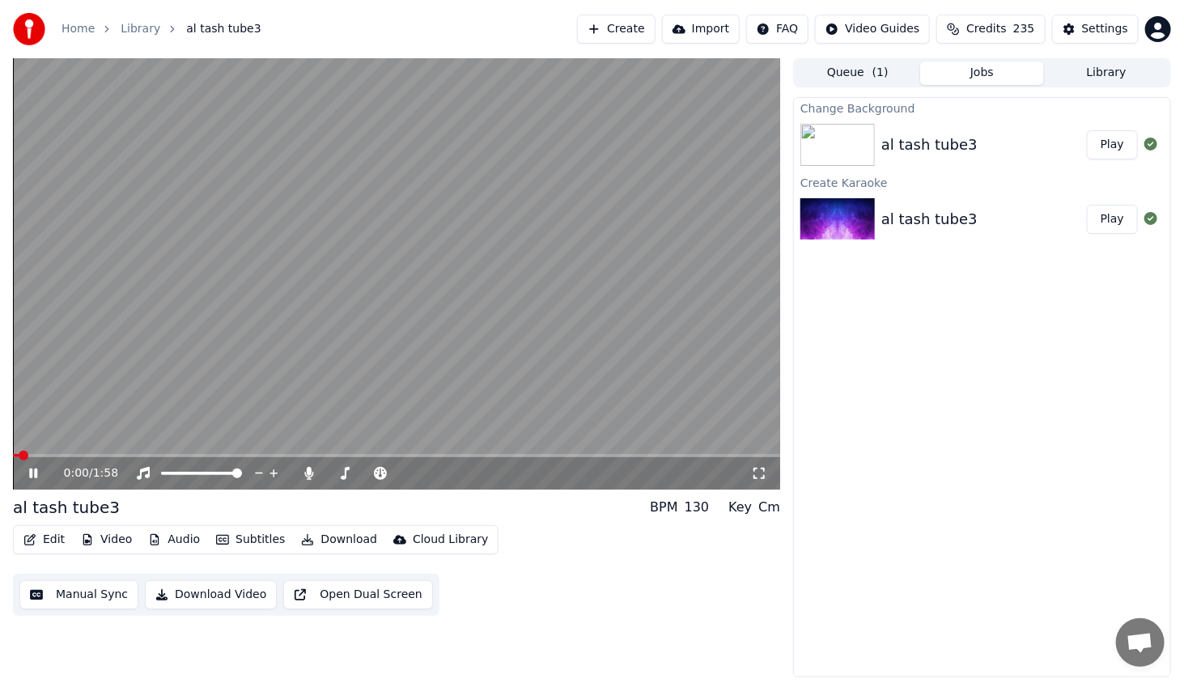
click at [138, 455] on span at bounding box center [396, 455] width 767 height 3
click at [196, 457] on span at bounding box center [396, 455] width 767 height 3
click at [758, 474] on icon at bounding box center [759, 473] width 16 height 13
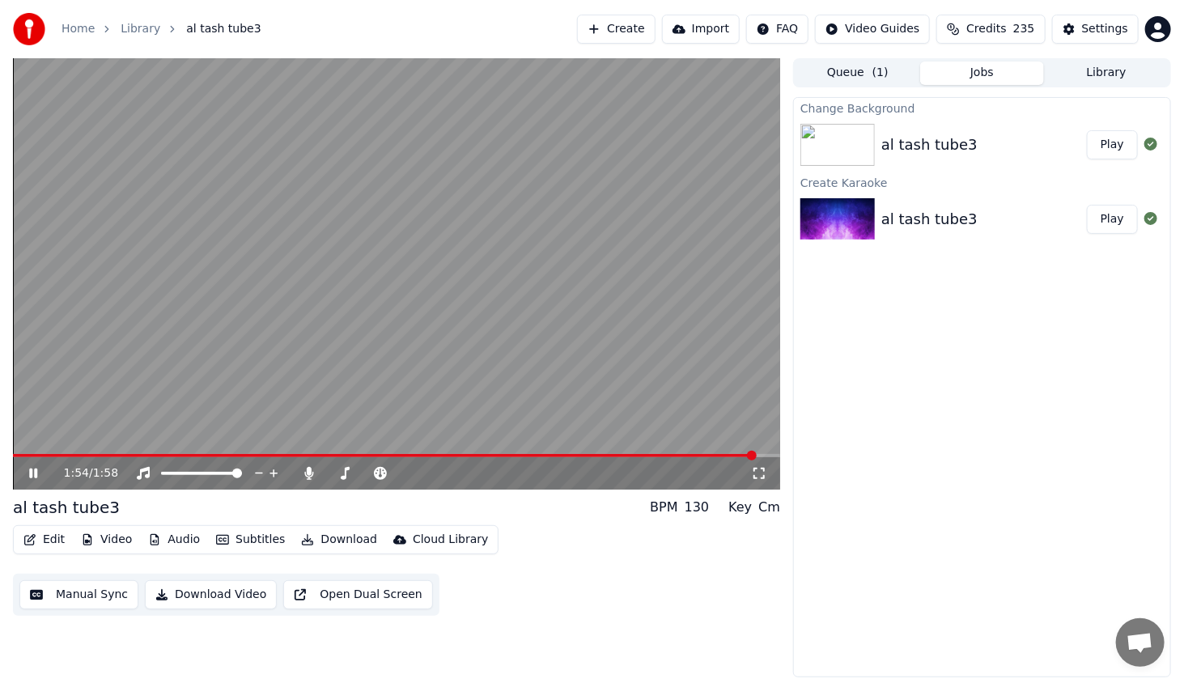
click at [32, 480] on icon at bounding box center [45, 473] width 38 height 13
click at [56, 533] on button "Edit" at bounding box center [44, 539] width 54 height 23
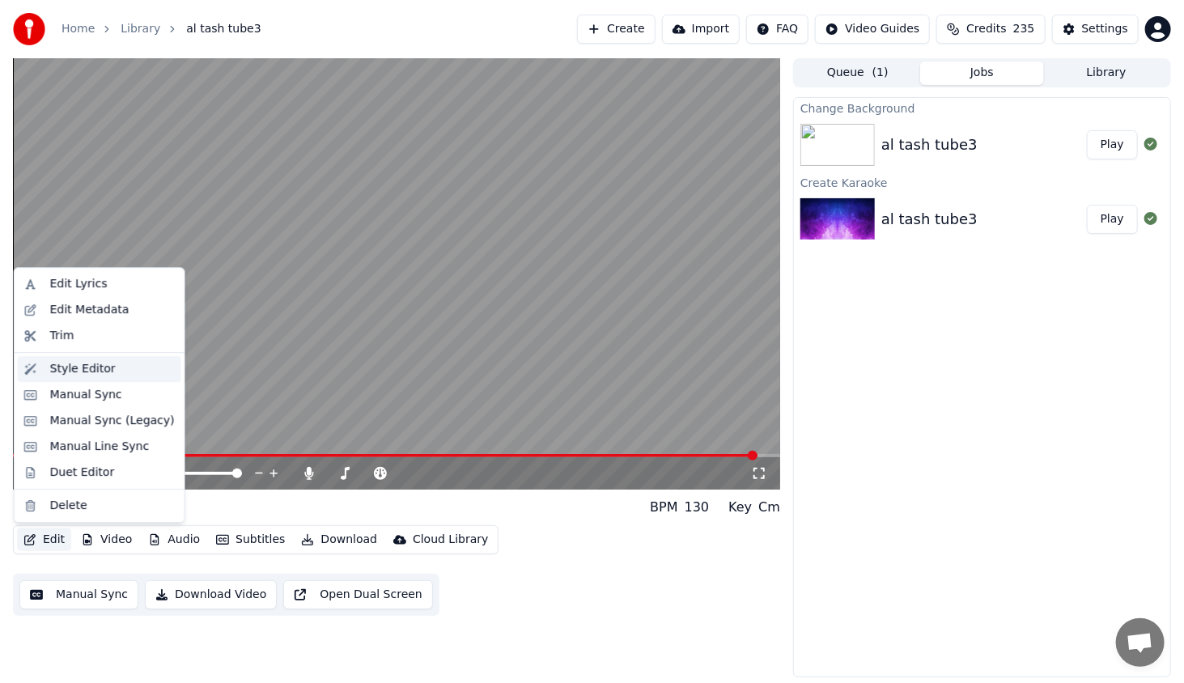
click at [102, 373] on div "Style Editor" at bounding box center [83, 369] width 66 height 16
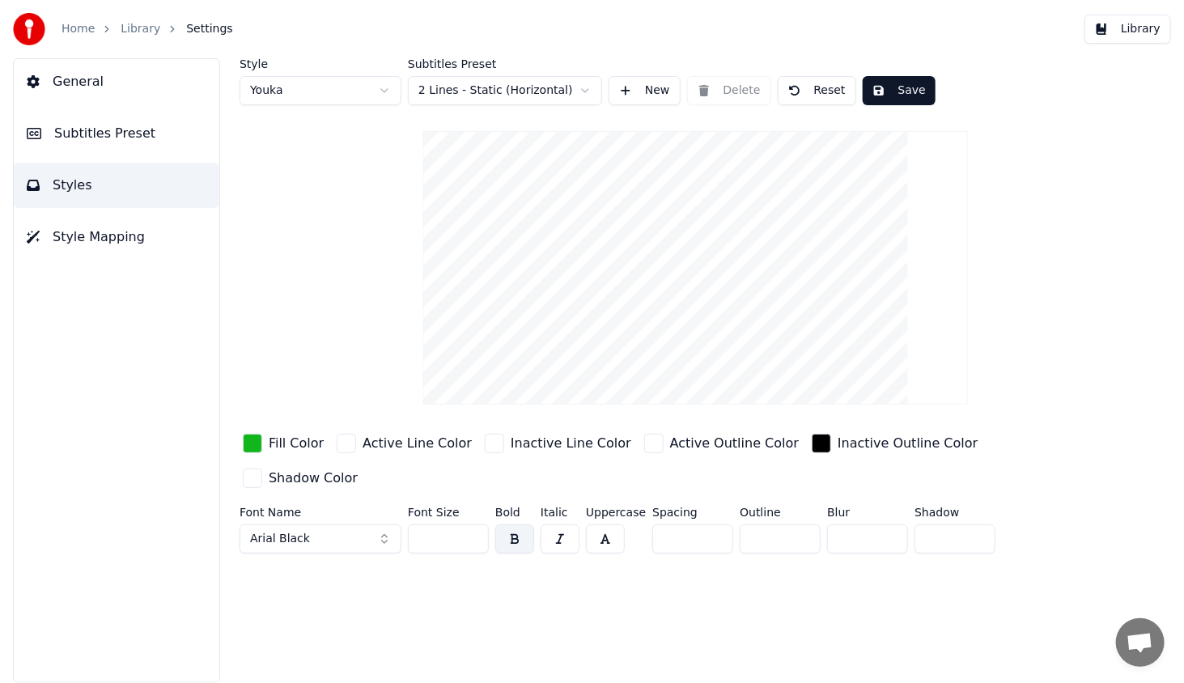
click at [88, 132] on span "Subtitles Preset" at bounding box center [104, 133] width 101 height 19
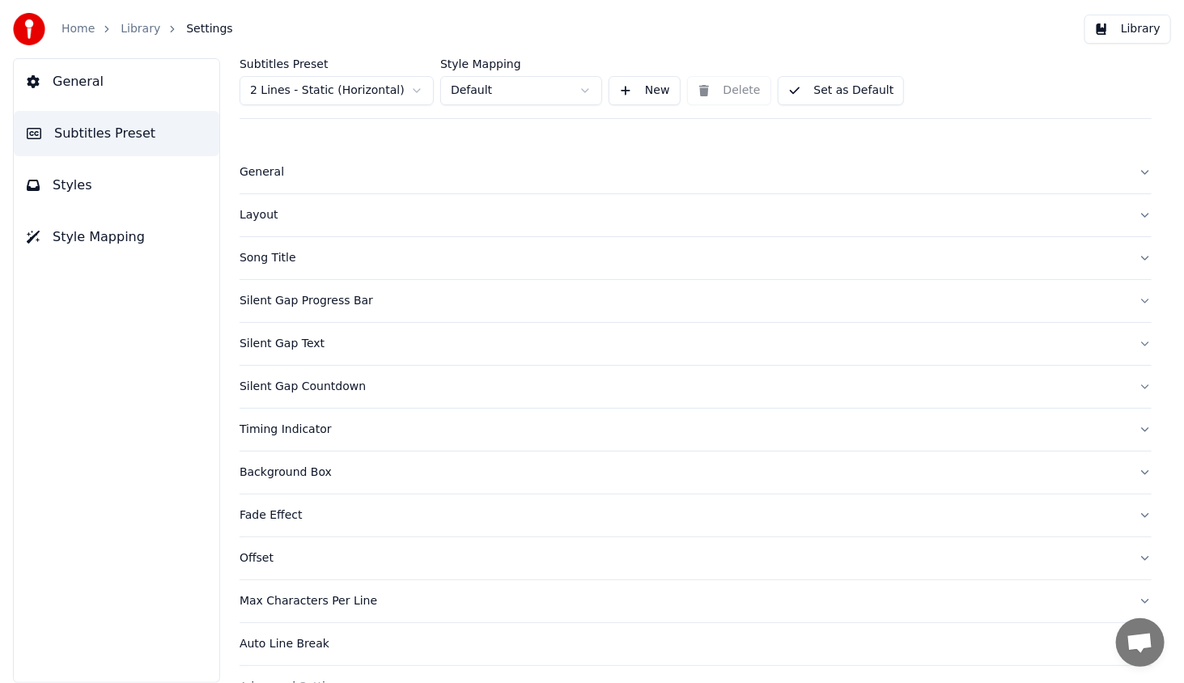
click at [309, 380] on div "Silent Gap Countdown" at bounding box center [682, 387] width 886 height 16
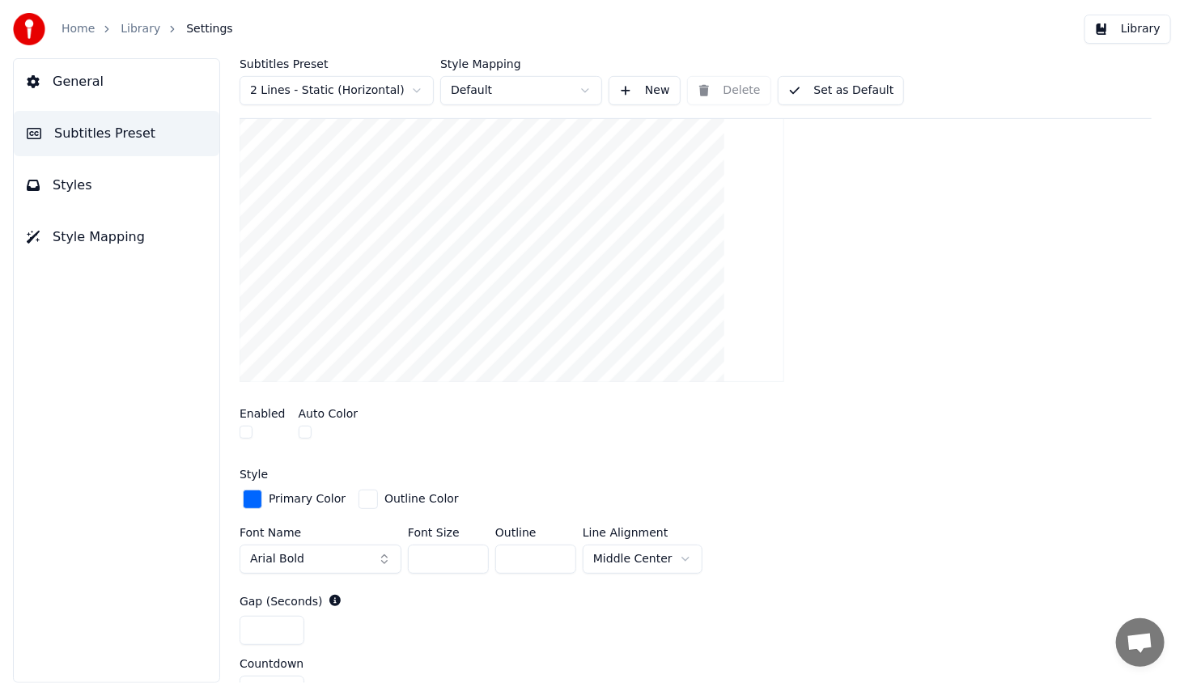
scroll to position [324, 0]
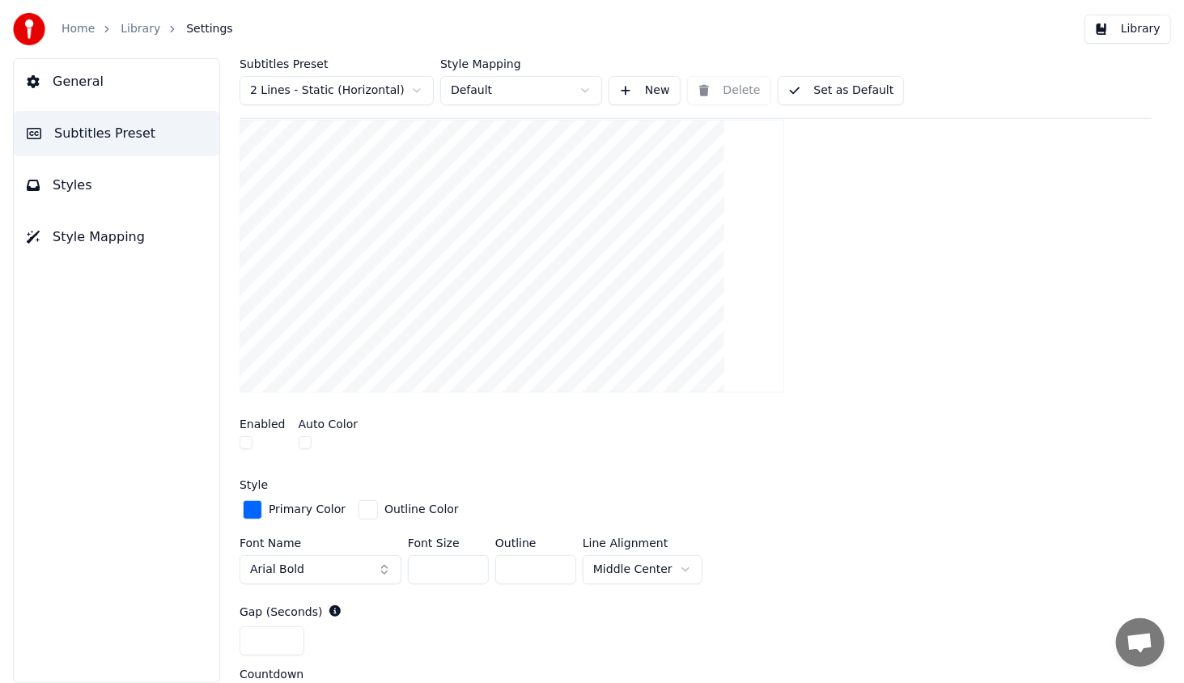
click at [87, 127] on span "Subtitles Preset" at bounding box center [104, 133] width 101 height 19
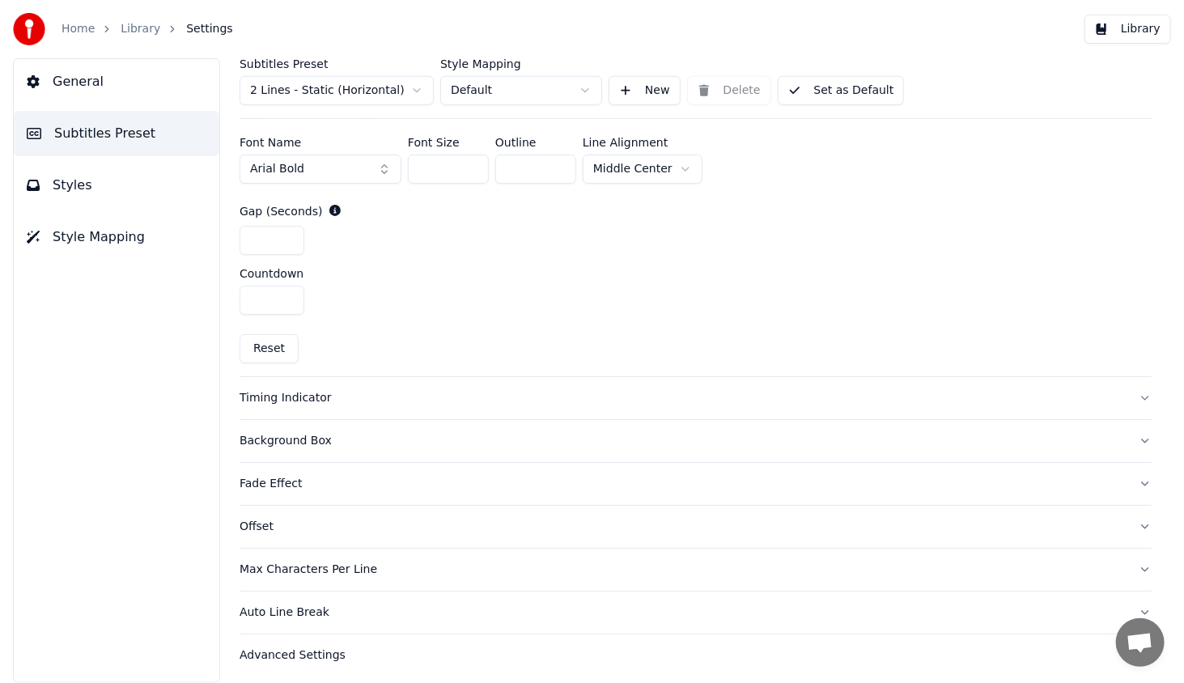
click at [288, 394] on div "Timing Indicator" at bounding box center [682, 398] width 886 height 16
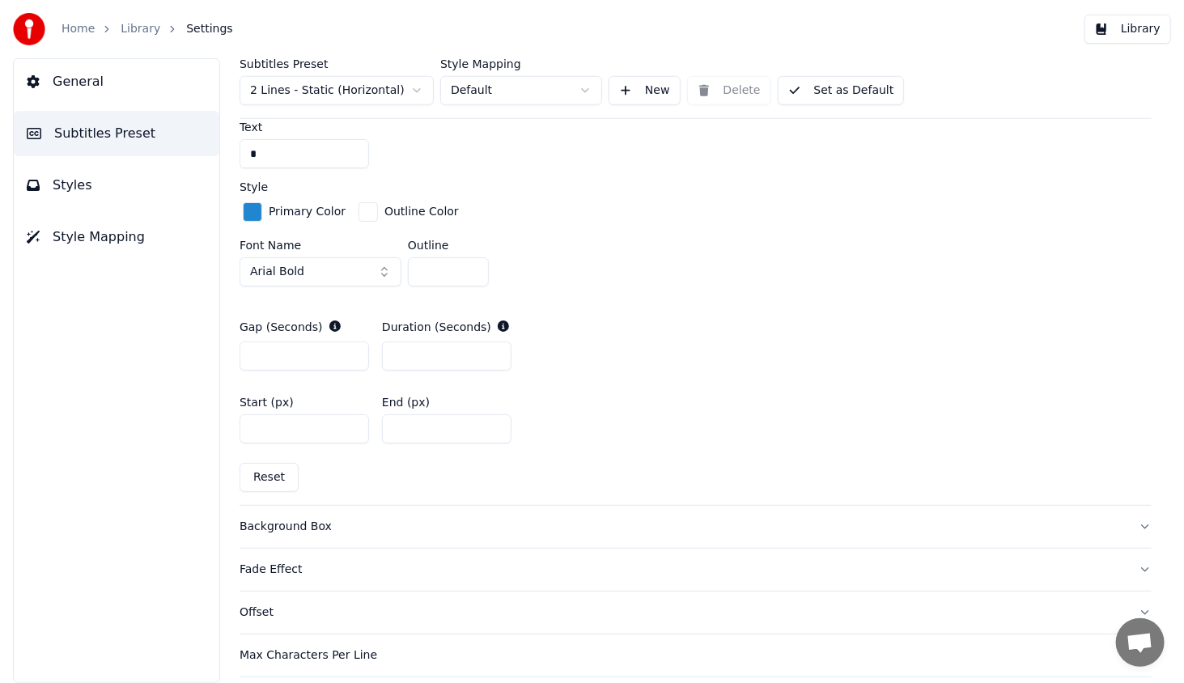
scroll to position [213, 0]
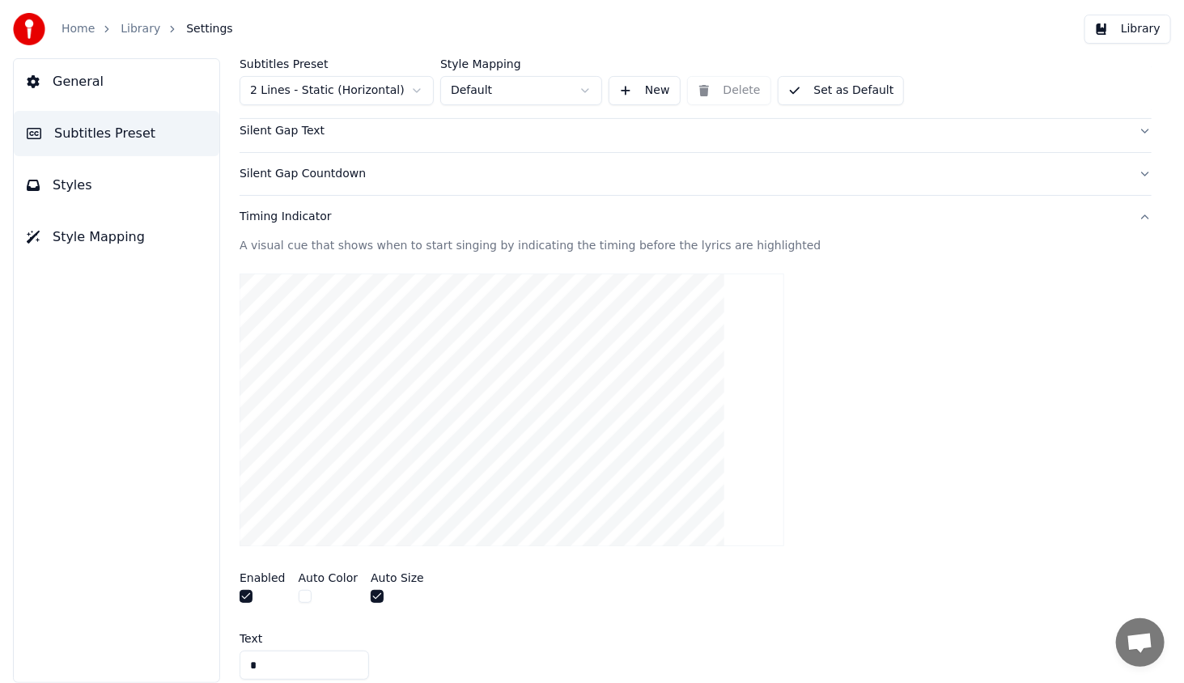
click at [256, 182] on button "Silent Gap Countdown" at bounding box center [695, 174] width 912 height 42
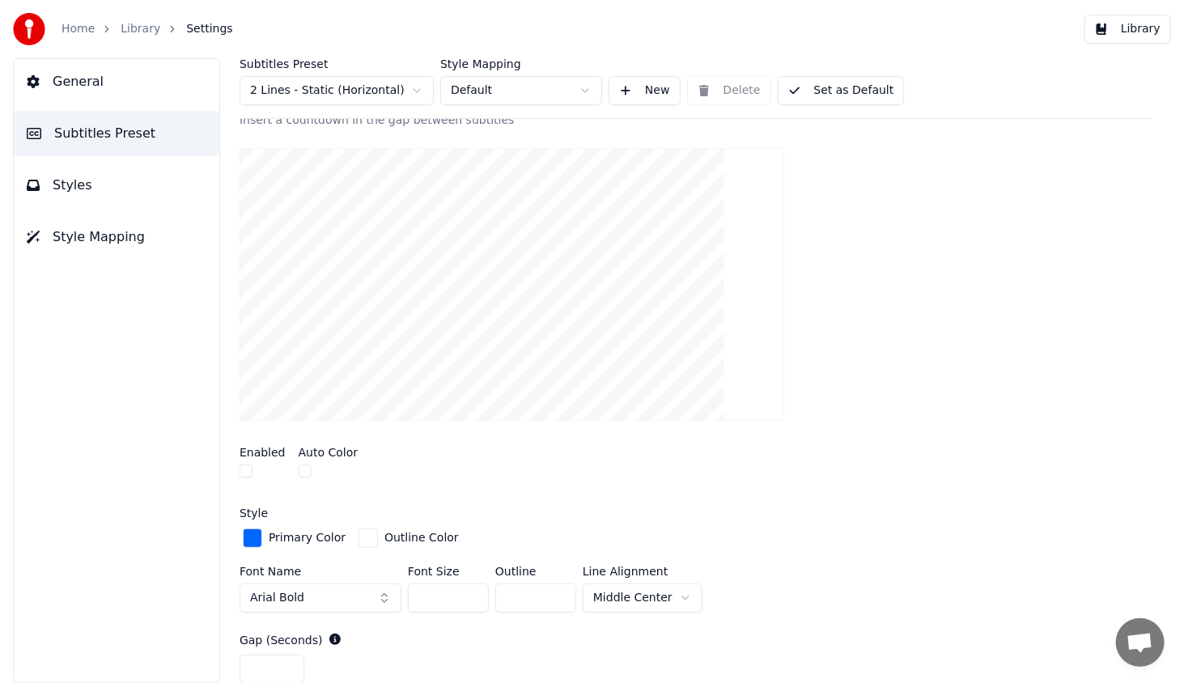
scroll to position [294, 0]
click at [246, 477] on div at bounding box center [262, 474] width 46 height 17
click at [249, 470] on button "button" at bounding box center [245, 472] width 13 height 13
click at [244, 466] on button "button" at bounding box center [245, 472] width 13 height 13
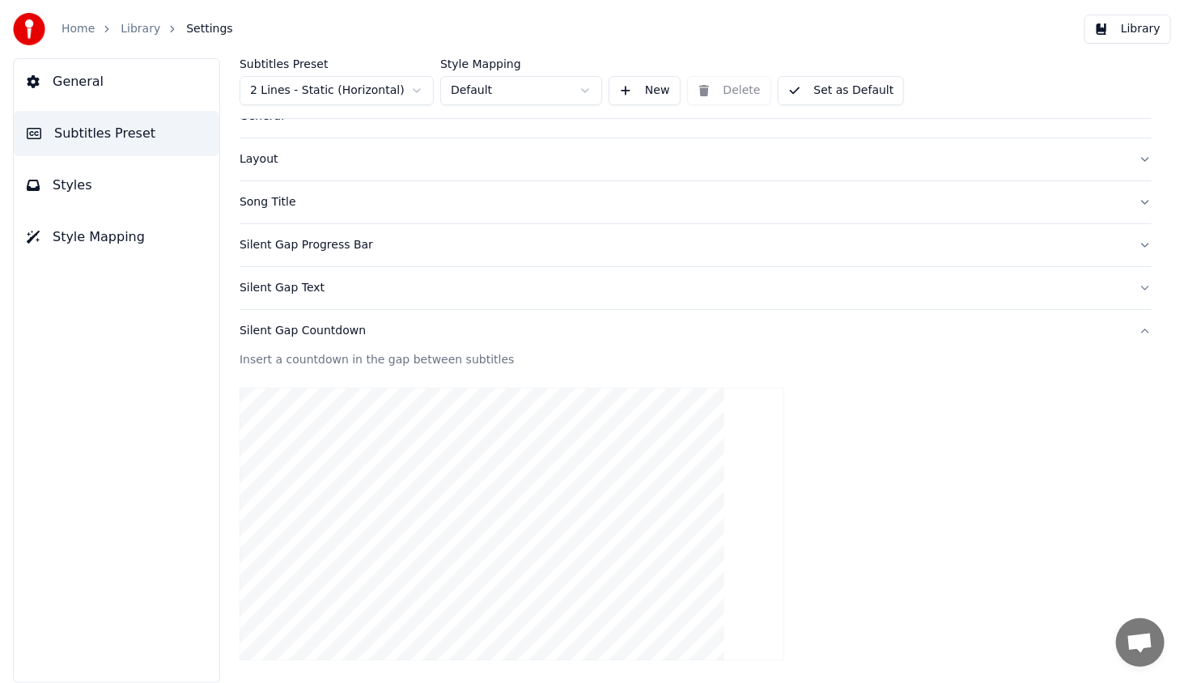
scroll to position [51, 0]
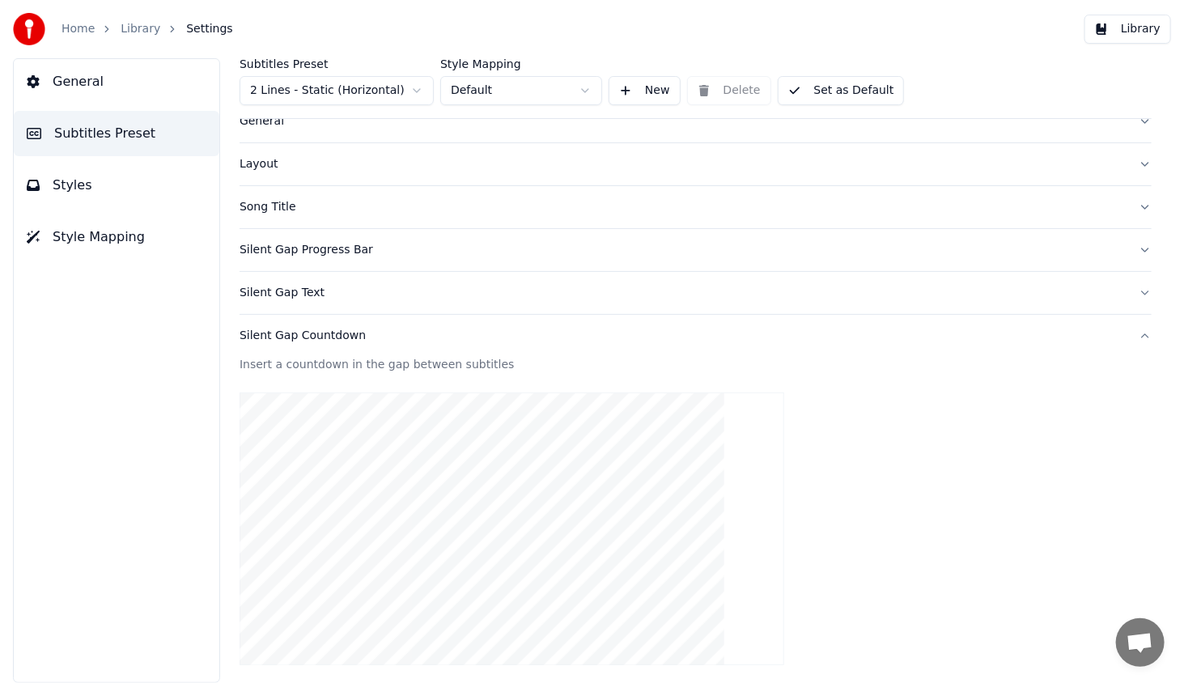
click at [288, 290] on div "Silent Gap Text" at bounding box center [682, 293] width 886 height 16
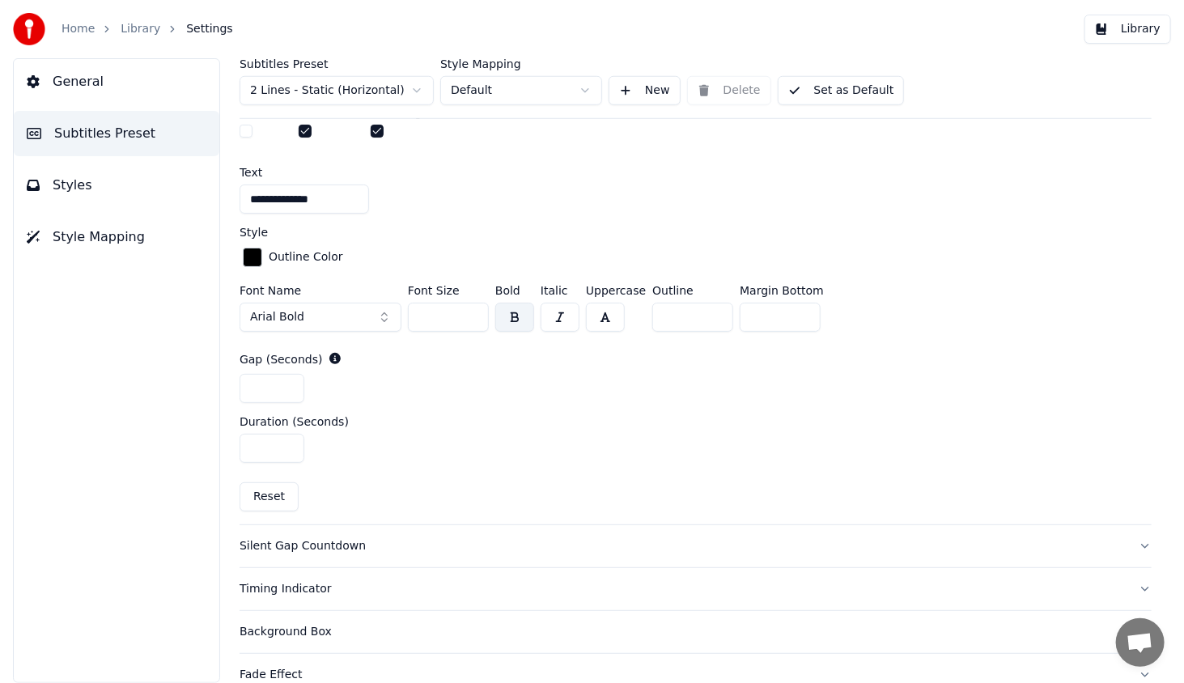
scroll to position [647, 0]
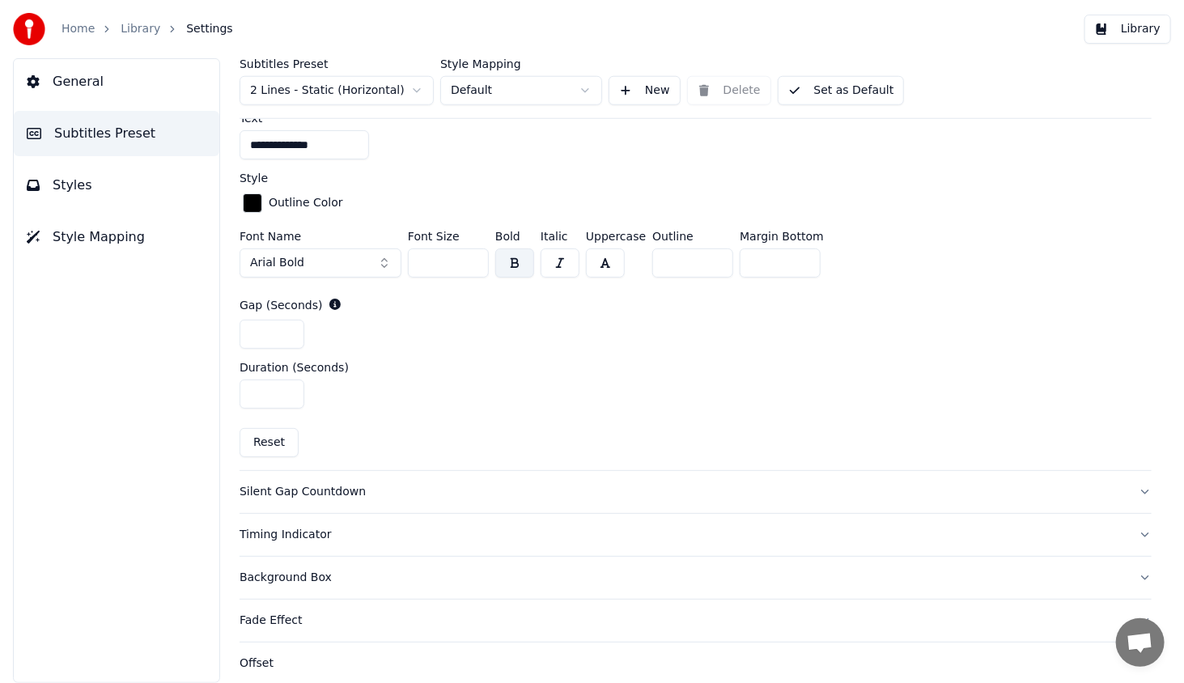
click at [307, 495] on div "Silent Gap Countdown" at bounding box center [682, 492] width 886 height 16
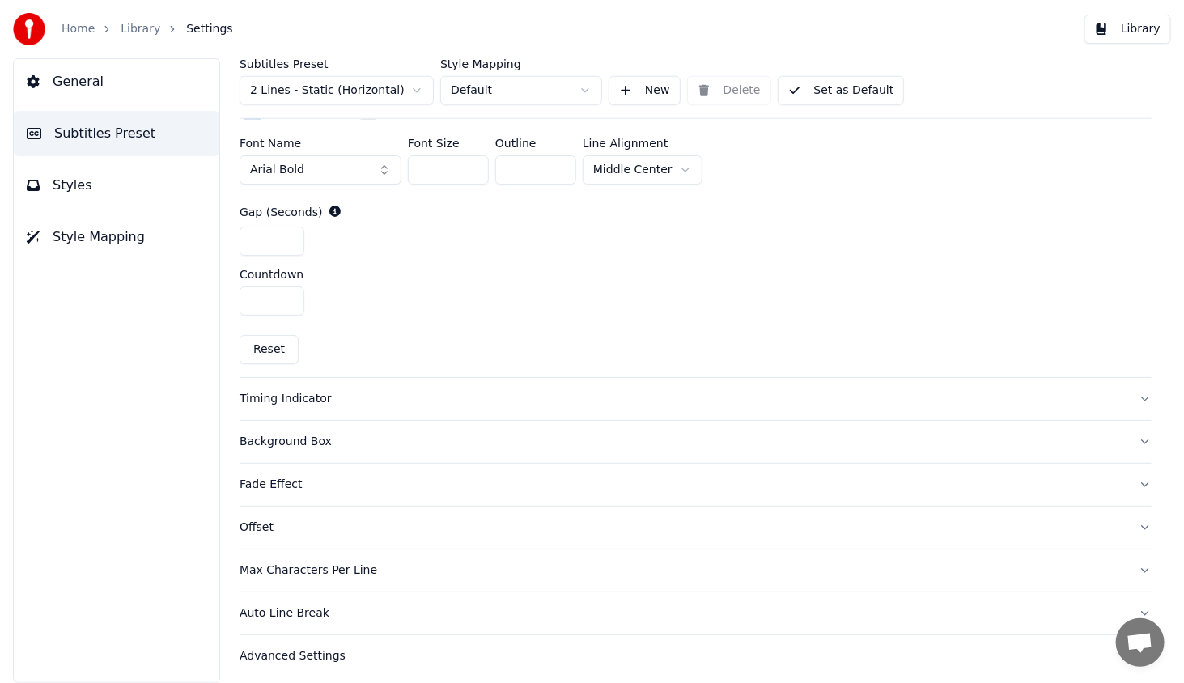
scroll to position [724, 0]
click at [292, 441] on div "Background Box" at bounding box center [682, 441] width 886 height 16
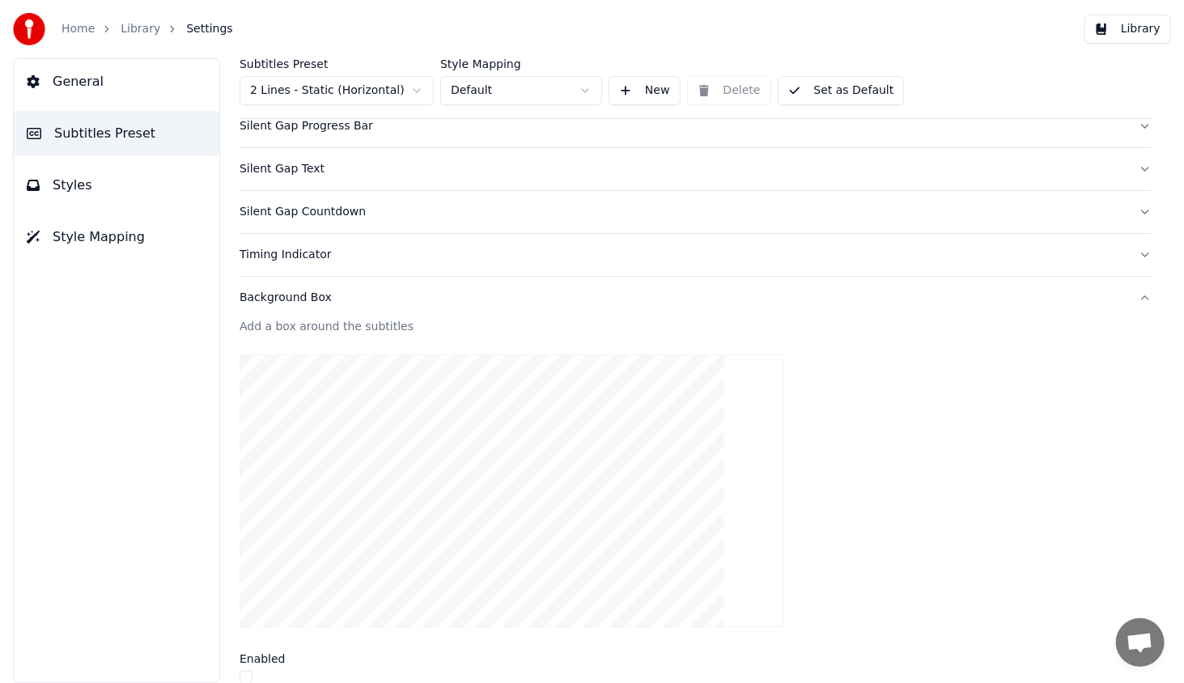
scroll to position [0, 0]
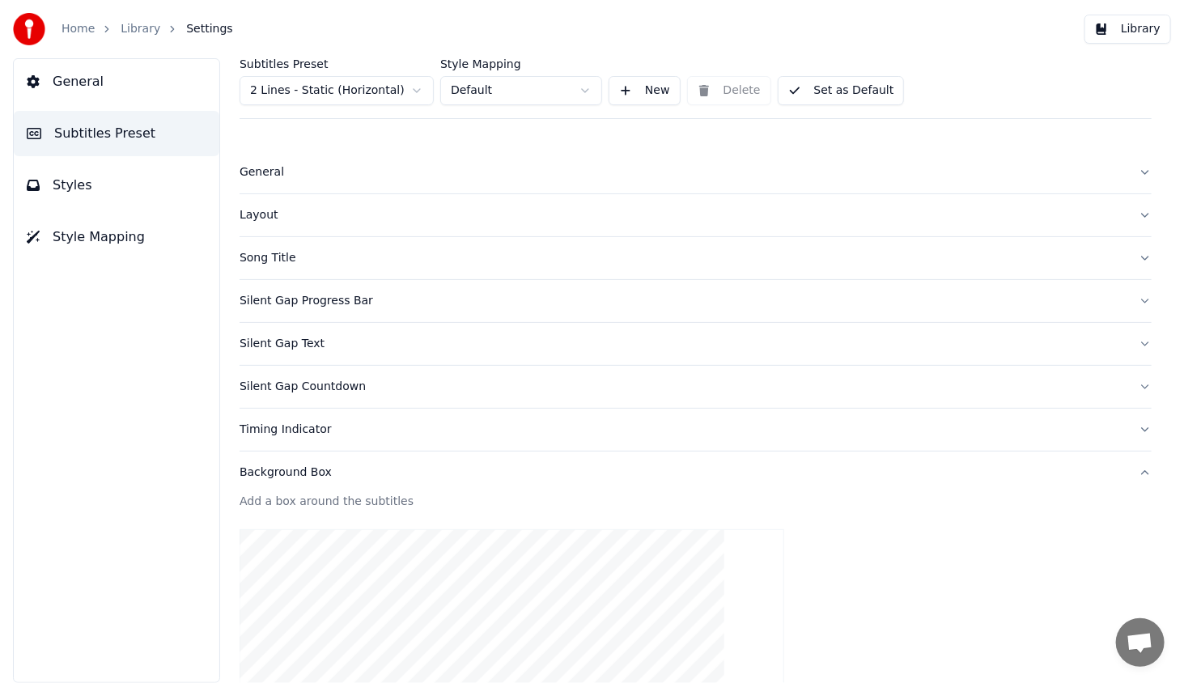
click at [296, 295] on div "Silent Gap Progress Bar" at bounding box center [682, 301] width 886 height 16
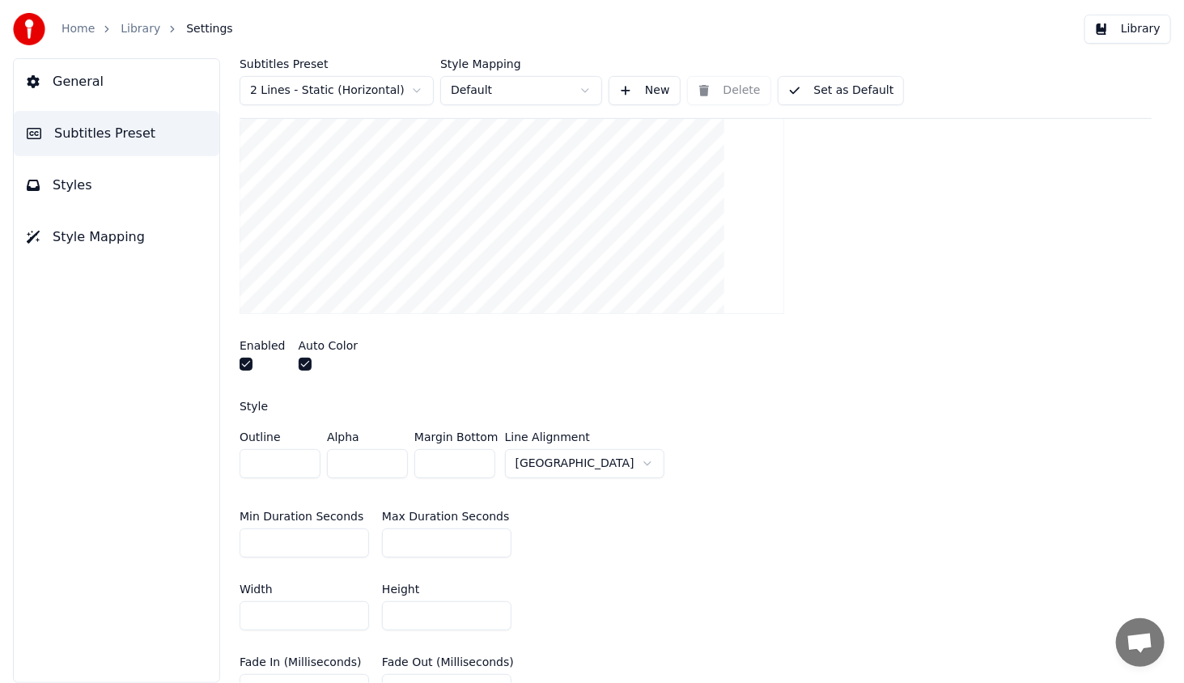
scroll to position [324, 0]
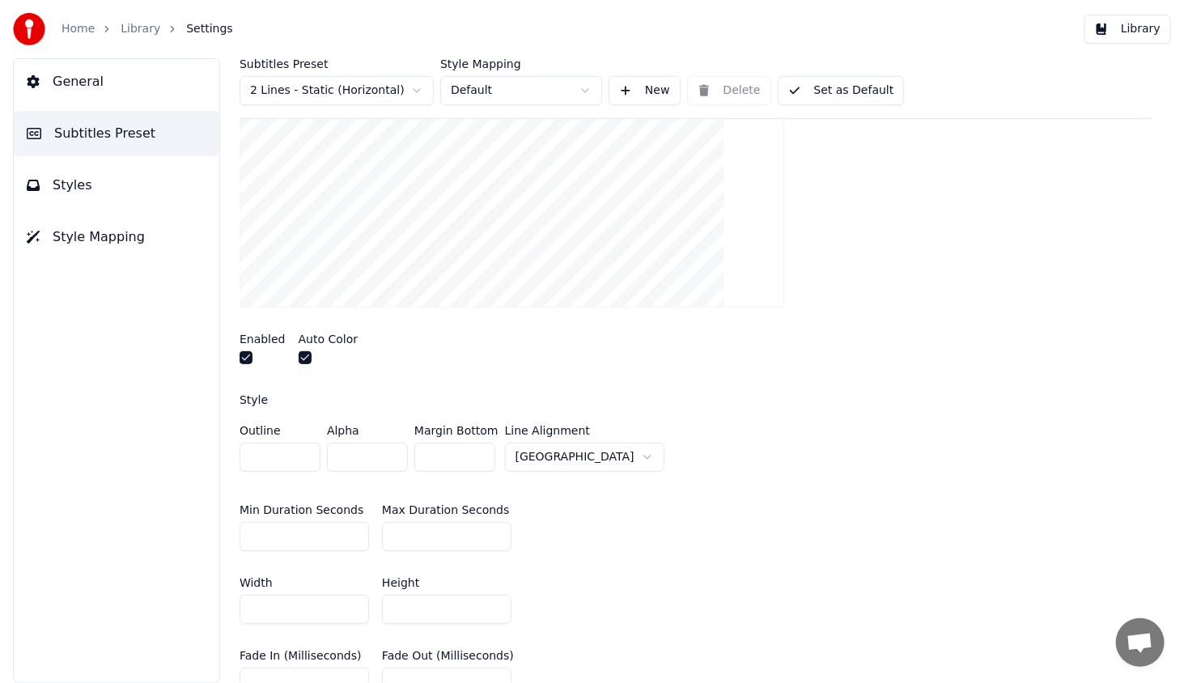
click at [246, 354] on button "button" at bounding box center [245, 357] width 13 height 13
click at [301, 357] on button "button" at bounding box center [305, 357] width 13 height 13
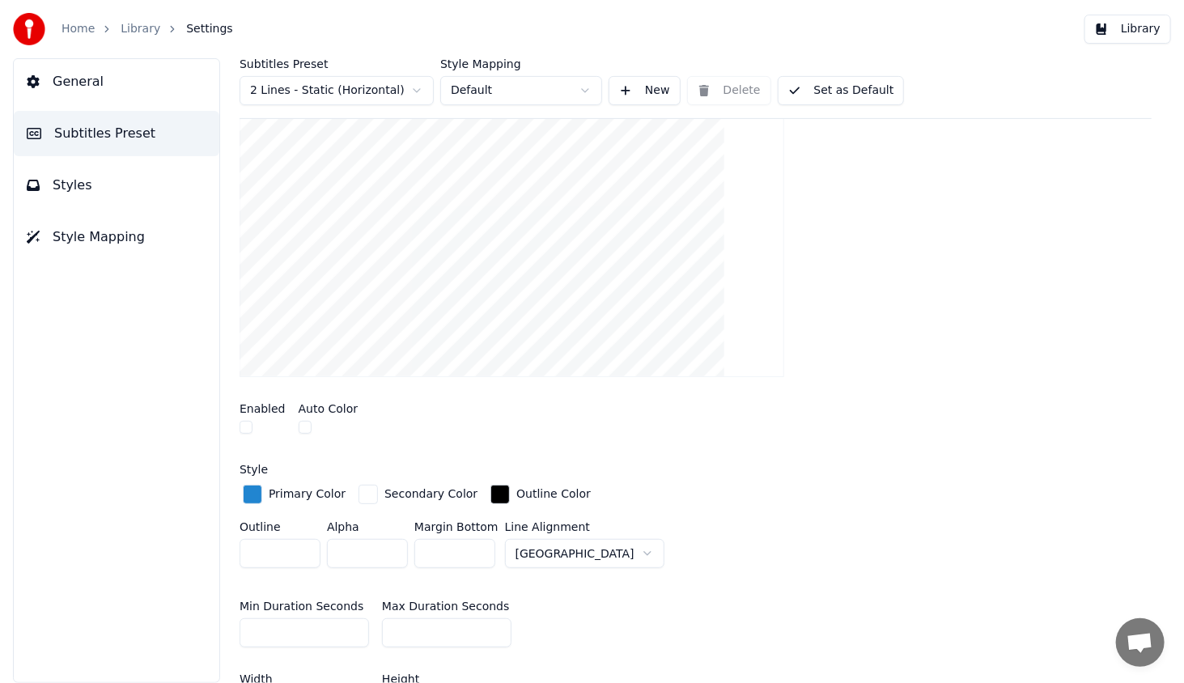
scroll to position [162, 0]
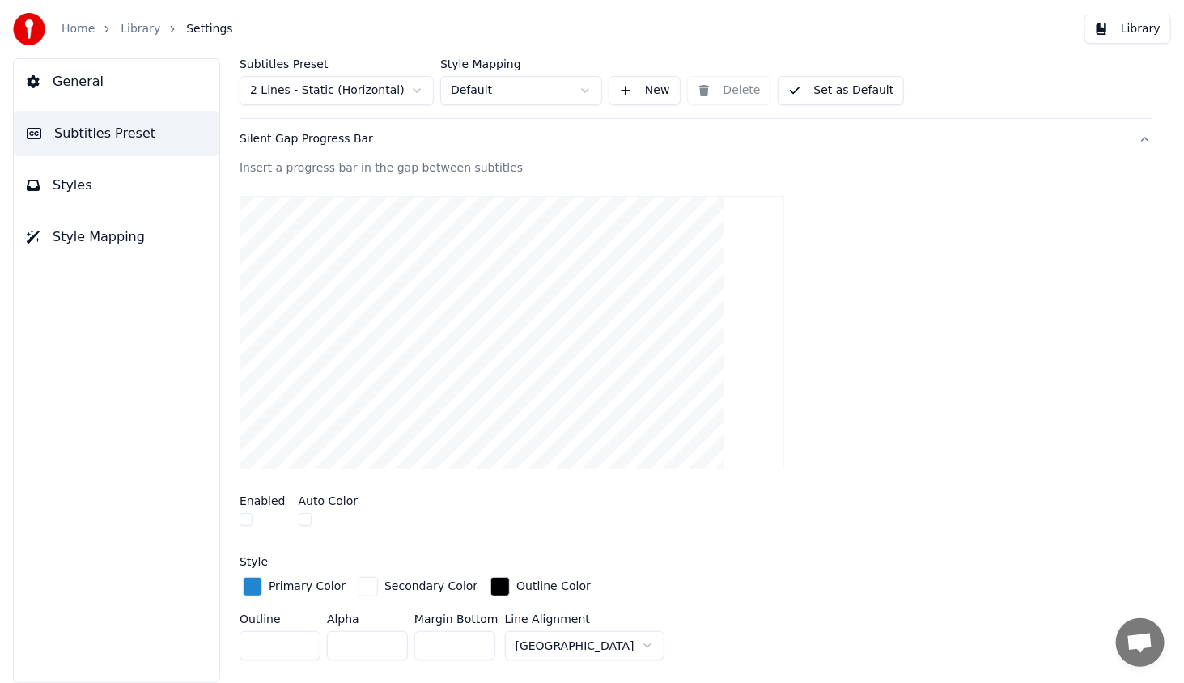
click at [134, 29] on link "Library" at bounding box center [141, 29] width 40 height 16
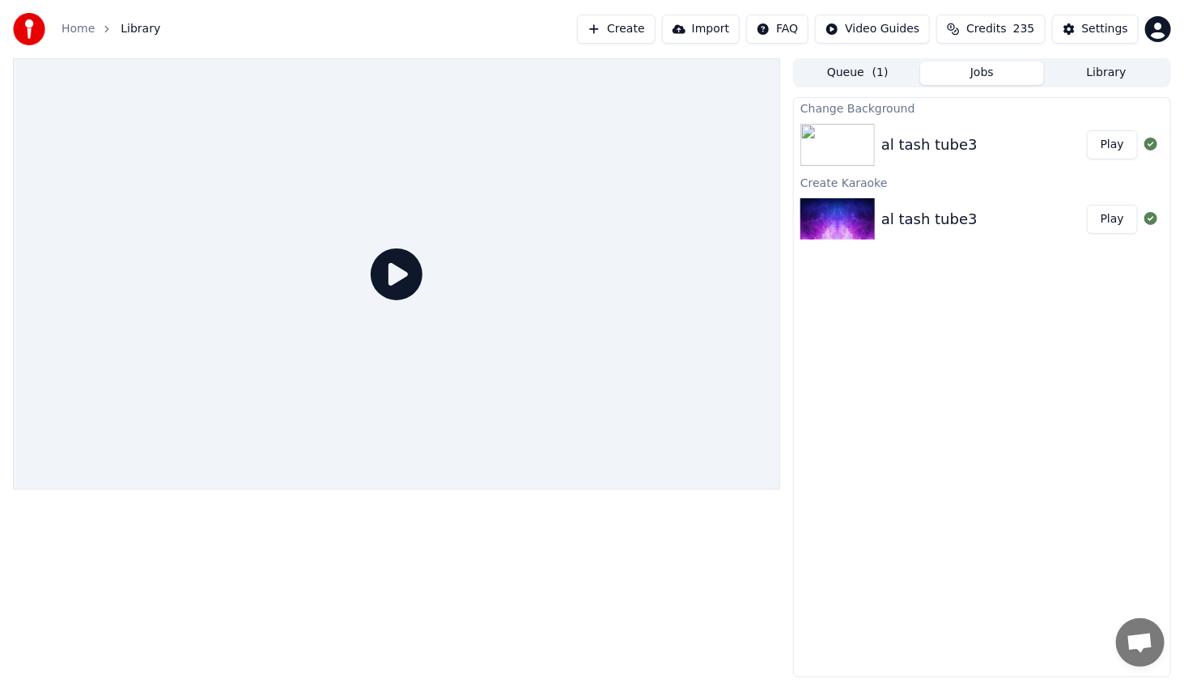
drag, startPoint x: 1101, startPoint y: 150, endPoint x: 1079, endPoint y: 158, distance: 23.3
click at [1100, 150] on button "Play" at bounding box center [1112, 144] width 51 height 29
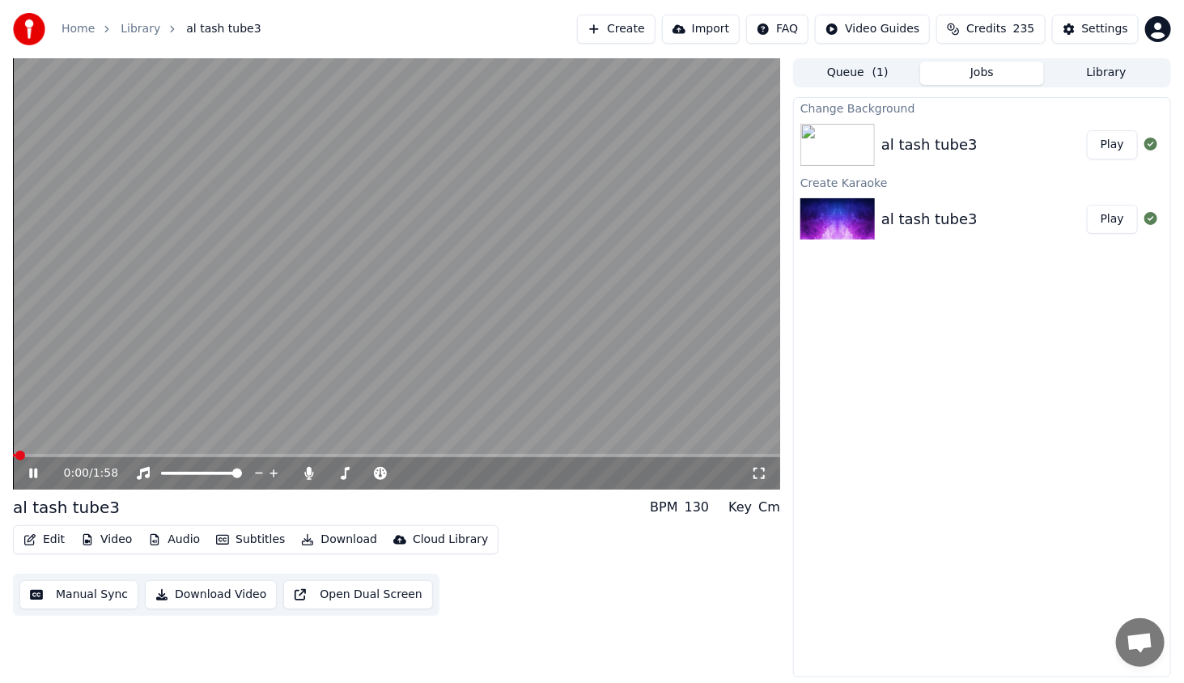
click at [214, 455] on span at bounding box center [396, 455] width 767 height 3
click at [136, 452] on video at bounding box center [396, 273] width 767 height 431
click at [121, 453] on video at bounding box center [396, 273] width 767 height 431
click at [78, 459] on div "0:33 / 1:58" at bounding box center [396, 473] width 767 height 32
click at [85, 458] on div "0:33 / 1:58" at bounding box center [396, 473] width 767 height 32
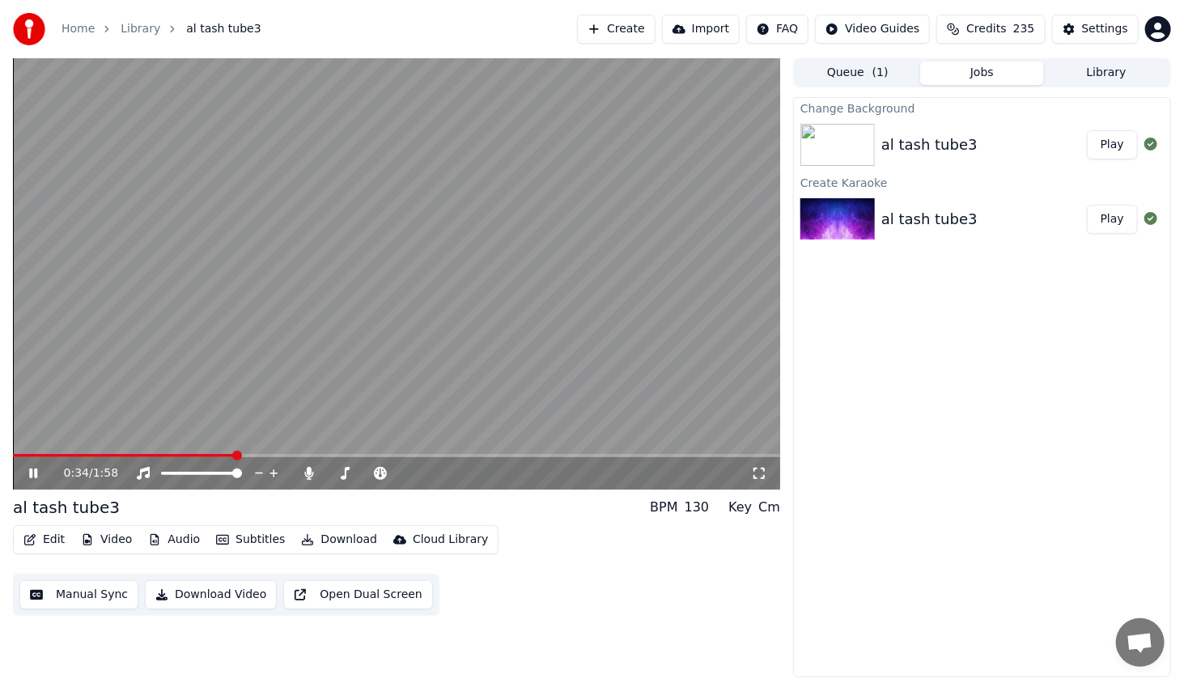
click at [91, 456] on span at bounding box center [124, 455] width 222 height 3
click at [65, 455] on span at bounding box center [54, 455] width 83 height 3
click at [113, 455] on span at bounding box center [396, 455] width 767 height 3
click at [159, 456] on span at bounding box center [396, 455] width 767 height 3
click at [192, 457] on span at bounding box center [396, 455] width 767 height 3
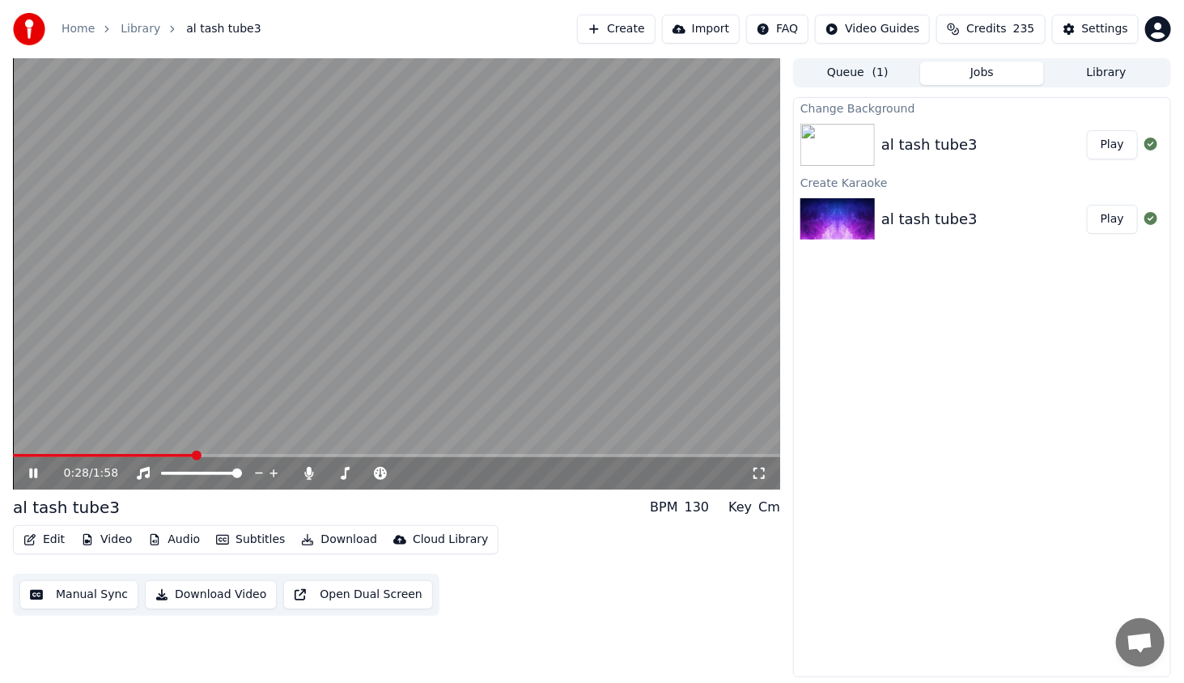
click at [227, 456] on div "0:28 / 1:58" at bounding box center [396, 472] width 767 height 36
click at [238, 457] on span at bounding box center [396, 455] width 767 height 3
drag, startPoint x: 249, startPoint y: 457, endPoint x: 275, endPoint y: 455, distance: 26.0
click at [275, 455] on div "0:35 / 1:58" at bounding box center [396, 472] width 767 height 36
click at [31, 472] on icon at bounding box center [33, 473] width 8 height 10
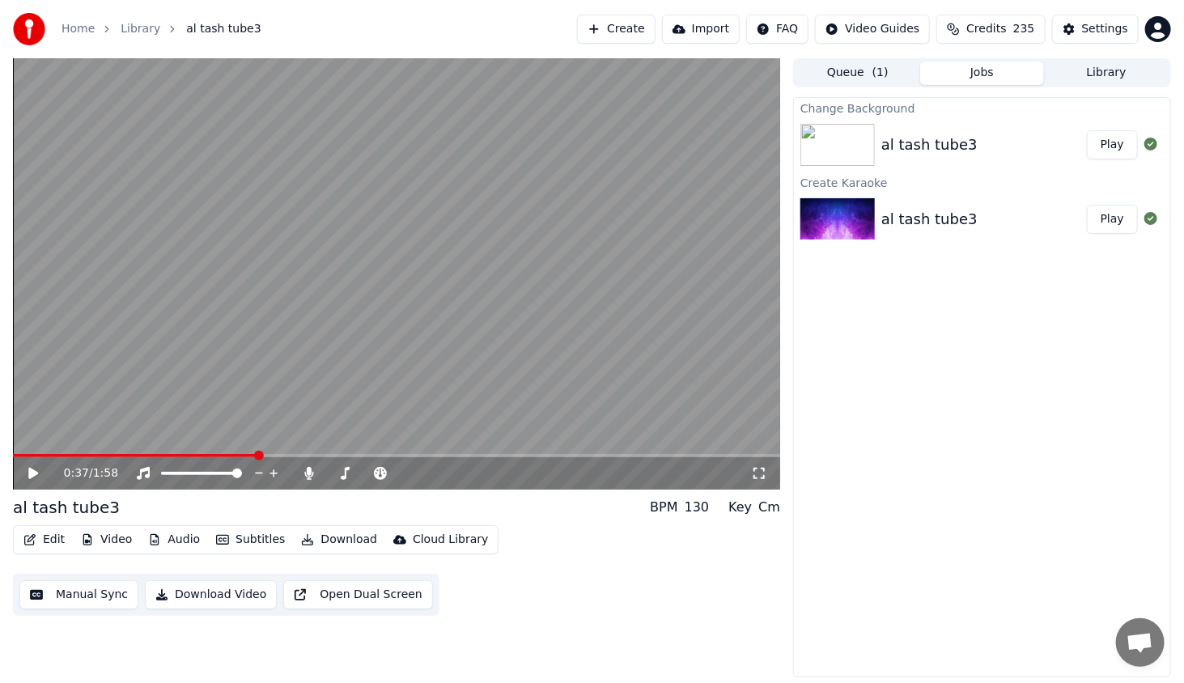
click at [36, 469] on icon at bounding box center [45, 473] width 38 height 13
drag, startPoint x: 320, startPoint y: 455, endPoint x: 338, endPoint y: 455, distance: 18.6
click at [338, 455] on div "Lead Vocals Lead Vocals" at bounding box center [312, 447] width 77 height 23
click at [351, 454] on span at bounding box center [396, 455] width 767 height 3
click at [400, 455] on span at bounding box center [396, 455] width 767 height 3
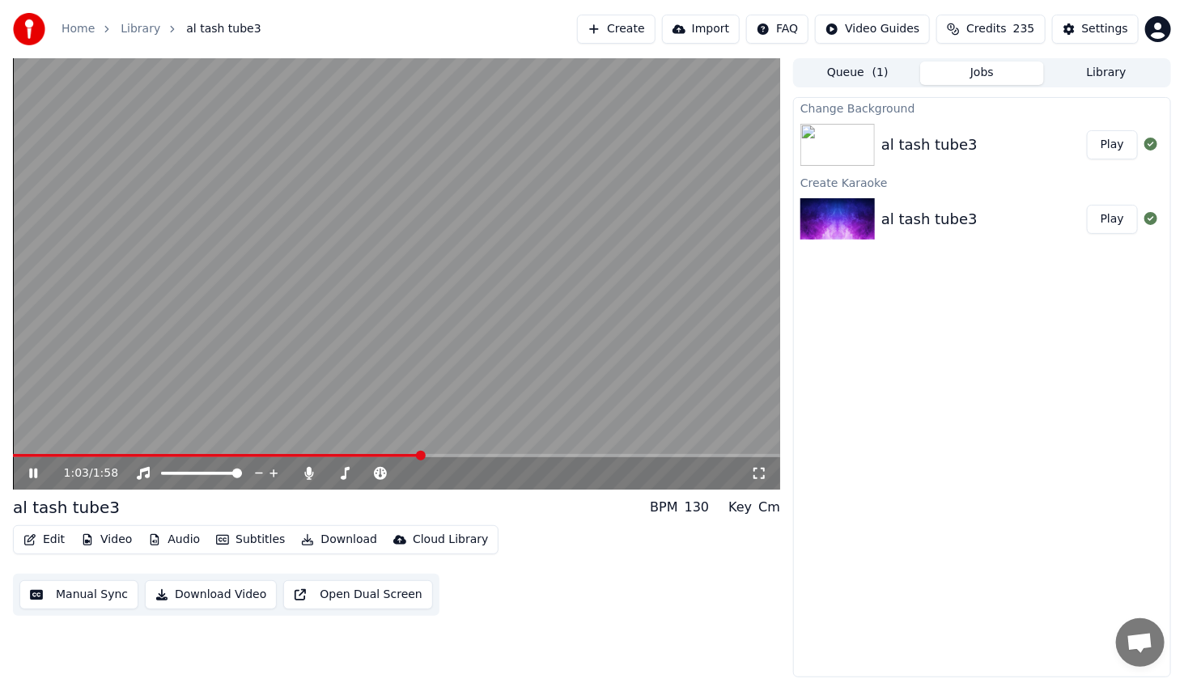
click at [450, 454] on span at bounding box center [396, 455] width 767 height 3
click at [478, 457] on span at bounding box center [396, 455] width 767 height 3
click at [557, 457] on span at bounding box center [396, 455] width 767 height 3
click at [604, 456] on span at bounding box center [396, 455] width 767 height 3
drag, startPoint x: 631, startPoint y: 460, endPoint x: 646, endPoint y: 460, distance: 14.6
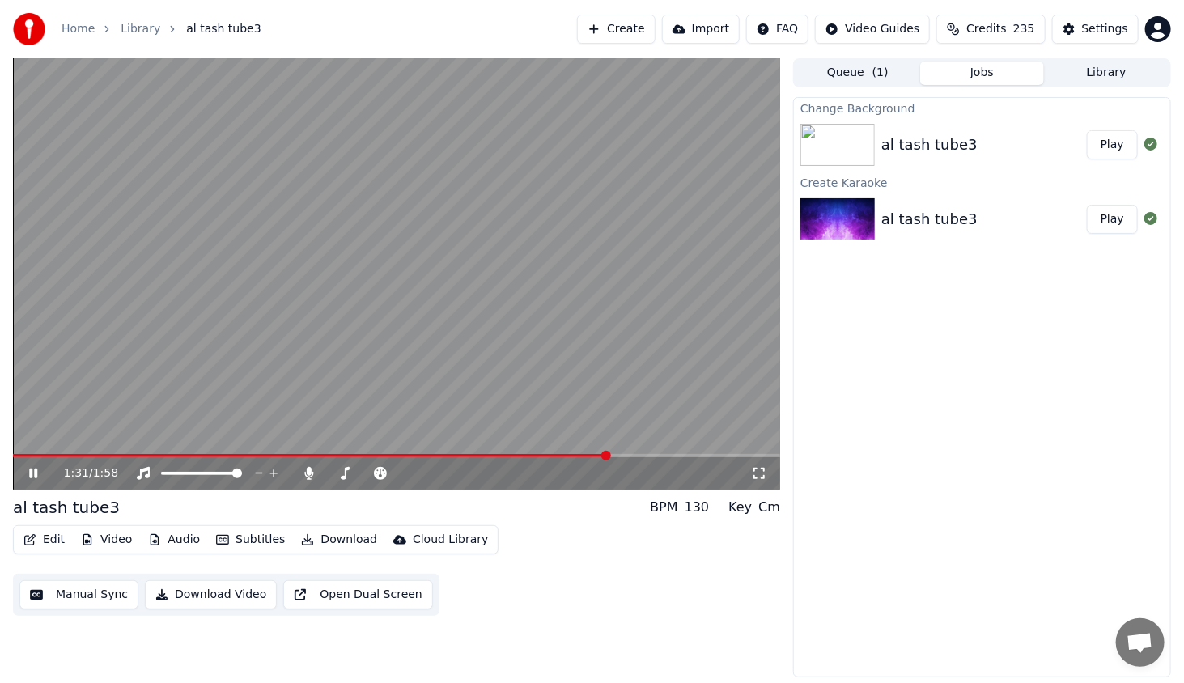
click at [643, 460] on div "1:31 / 1:58" at bounding box center [396, 473] width 767 height 32
click at [648, 457] on div "1:32 / 1:58" at bounding box center [396, 473] width 767 height 32
click at [667, 457] on span at bounding box center [396, 455] width 767 height 3
click at [704, 455] on span at bounding box center [396, 455] width 767 height 3
click at [726, 453] on video at bounding box center [396, 273] width 767 height 431
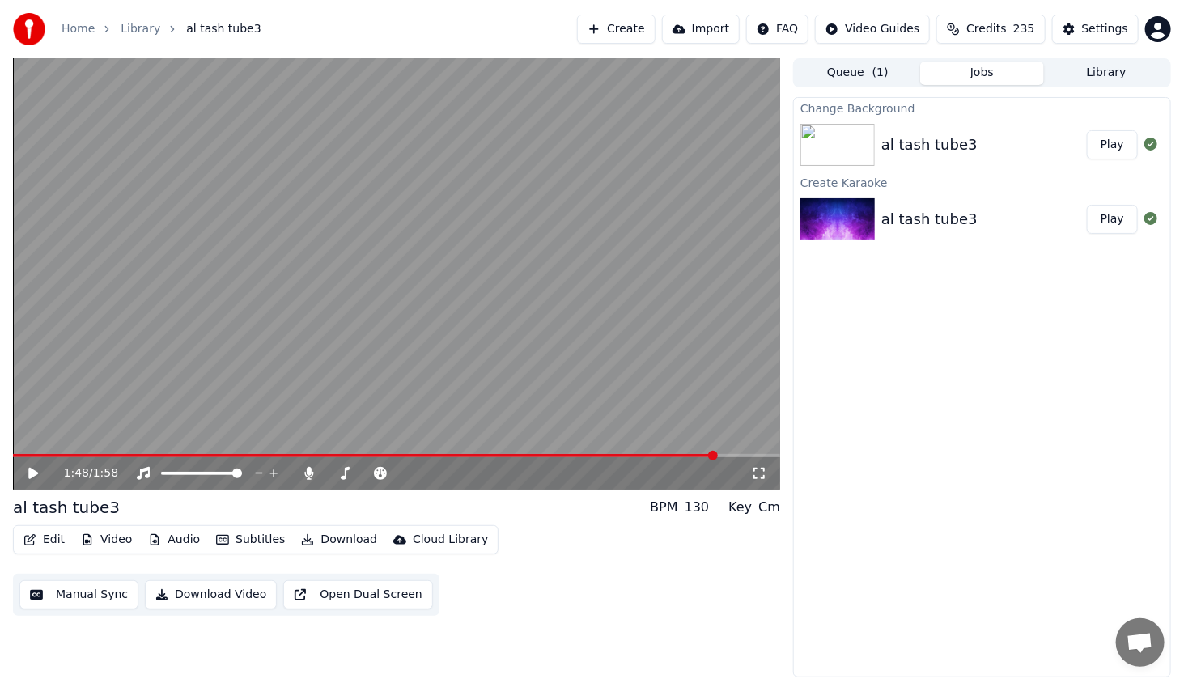
click at [739, 453] on video at bounding box center [396, 273] width 767 height 431
click at [737, 457] on span at bounding box center [396, 455] width 767 height 3
click at [48, 454] on span at bounding box center [381, 455] width 736 height 3
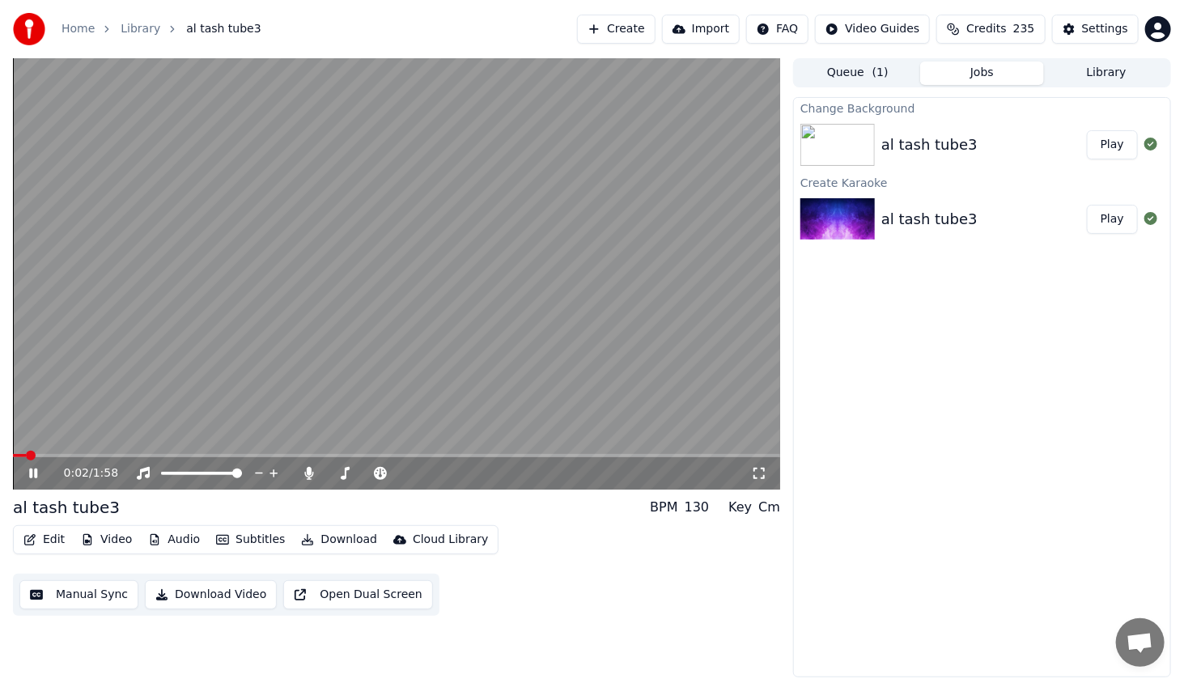
click at [26, 455] on span at bounding box center [19, 455] width 13 height 3
drag, startPoint x: 71, startPoint y: 453, endPoint x: 83, endPoint y: 455, distance: 11.6
click at [83, 455] on div "0:02 / 1:58" at bounding box center [396, 273] width 767 height 431
click at [36, 468] on icon at bounding box center [45, 473] width 38 height 13
click at [56, 457] on span at bounding box center [396, 455] width 767 height 3
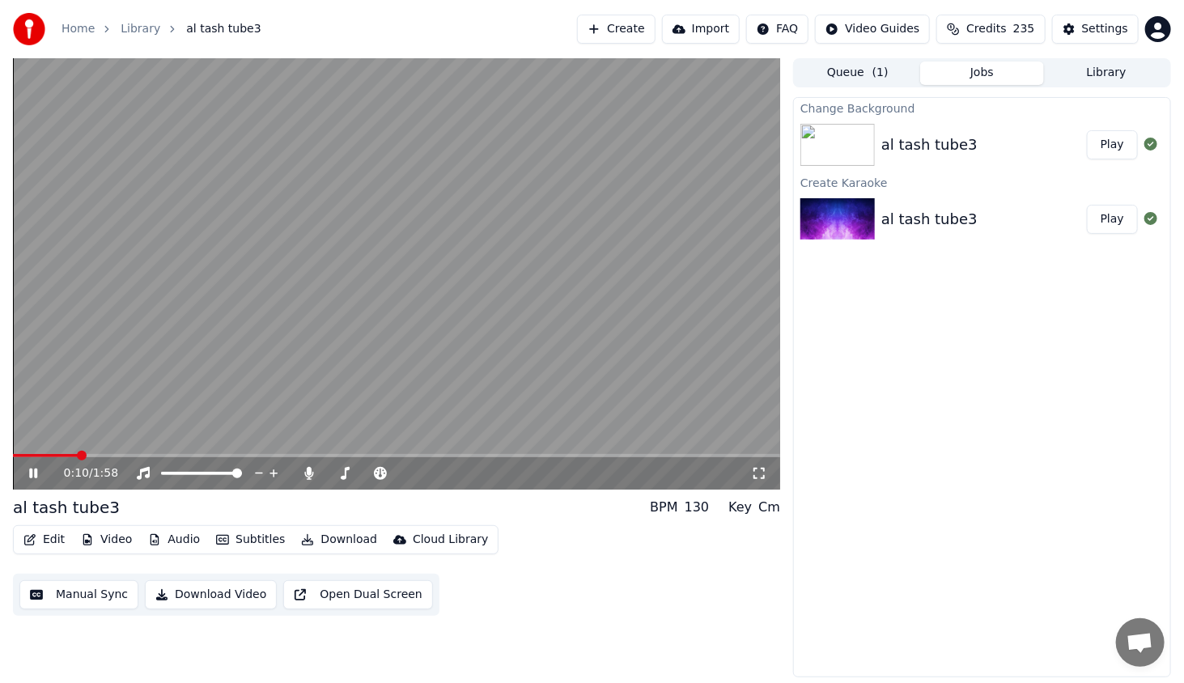
click at [78, 457] on span at bounding box center [396, 455] width 767 height 3
click at [104, 455] on span at bounding box center [396, 455] width 767 height 3
click at [34, 473] on icon at bounding box center [33, 473] width 8 height 10
click at [121, 541] on button "Video" at bounding box center [106, 539] width 64 height 23
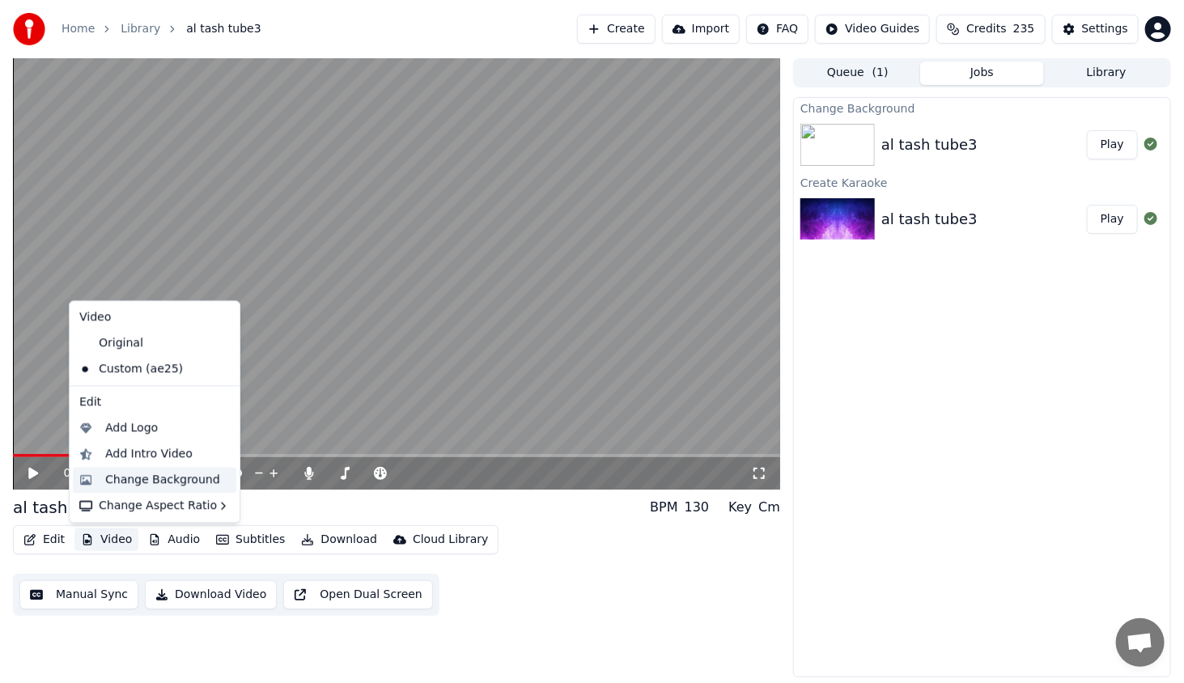
click at [134, 474] on div "Change Background" at bounding box center [162, 480] width 115 height 16
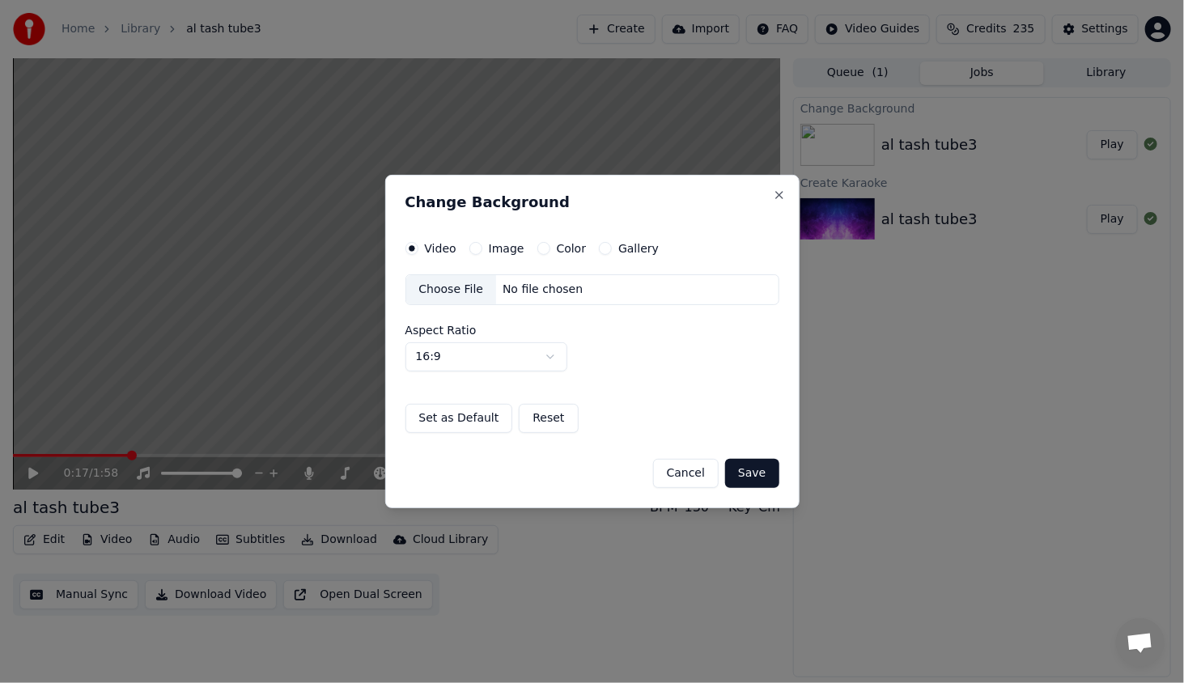
click at [537, 246] on button "Color" at bounding box center [543, 248] width 13 height 13
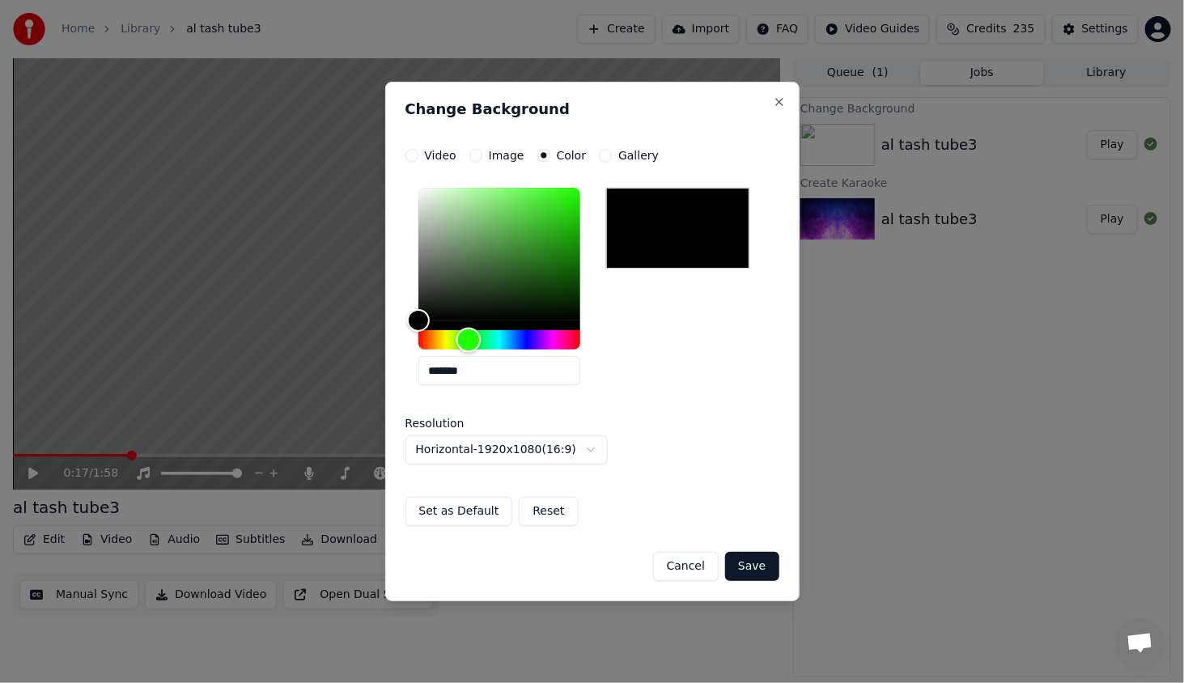
click at [468, 338] on div "Hue" at bounding box center [499, 339] width 162 height 19
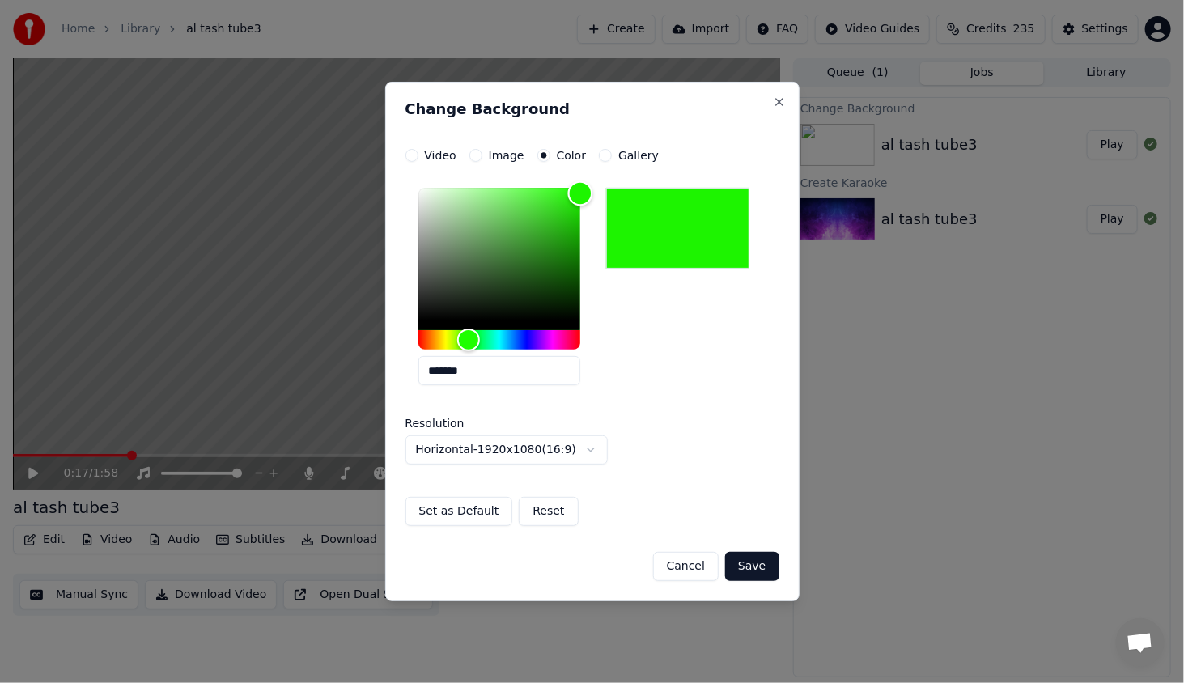
type input "*******"
drag, startPoint x: 521, startPoint y: 263, endPoint x: 604, endPoint y: 150, distance: 139.5
click at [604, 150] on div "**********" at bounding box center [592, 337] width 374 height 377
click at [758, 561] on button "Save" at bounding box center [751, 566] width 53 height 29
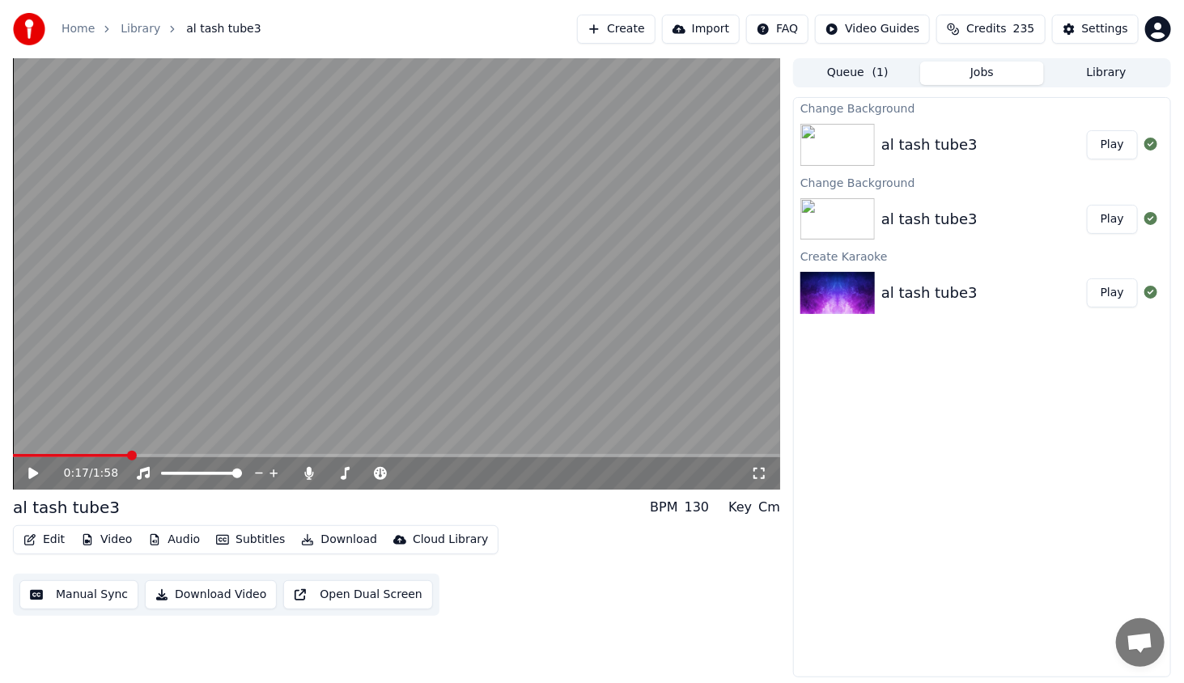
click at [1105, 145] on button "Play" at bounding box center [1112, 144] width 51 height 29
click at [159, 454] on span at bounding box center [396, 455] width 767 height 3
click at [183, 457] on span at bounding box center [178, 456] width 10 height 10
click at [36, 469] on icon at bounding box center [33, 473] width 8 height 10
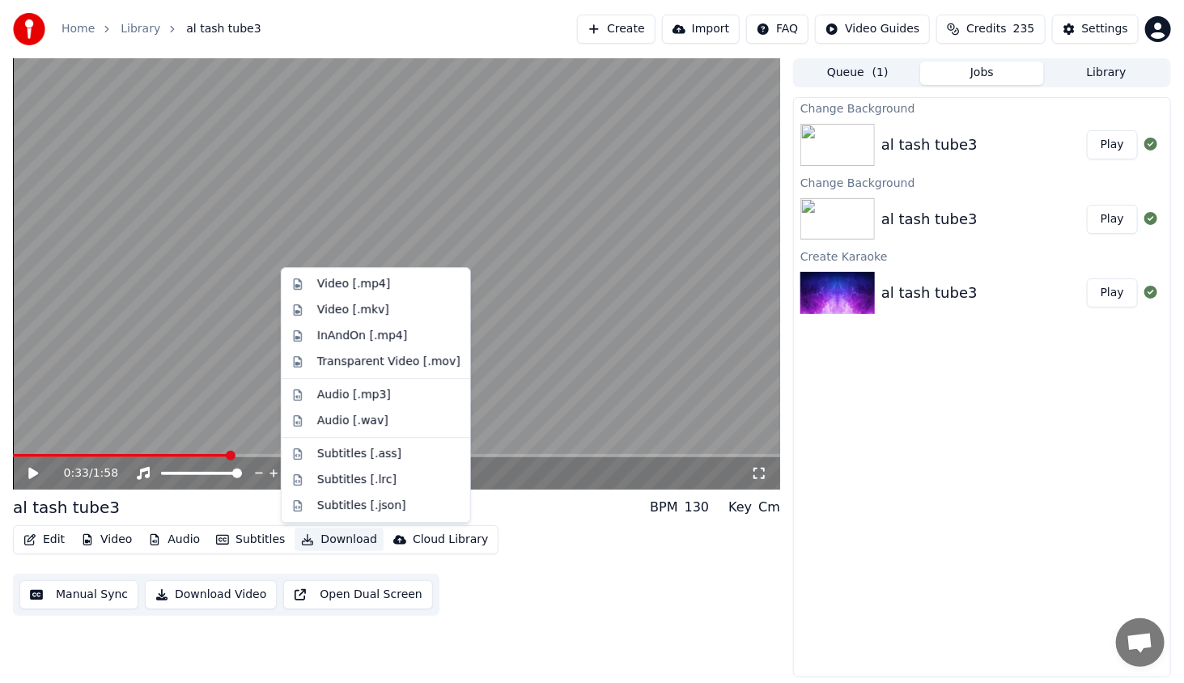
click at [327, 534] on button "Download" at bounding box center [338, 539] width 89 height 23
click at [363, 282] on div "Video [.mp4]" at bounding box center [353, 284] width 73 height 16
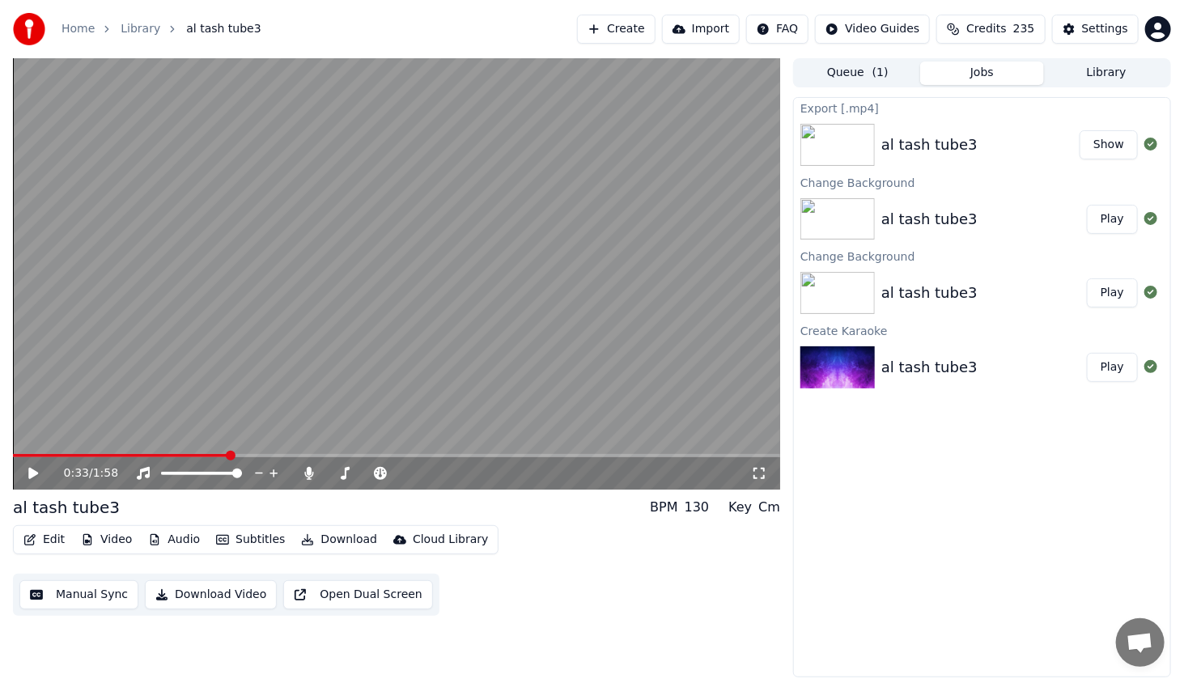
click at [71, 29] on link "Home" at bounding box center [77, 29] width 33 height 16
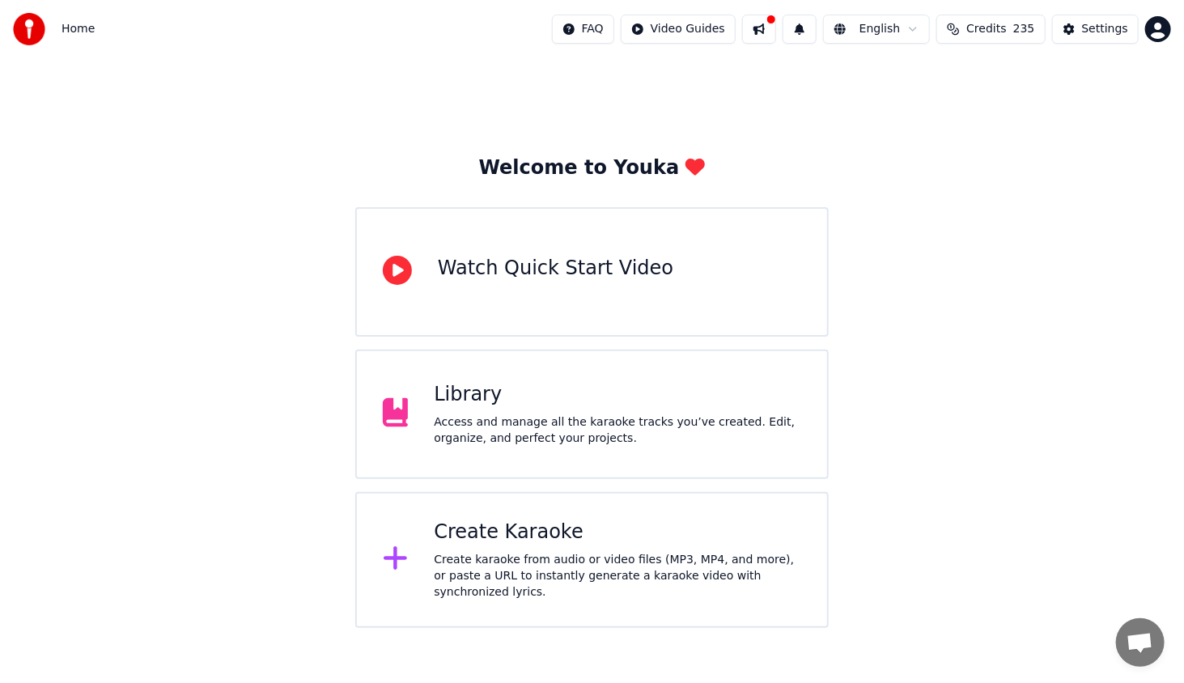
click at [497, 395] on div "Library" at bounding box center [617, 395] width 367 height 26
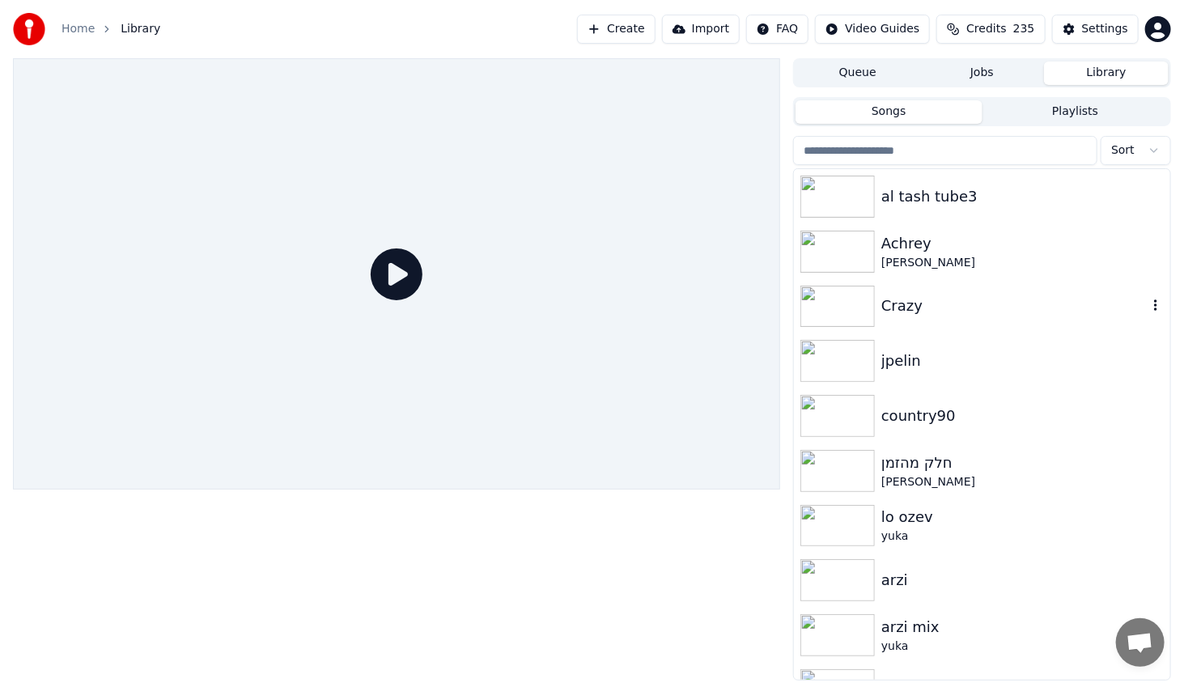
click at [835, 311] on img at bounding box center [837, 307] width 74 height 42
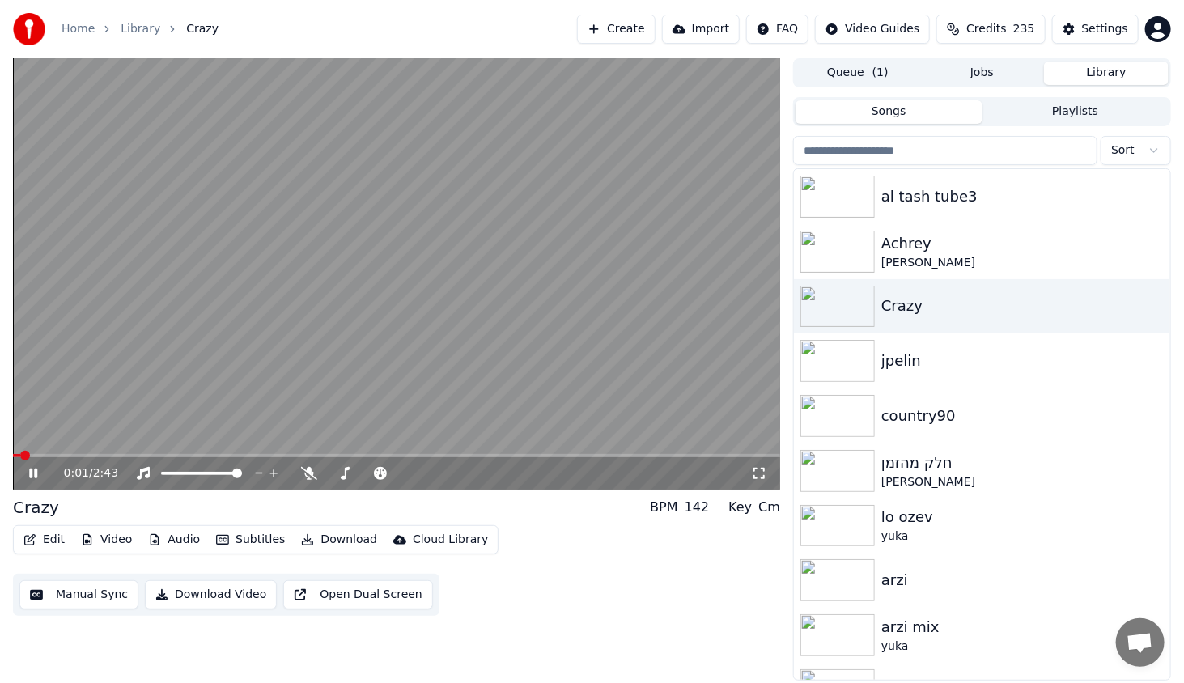
click at [80, 451] on video at bounding box center [396, 273] width 767 height 431
click at [84, 456] on span at bounding box center [396, 455] width 767 height 3
click at [32, 474] on icon at bounding box center [45, 473] width 38 height 13
click at [27, 482] on div "1:36 / 2:43" at bounding box center [396, 473] width 767 height 32
click at [32, 467] on icon at bounding box center [45, 473] width 38 height 13
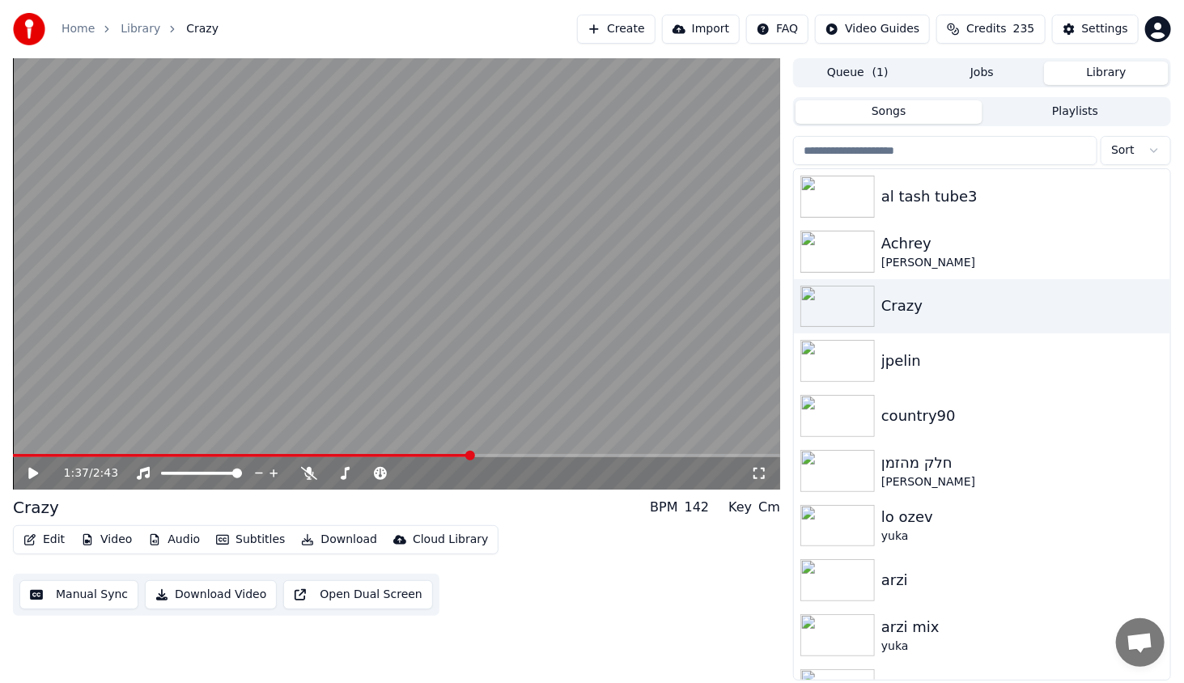
click at [320, 537] on button "Download" at bounding box center [338, 539] width 89 height 23
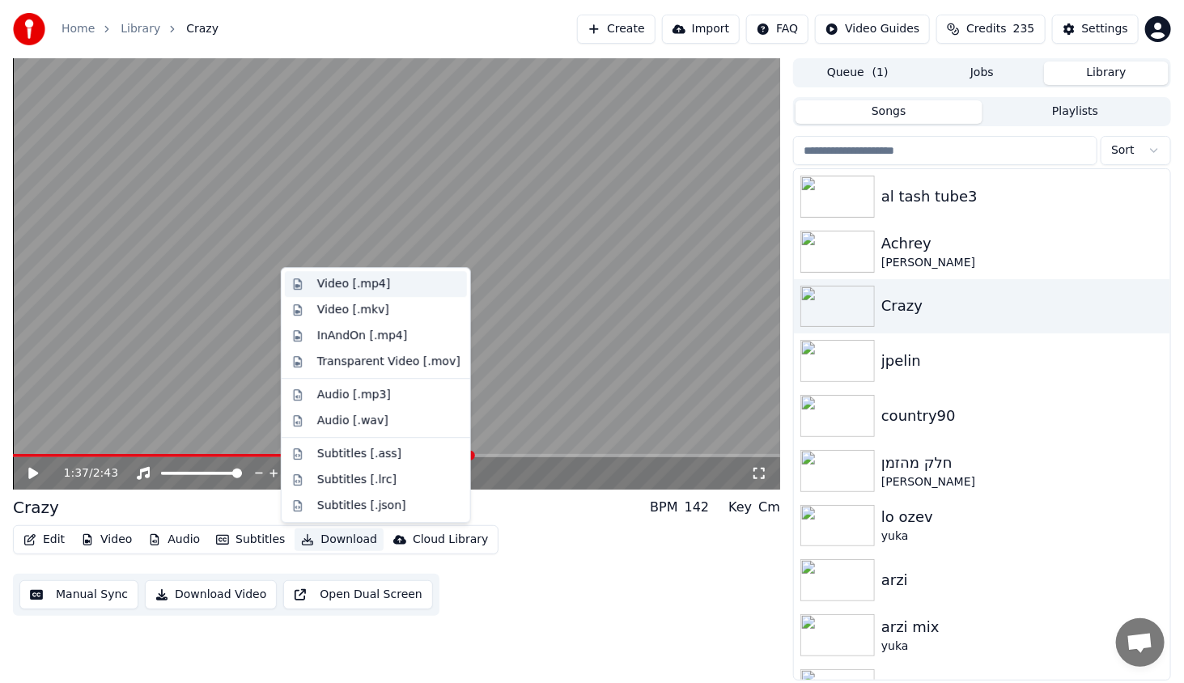
click at [348, 282] on div "Video [.mp4]" at bounding box center [353, 284] width 73 height 16
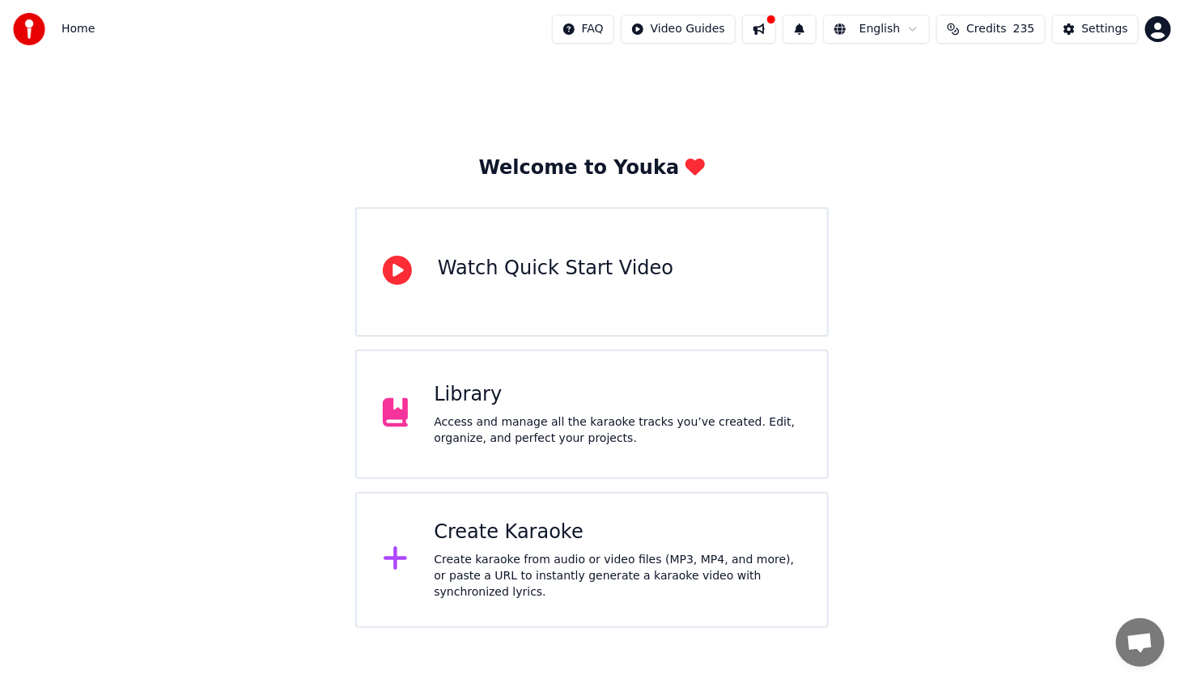
click at [689, 409] on div "Library Access and manage all the karaoke tracks you’ve created. Edit, organize…" at bounding box center [617, 414] width 367 height 65
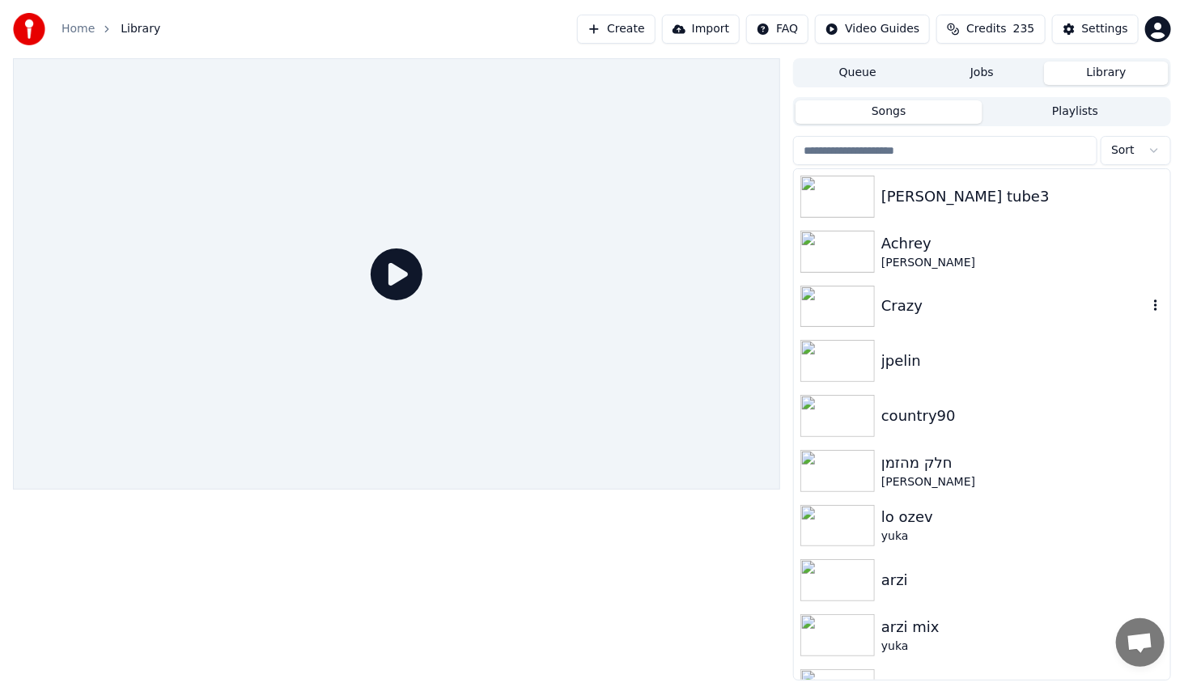
click at [856, 290] on img at bounding box center [837, 307] width 74 height 42
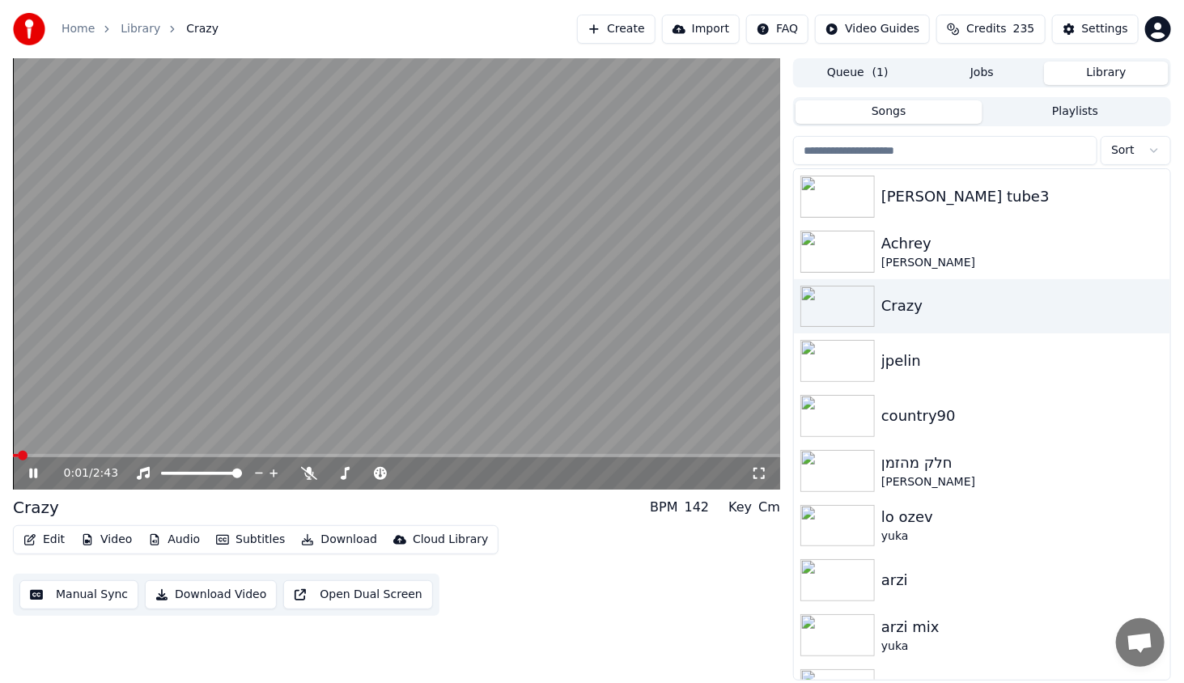
click at [121, 453] on video at bounding box center [396, 273] width 767 height 431
click at [125, 456] on span at bounding box center [396, 455] width 767 height 3
click at [33, 468] on icon at bounding box center [45, 473] width 38 height 13
click at [36, 472] on icon at bounding box center [33, 473] width 8 height 10
click at [42, 544] on button "Edit" at bounding box center [44, 539] width 54 height 23
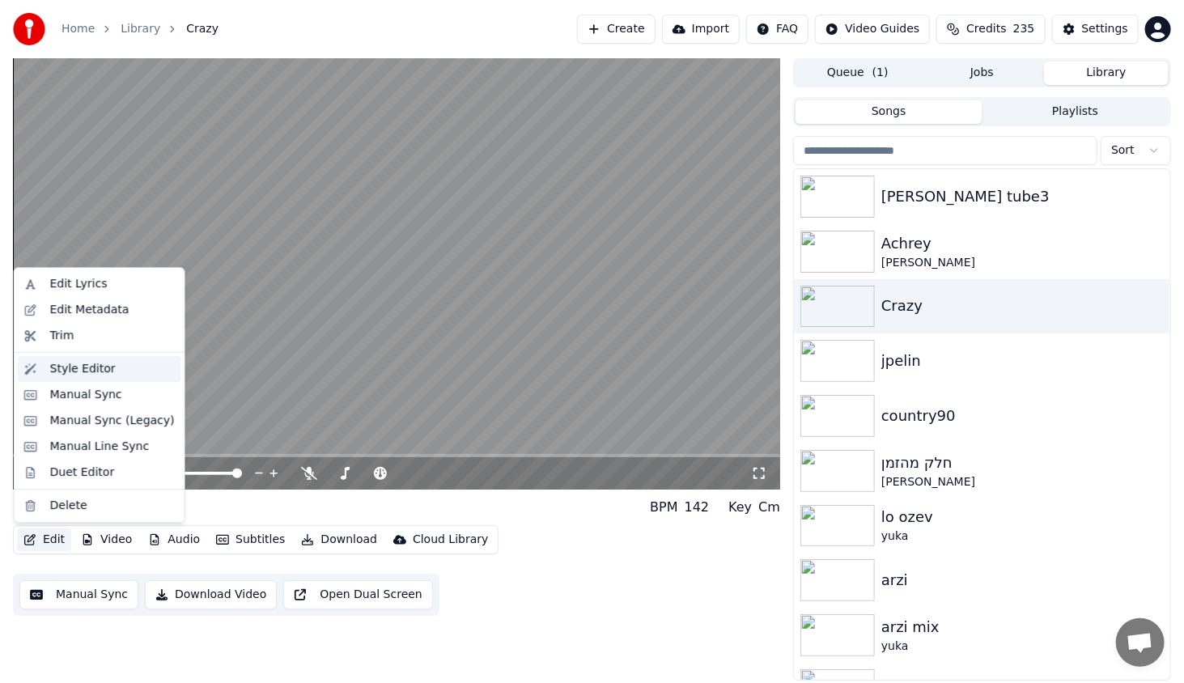
click at [86, 377] on div "Style Editor" at bounding box center [99, 369] width 163 height 26
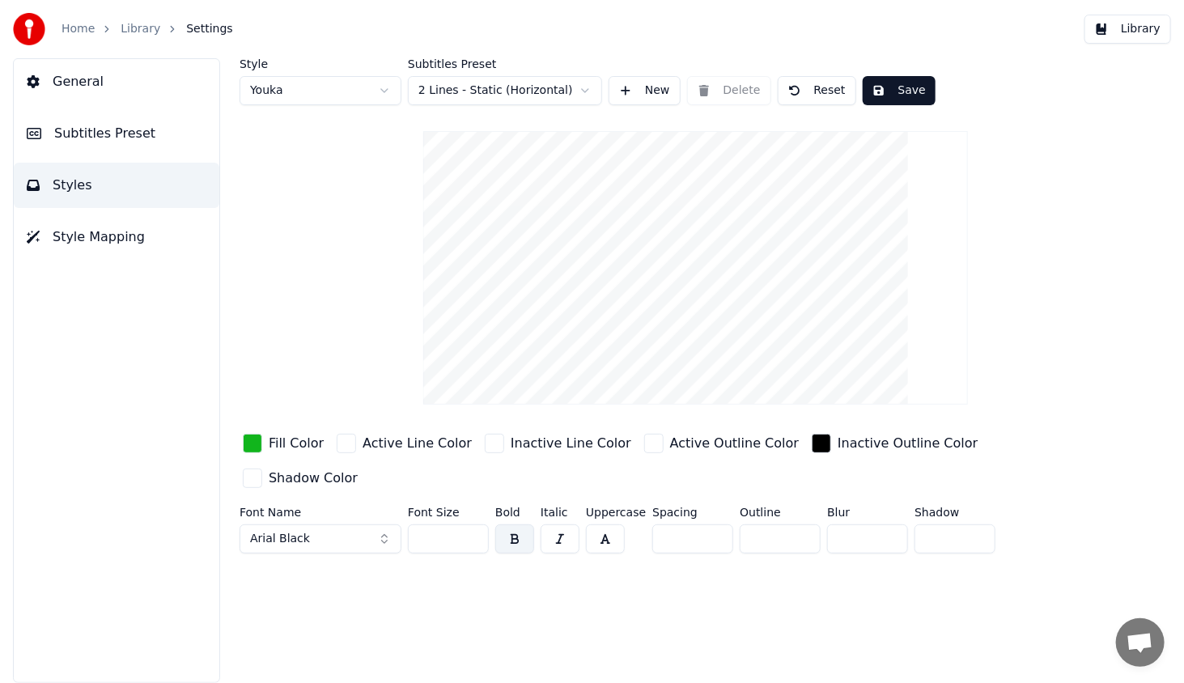
click at [256, 445] on div "button" at bounding box center [252, 443] width 19 height 19
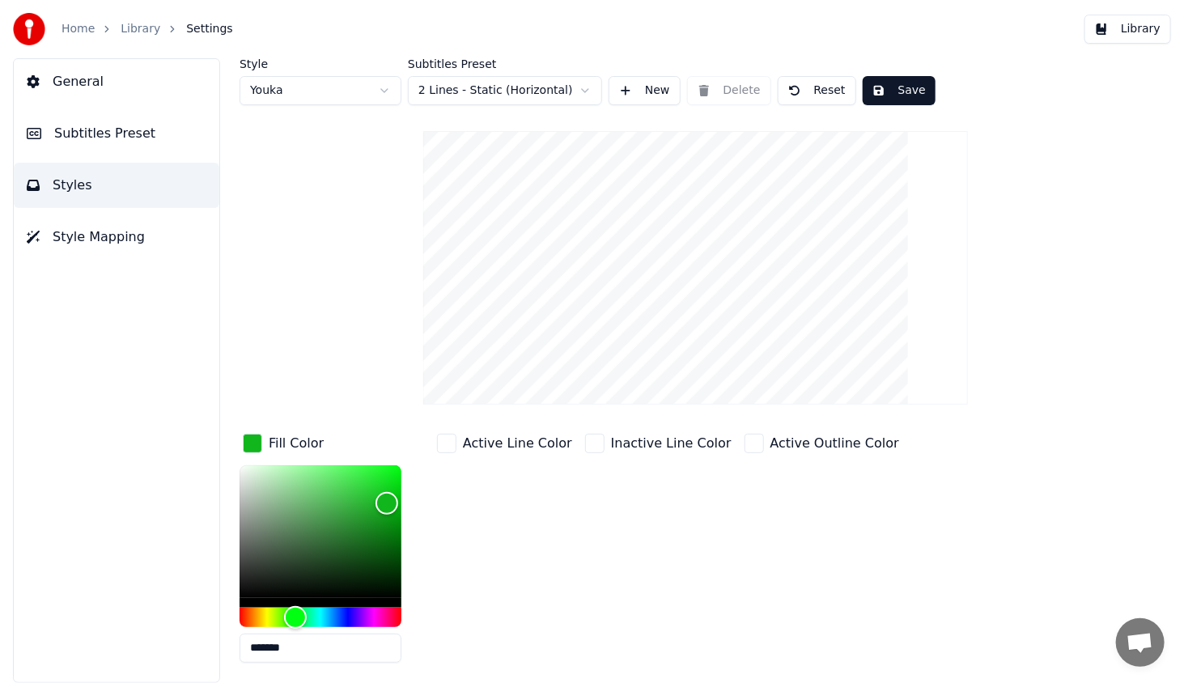
drag, startPoint x: 331, startPoint y: 650, endPoint x: 215, endPoint y: 623, distance: 118.9
click at [215, 623] on div "Style Youka Subtitles Preset 2 Lines - Static (Horizontal) New Delete Reset Sav…" at bounding box center [695, 370] width 976 height 625
paste input "text"
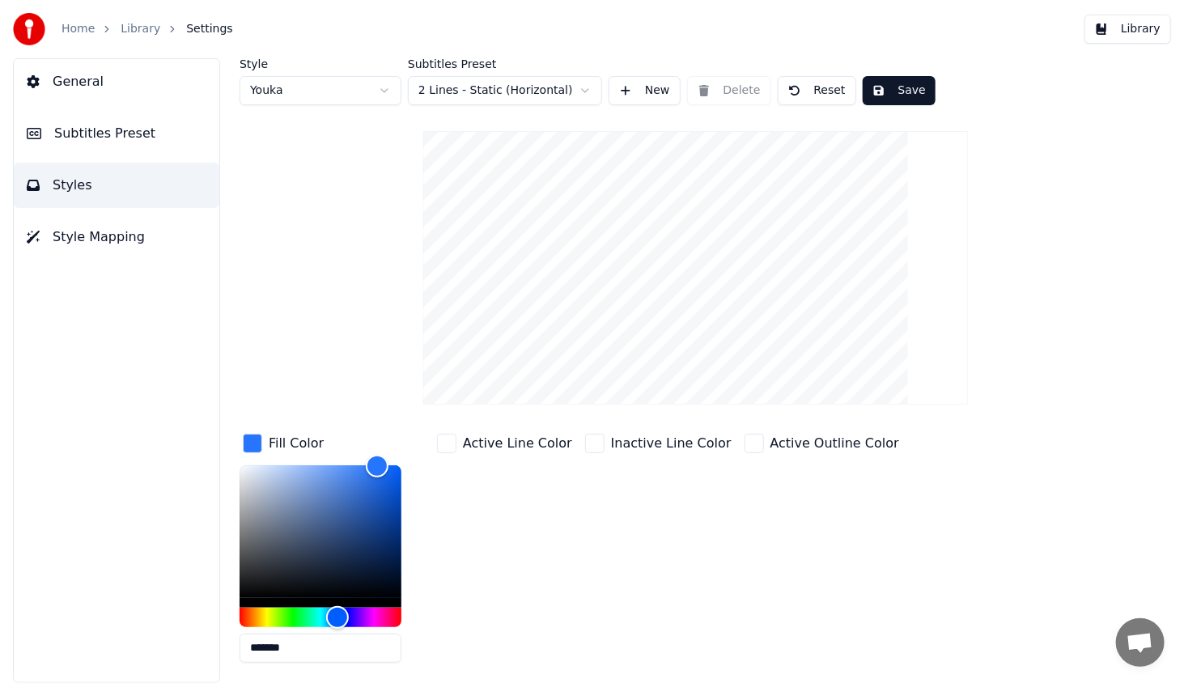
type input "*******"
click at [516, 616] on div "Active Line Color" at bounding box center [505, 552] width 142 height 245
click at [247, 438] on div "button" at bounding box center [252, 443] width 19 height 19
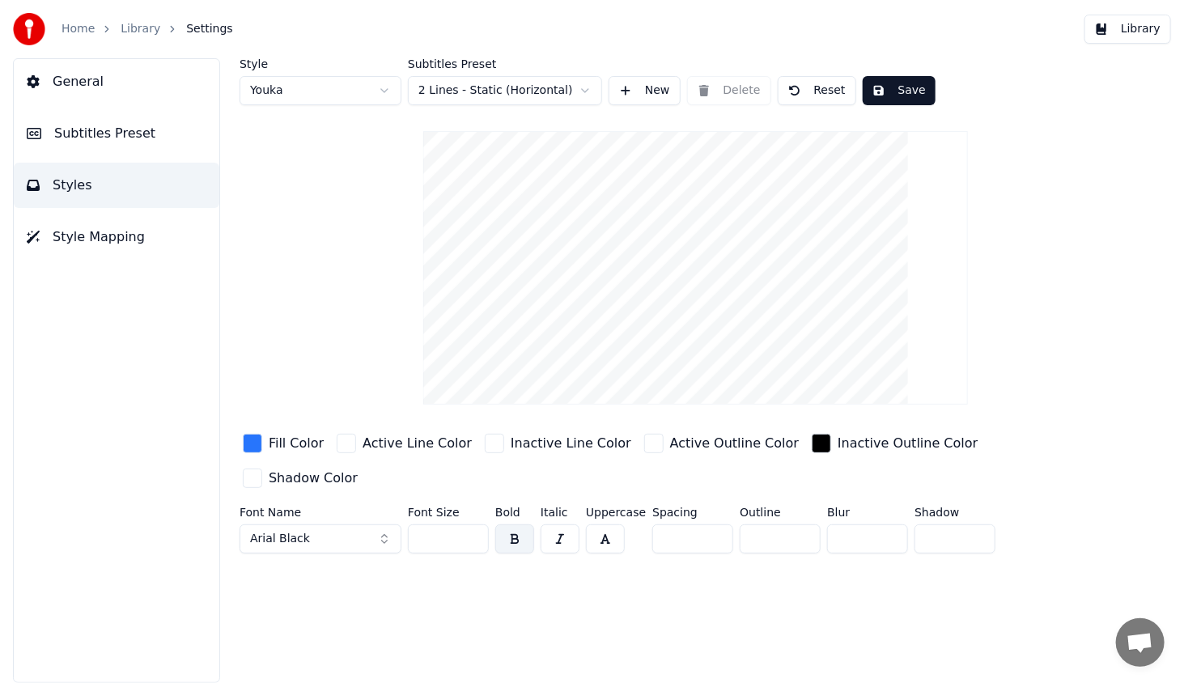
click at [900, 87] on button "Save" at bounding box center [898, 90] width 73 height 29
click at [139, 28] on link "Library" at bounding box center [141, 29] width 40 height 16
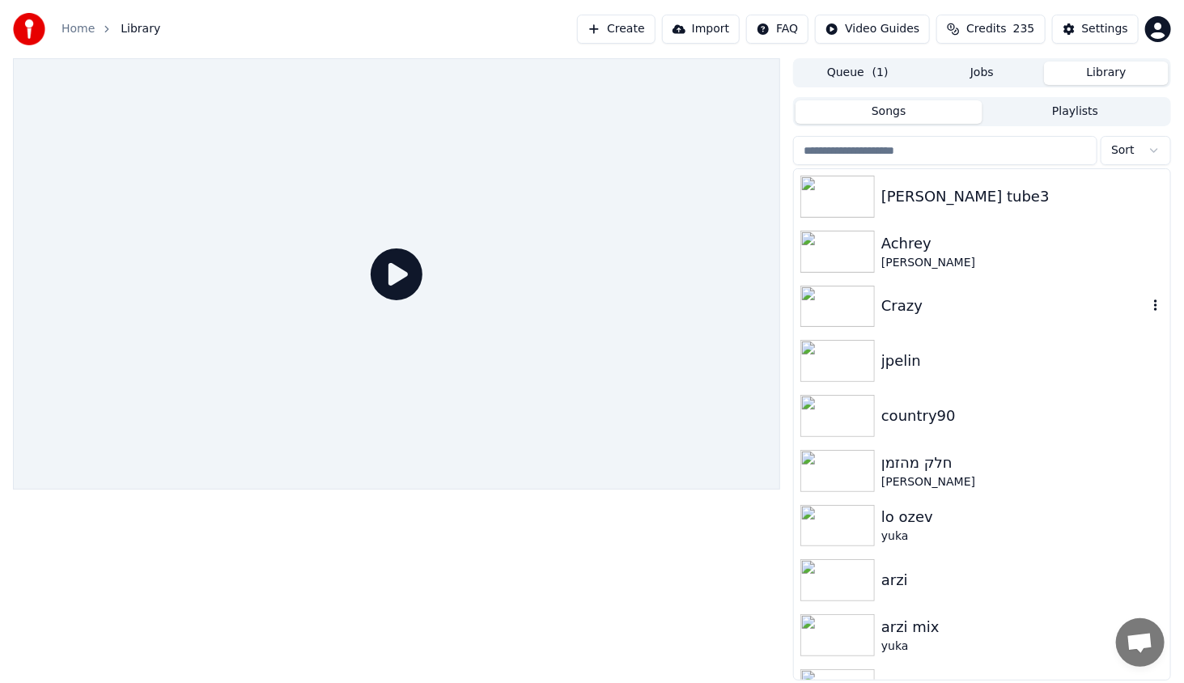
click at [841, 299] on img at bounding box center [837, 307] width 74 height 42
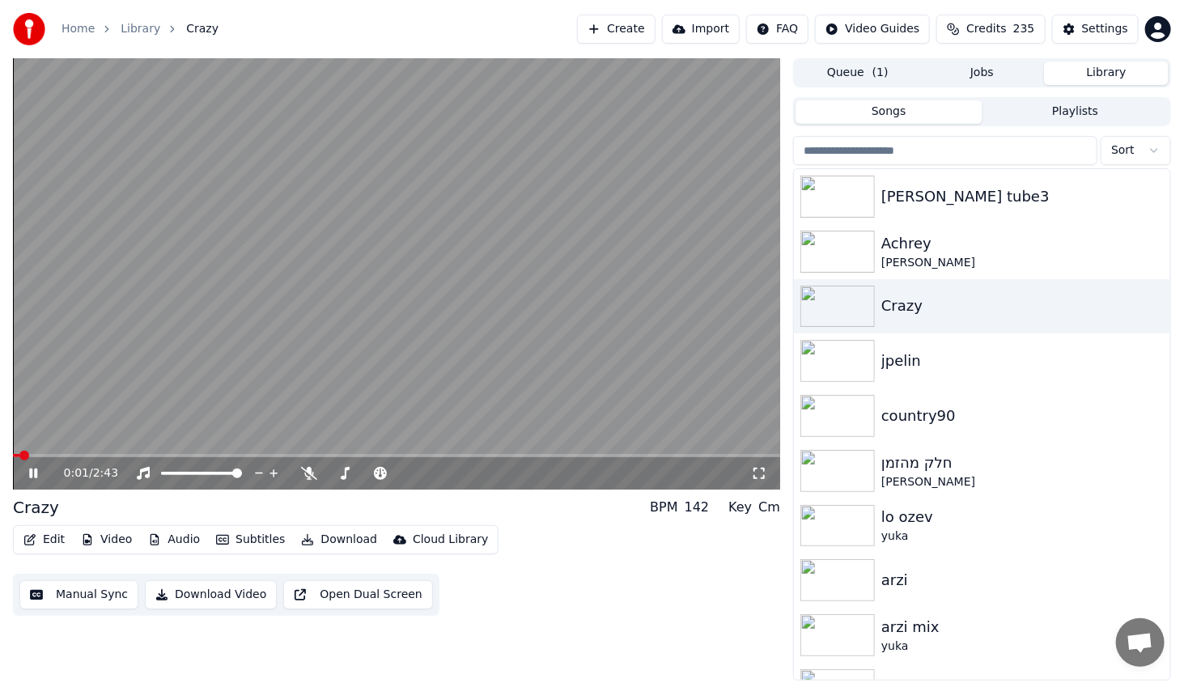
click at [48, 453] on video at bounding box center [396, 273] width 767 height 431
click at [49, 454] on span at bounding box center [396, 455] width 767 height 3
click at [32, 470] on icon at bounding box center [33, 473] width 10 height 11
click at [78, 456] on span at bounding box center [396, 455] width 767 height 3
click at [72, 451] on video at bounding box center [396, 273] width 767 height 431
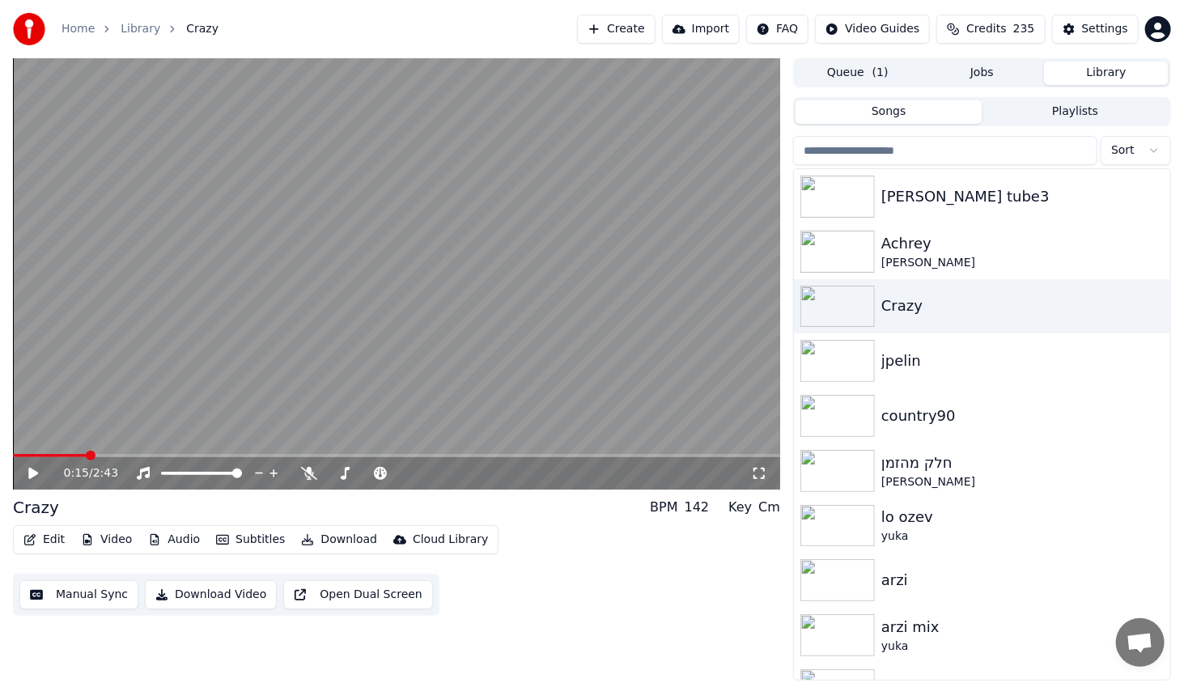
click at [78, 454] on span at bounding box center [50, 455] width 74 height 3
click at [36, 469] on icon at bounding box center [45, 473] width 38 height 13
click at [36, 468] on icon at bounding box center [45, 473] width 38 height 13
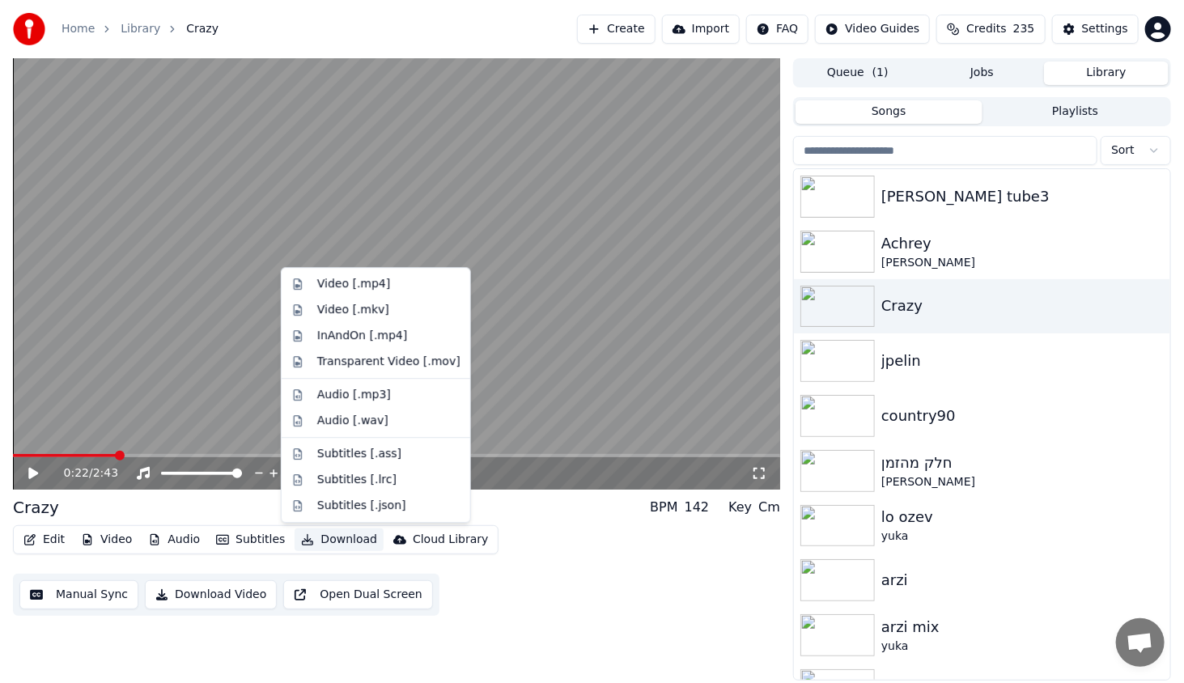
click at [345, 538] on button "Download" at bounding box center [338, 539] width 89 height 23
click at [378, 282] on div "Video [.mp4]" at bounding box center [353, 284] width 73 height 16
